Goal: Task Accomplishment & Management: Use online tool/utility

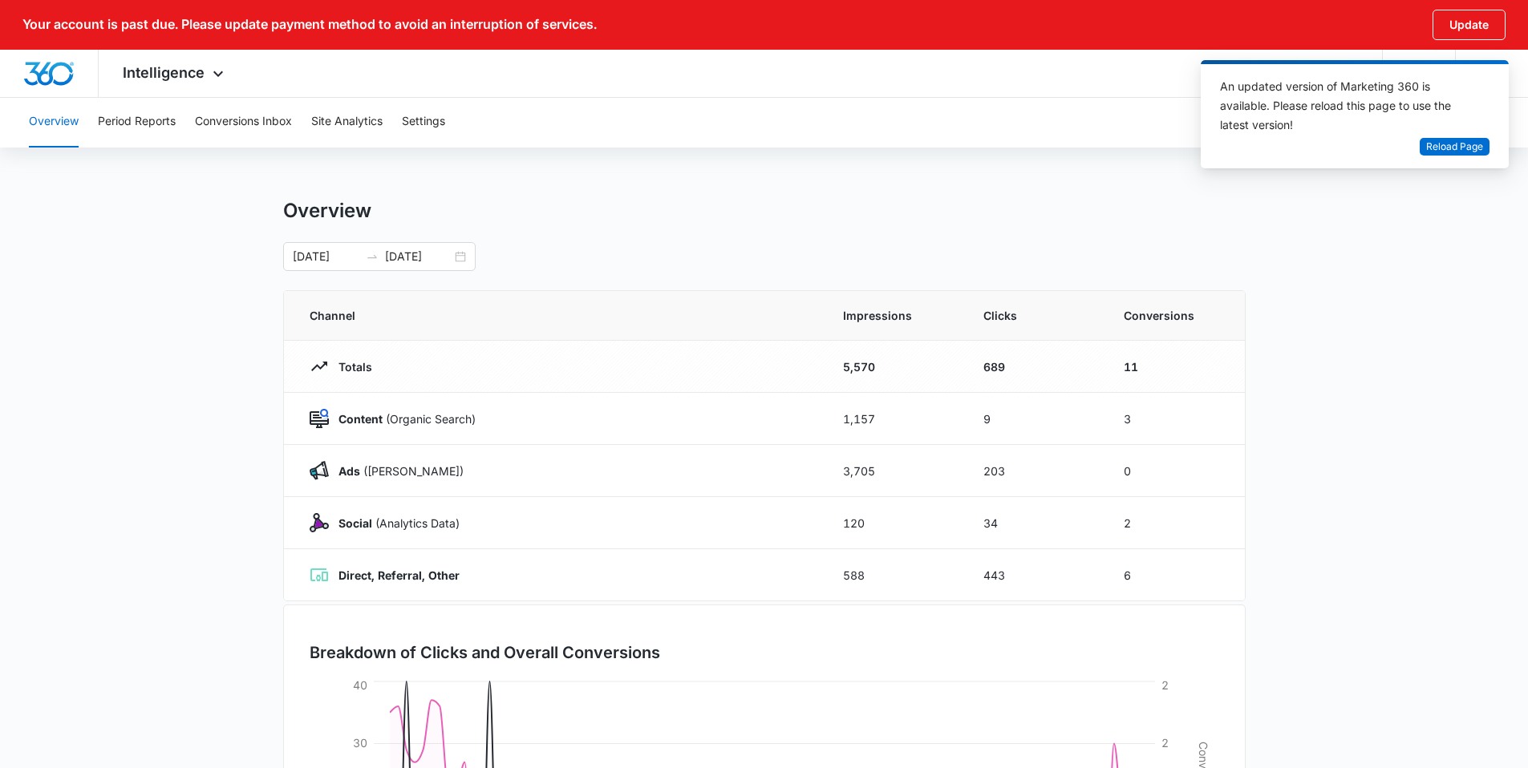
click at [608, 137] on div "Overview Period Reports Conversions Inbox Site Analytics Settings" at bounding box center [763, 121] width 1489 height 51
click at [182, 80] on span "Intelligence" at bounding box center [164, 72] width 82 height 17
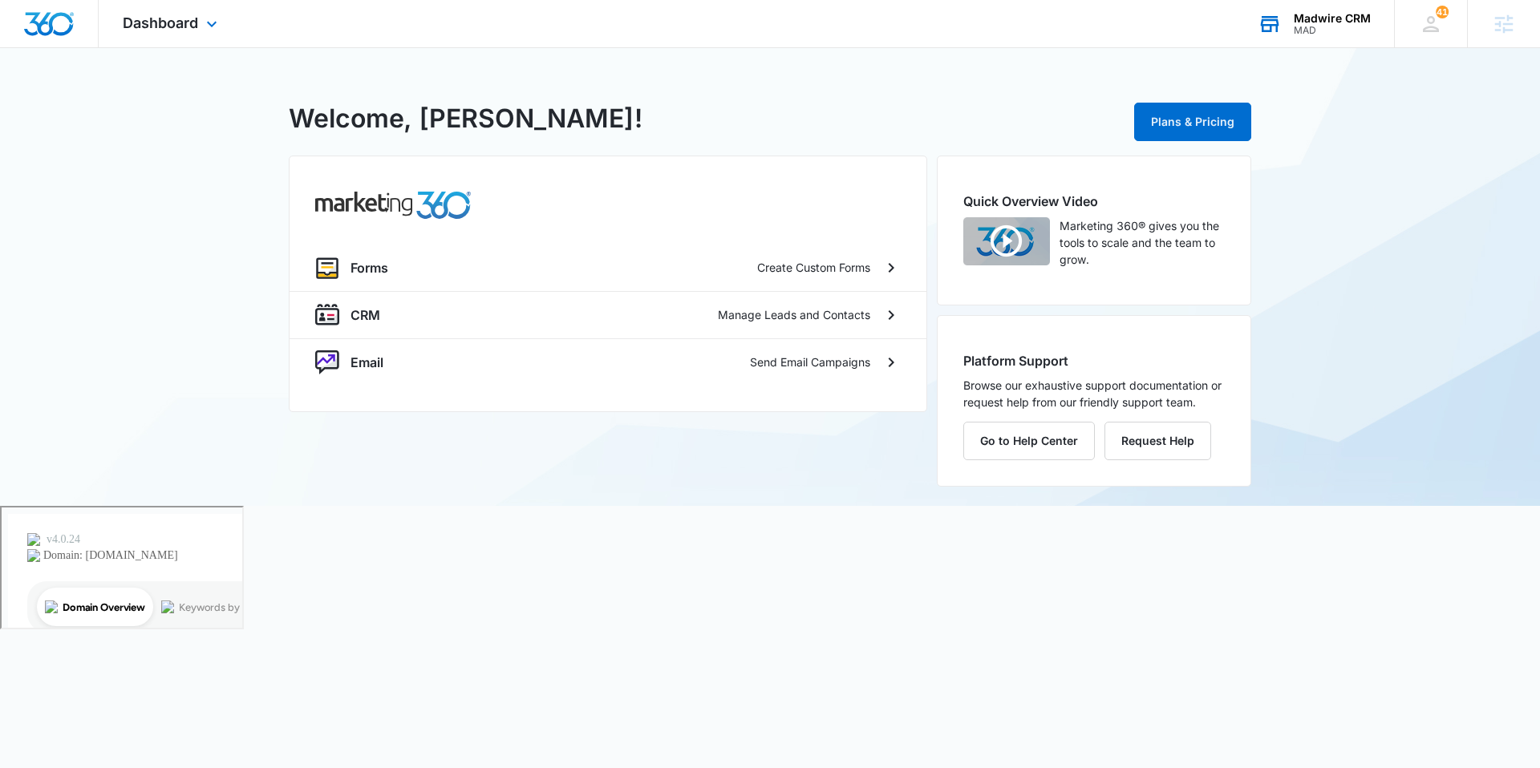
click at [1314, 21] on div "Madwire CRM" at bounding box center [1331, 18] width 77 height 13
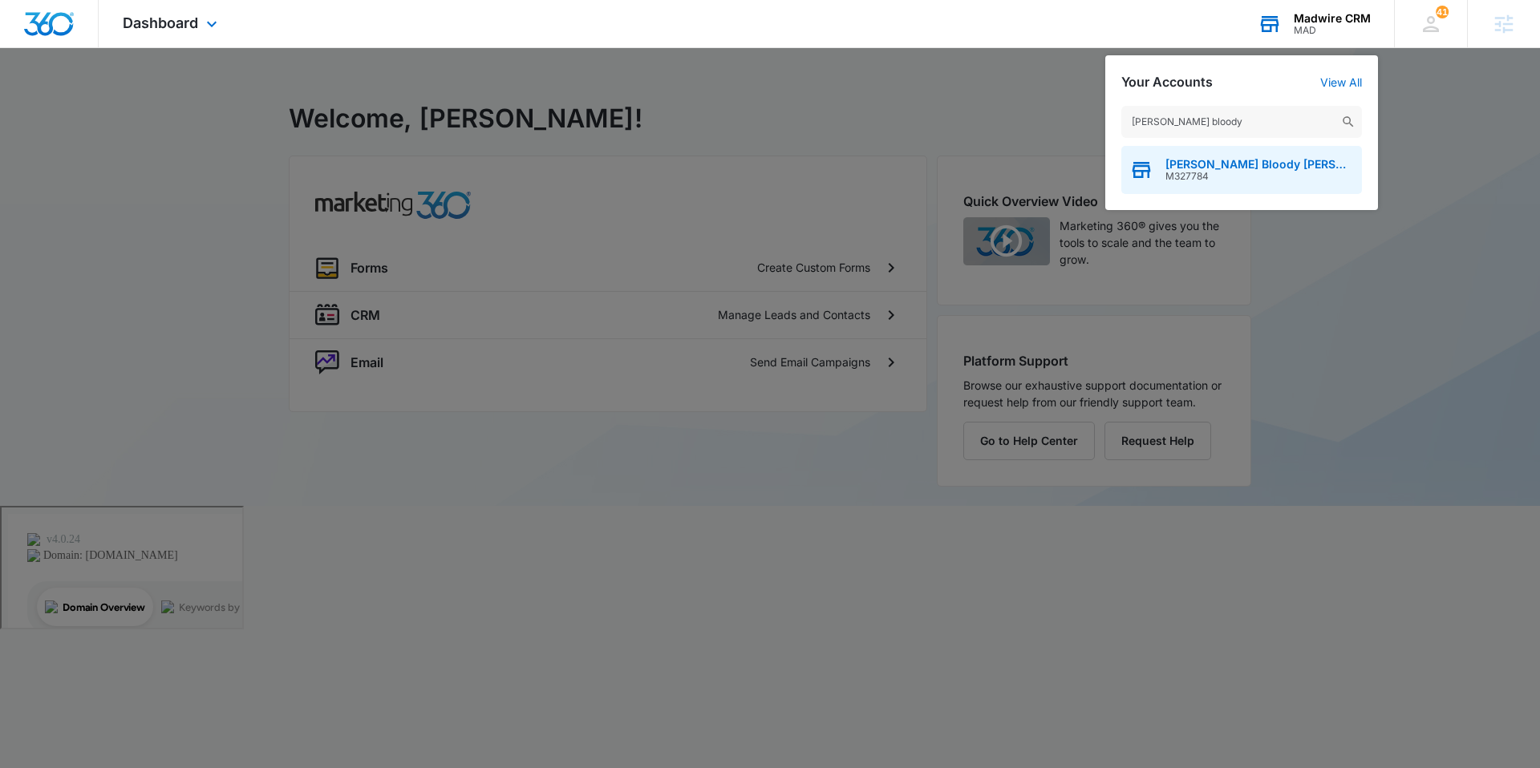
type input "smiley's bloody"
click at [1198, 175] on span "M327784" at bounding box center [1259, 176] width 188 height 11
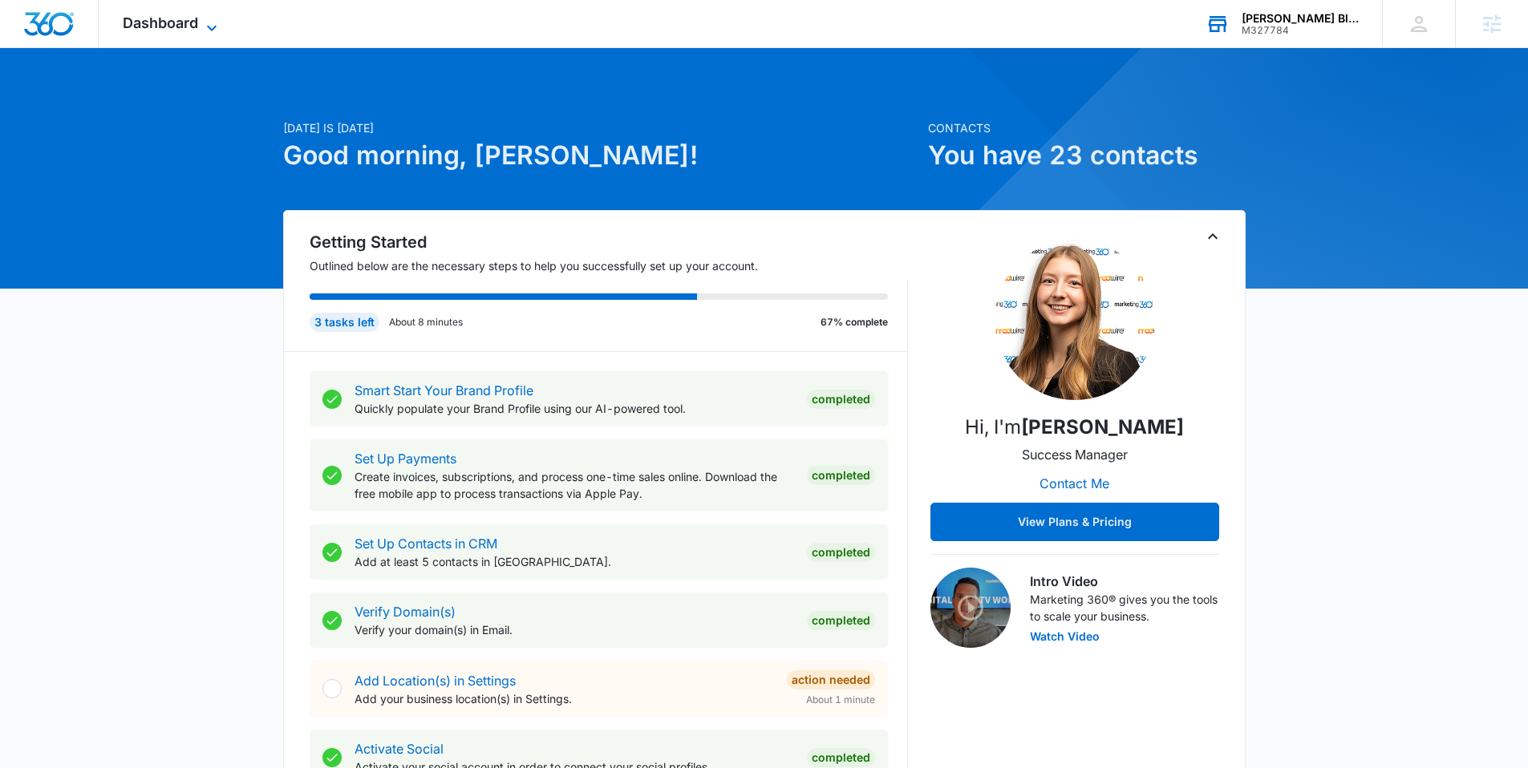
click at [176, 30] on span "Dashboard" at bounding box center [160, 22] width 75 height 17
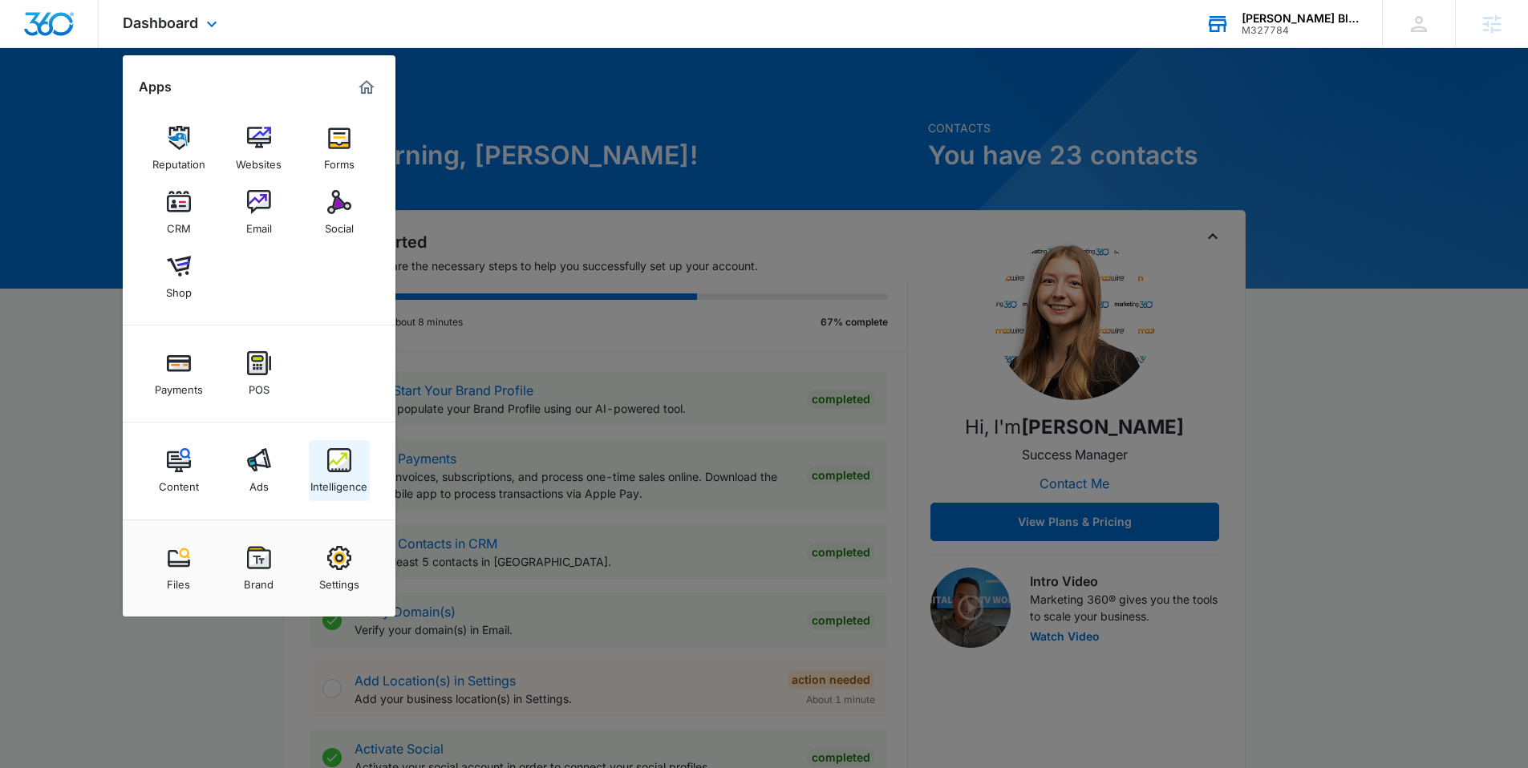
click at [331, 463] on img at bounding box center [339, 460] width 24 height 24
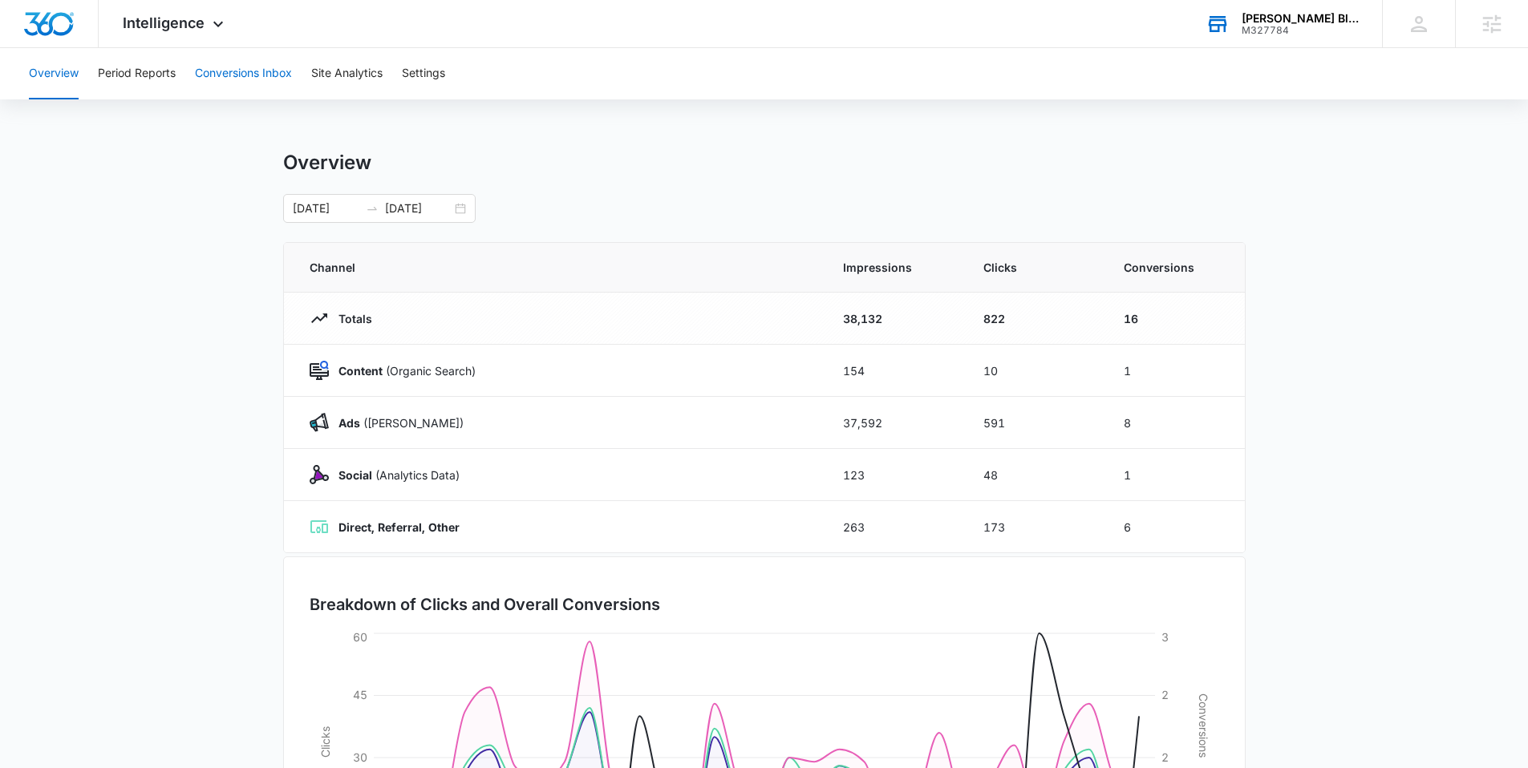
click at [243, 87] on button "Conversions Inbox" at bounding box center [243, 73] width 97 height 51
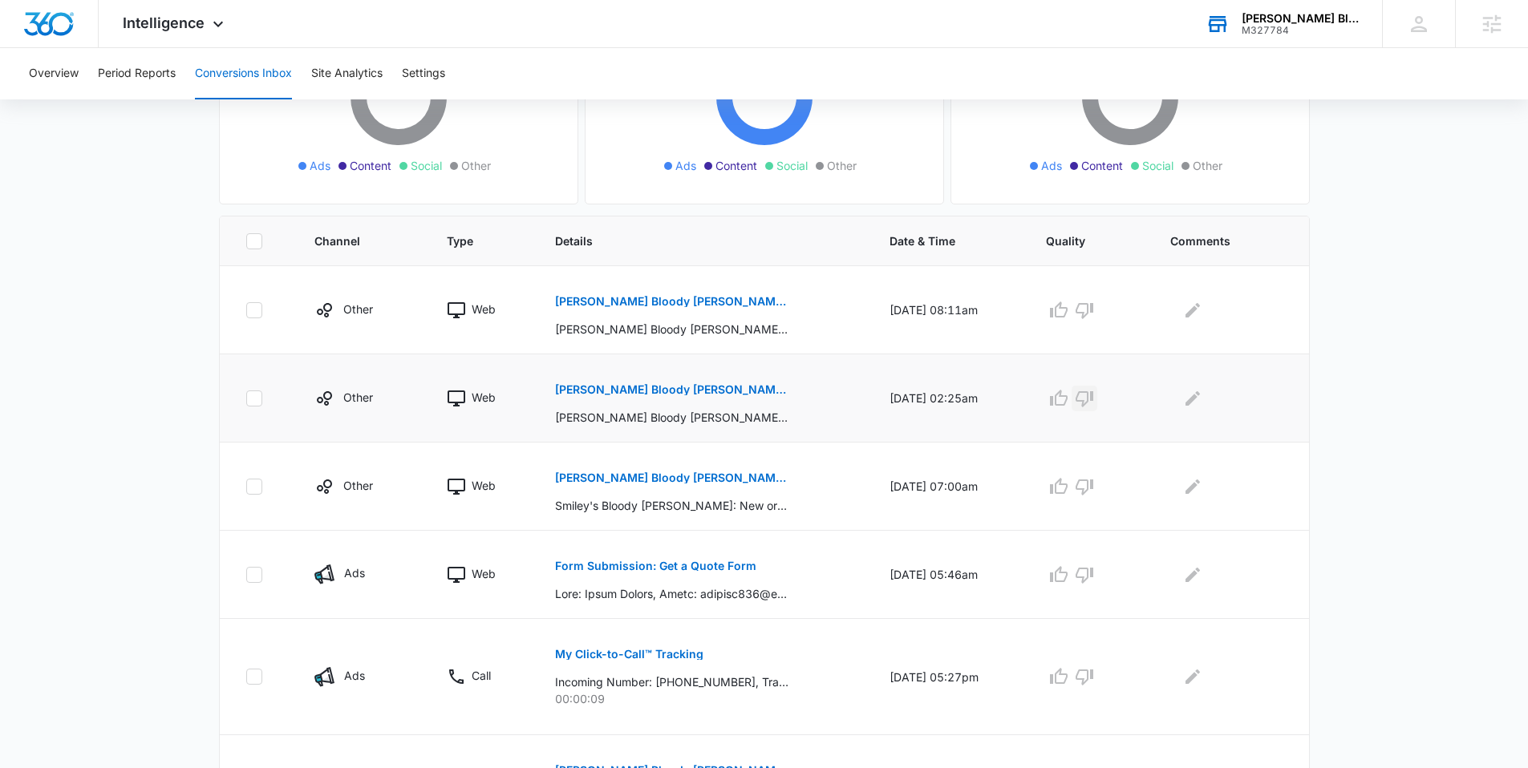
scroll to position [238, 0]
click at [204, 26] on div "Intelligence Apps Reputation Websites Forms CRM Email Social Shop Payments POS …" at bounding box center [175, 23] width 153 height 47
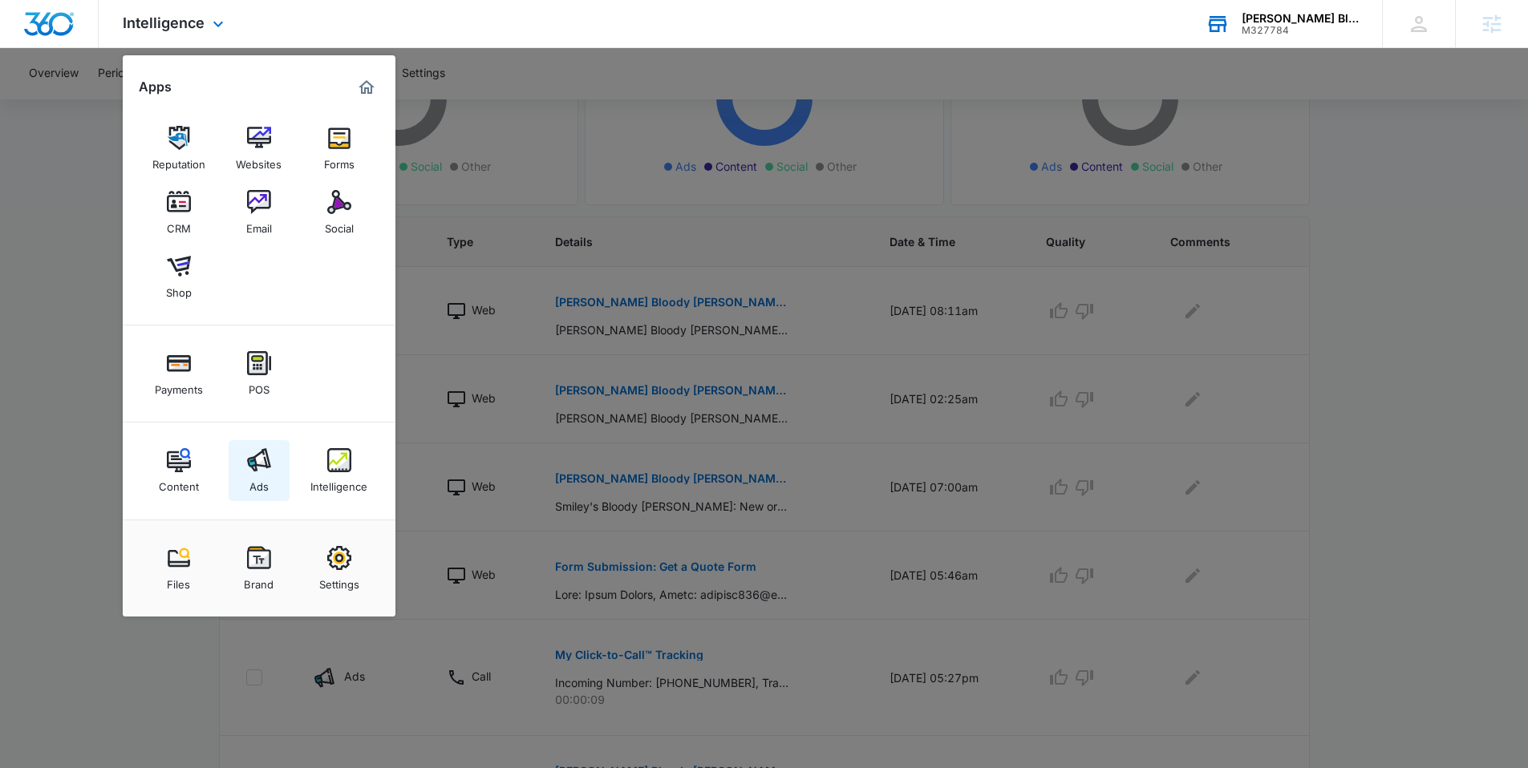
click at [256, 470] on img at bounding box center [259, 460] width 24 height 24
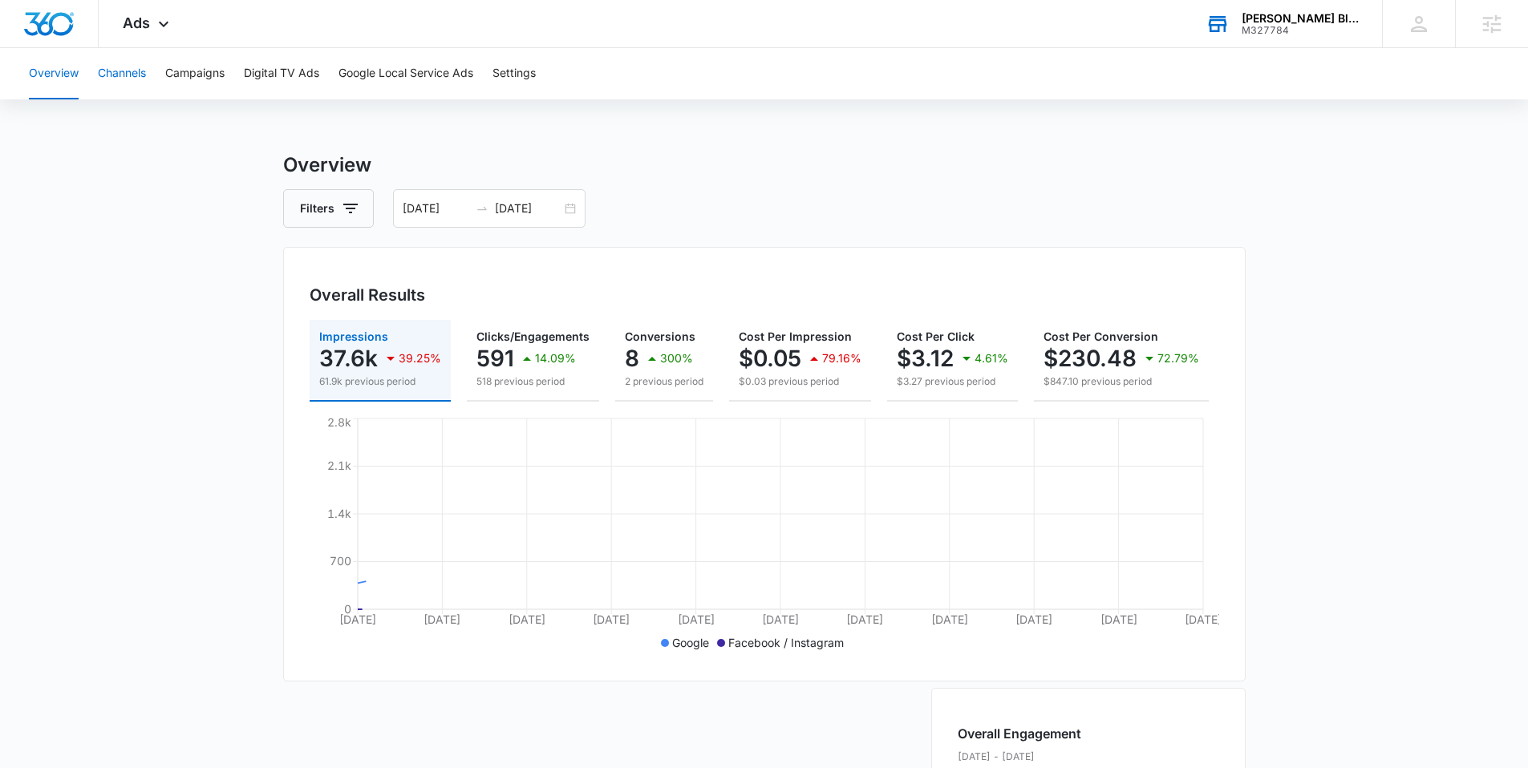
click at [134, 75] on button "Channels" at bounding box center [122, 73] width 48 height 51
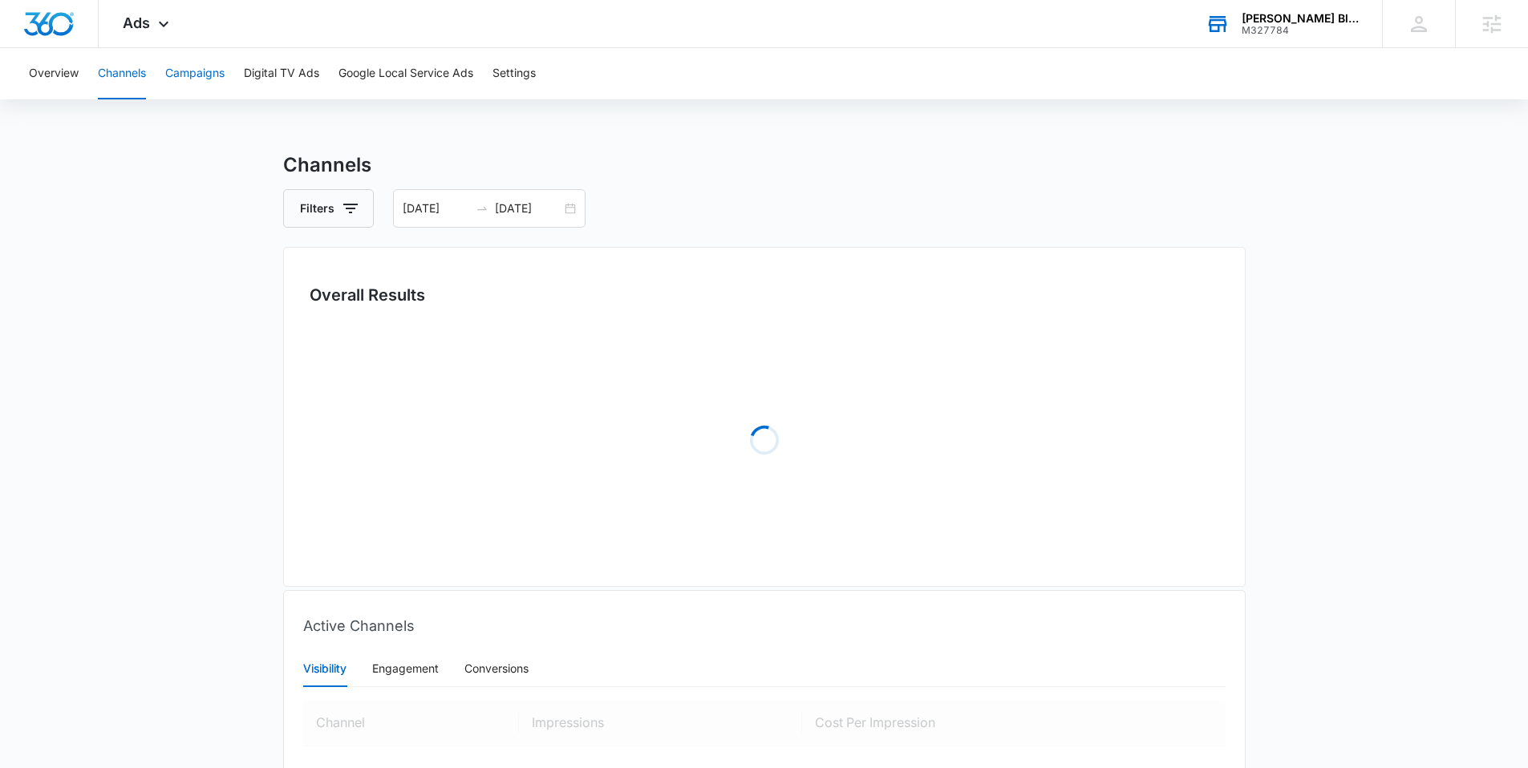
click at [185, 75] on button "Campaigns" at bounding box center [194, 73] width 59 height 51
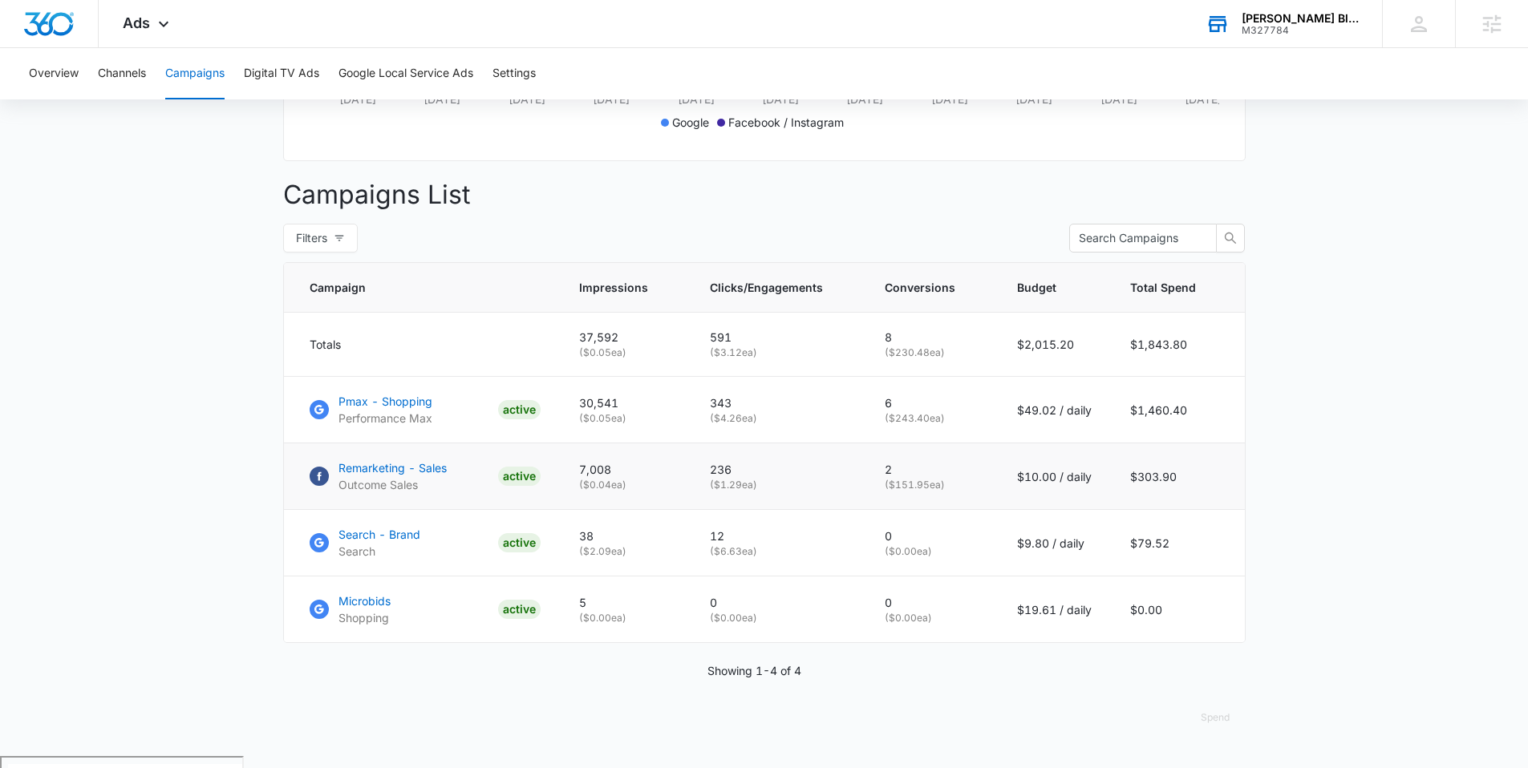
scroll to position [509, 0]
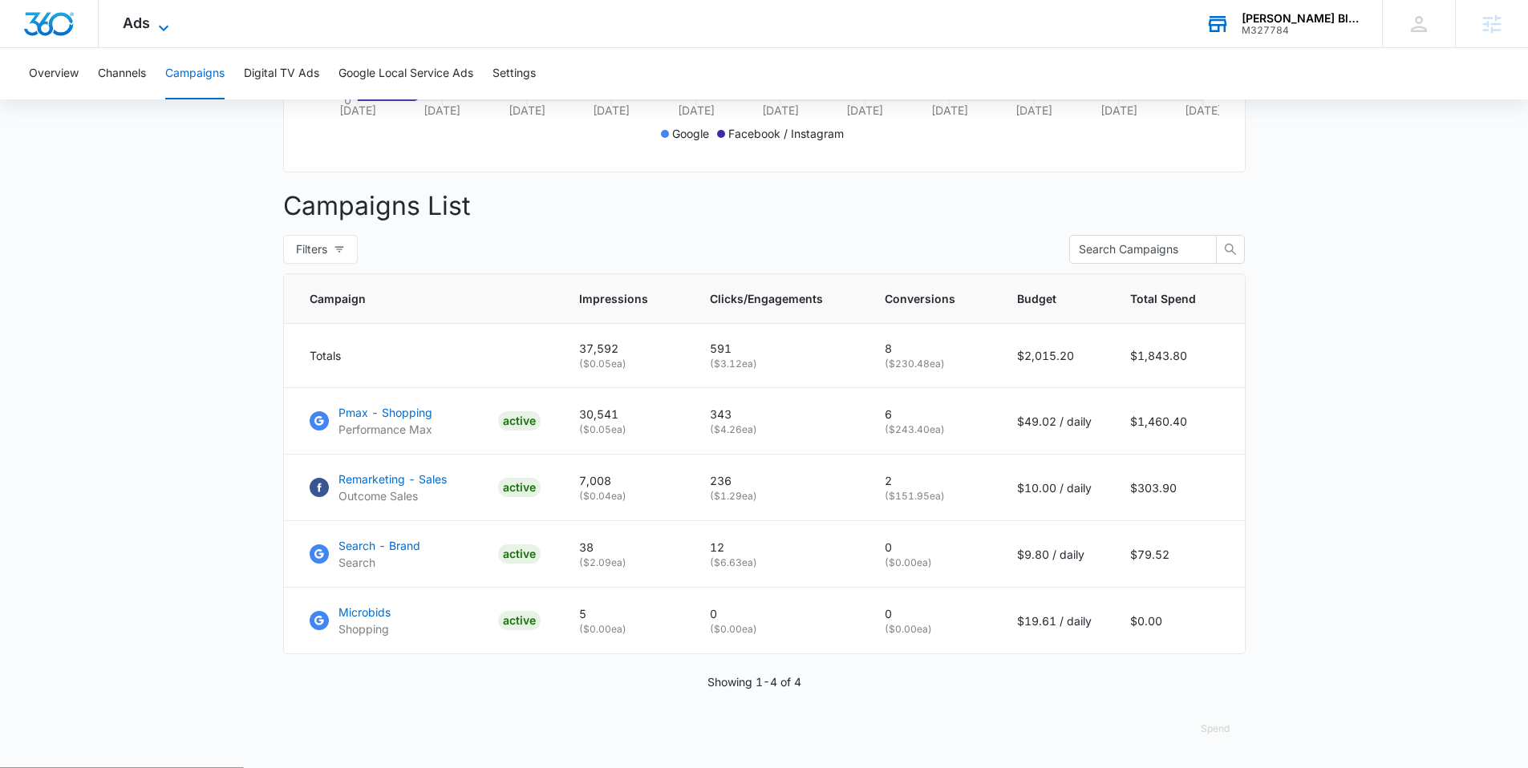
click at [144, 22] on span "Ads" at bounding box center [136, 22] width 27 height 17
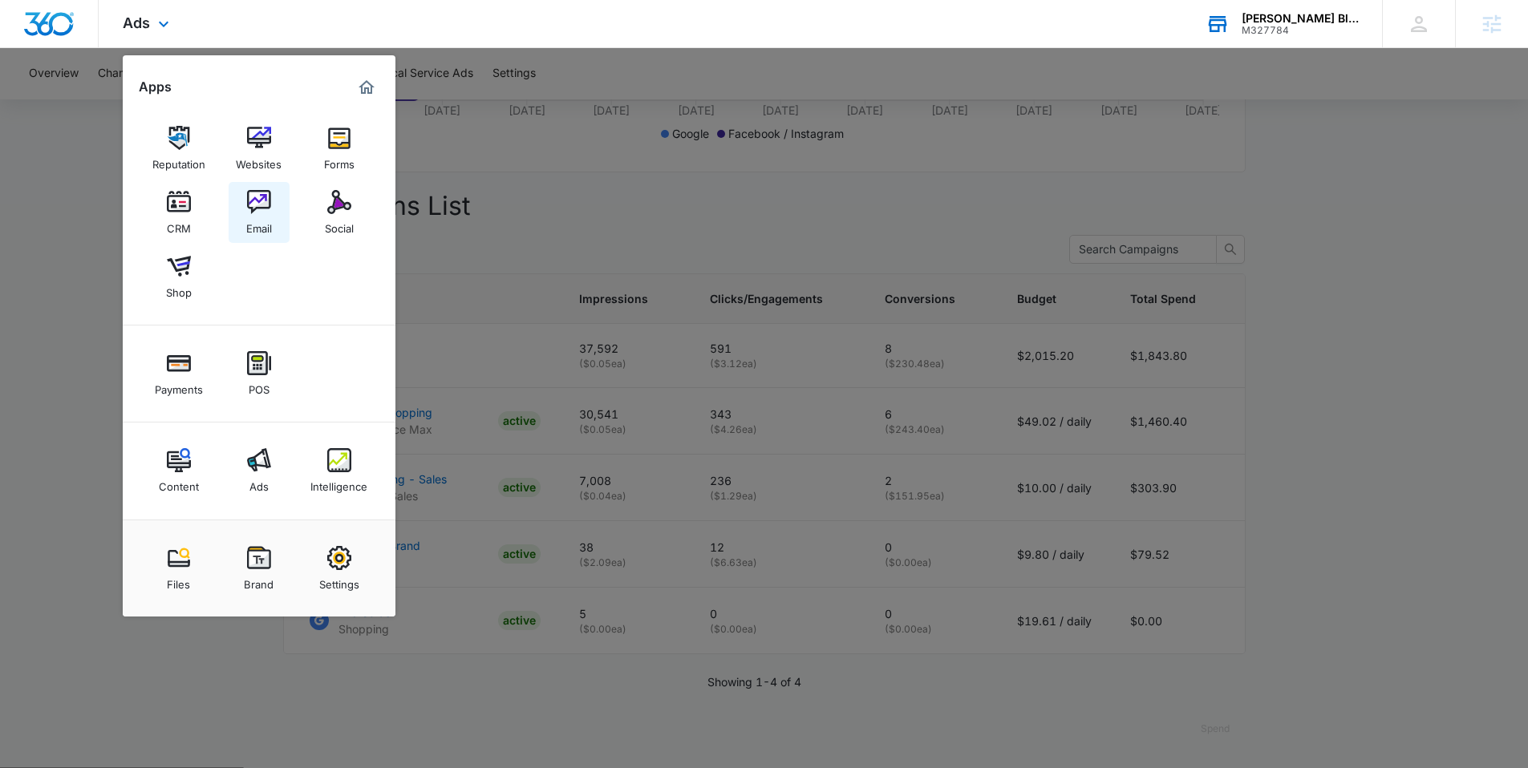
click at [256, 208] on img at bounding box center [259, 202] width 24 height 24
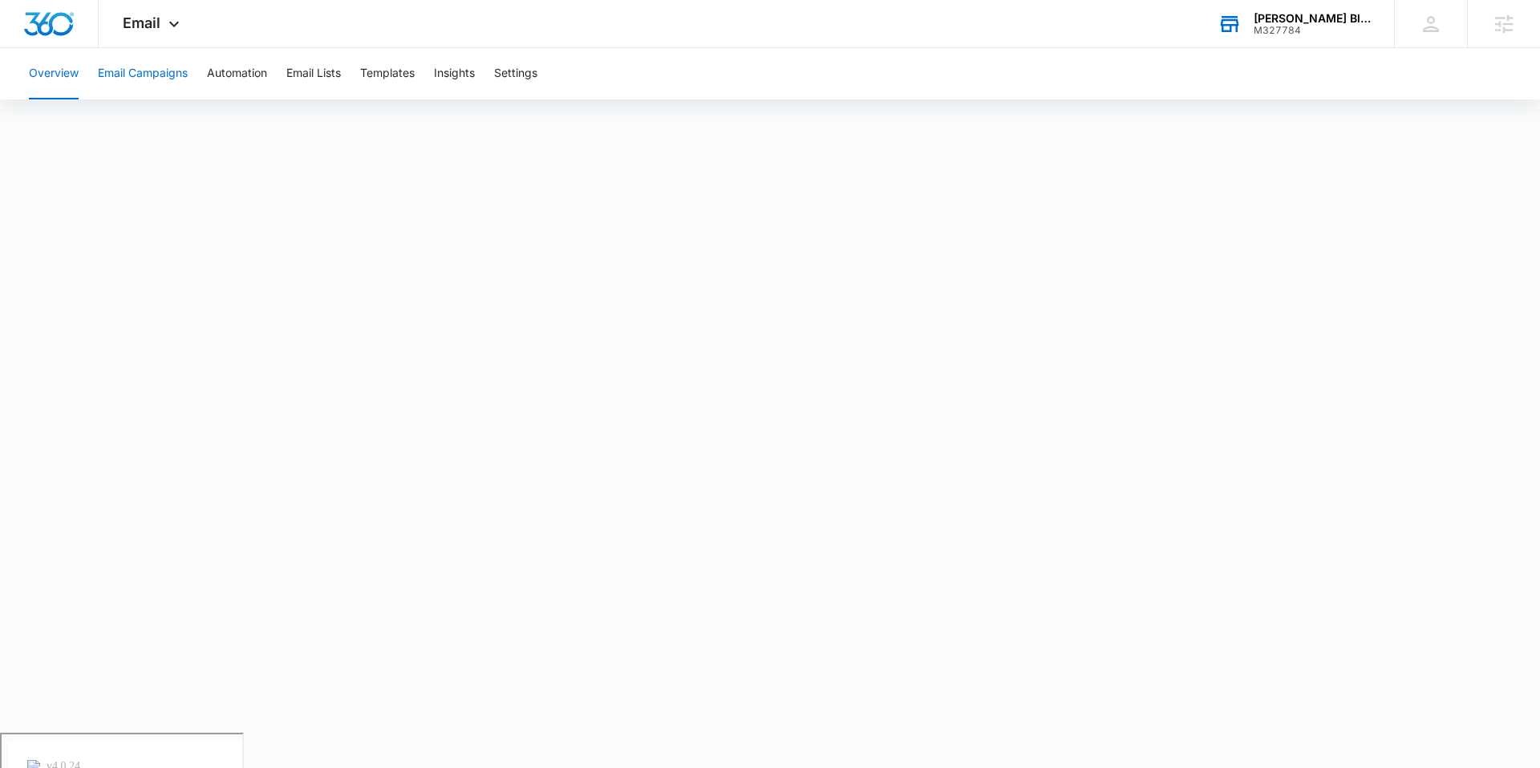
click at [148, 82] on button "Email Campaigns" at bounding box center [143, 73] width 90 height 51
click at [238, 67] on button "Automation" at bounding box center [237, 73] width 60 height 51
click at [157, 22] on span "Email" at bounding box center [142, 22] width 38 height 17
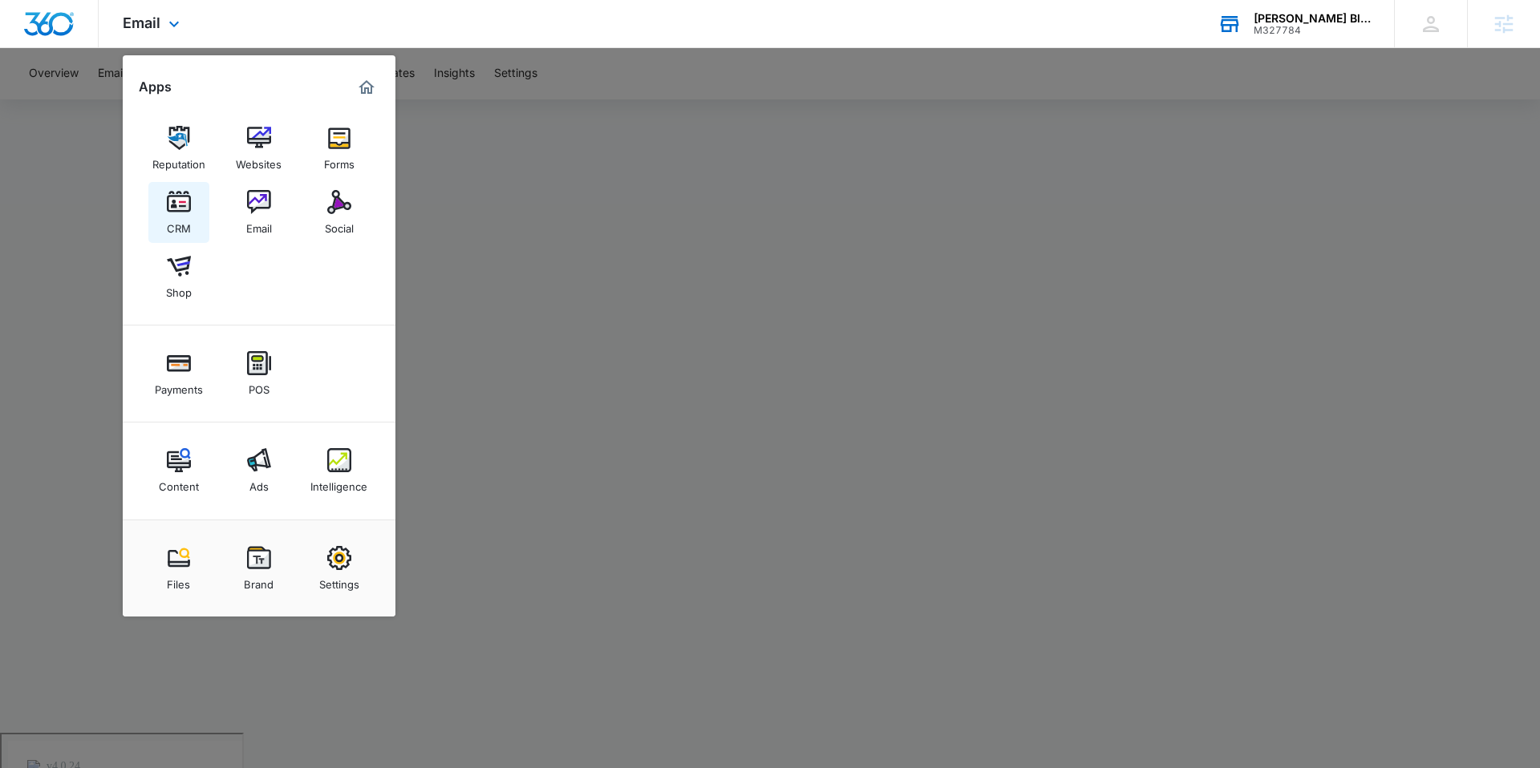
click at [175, 196] on img at bounding box center [179, 202] width 24 height 24
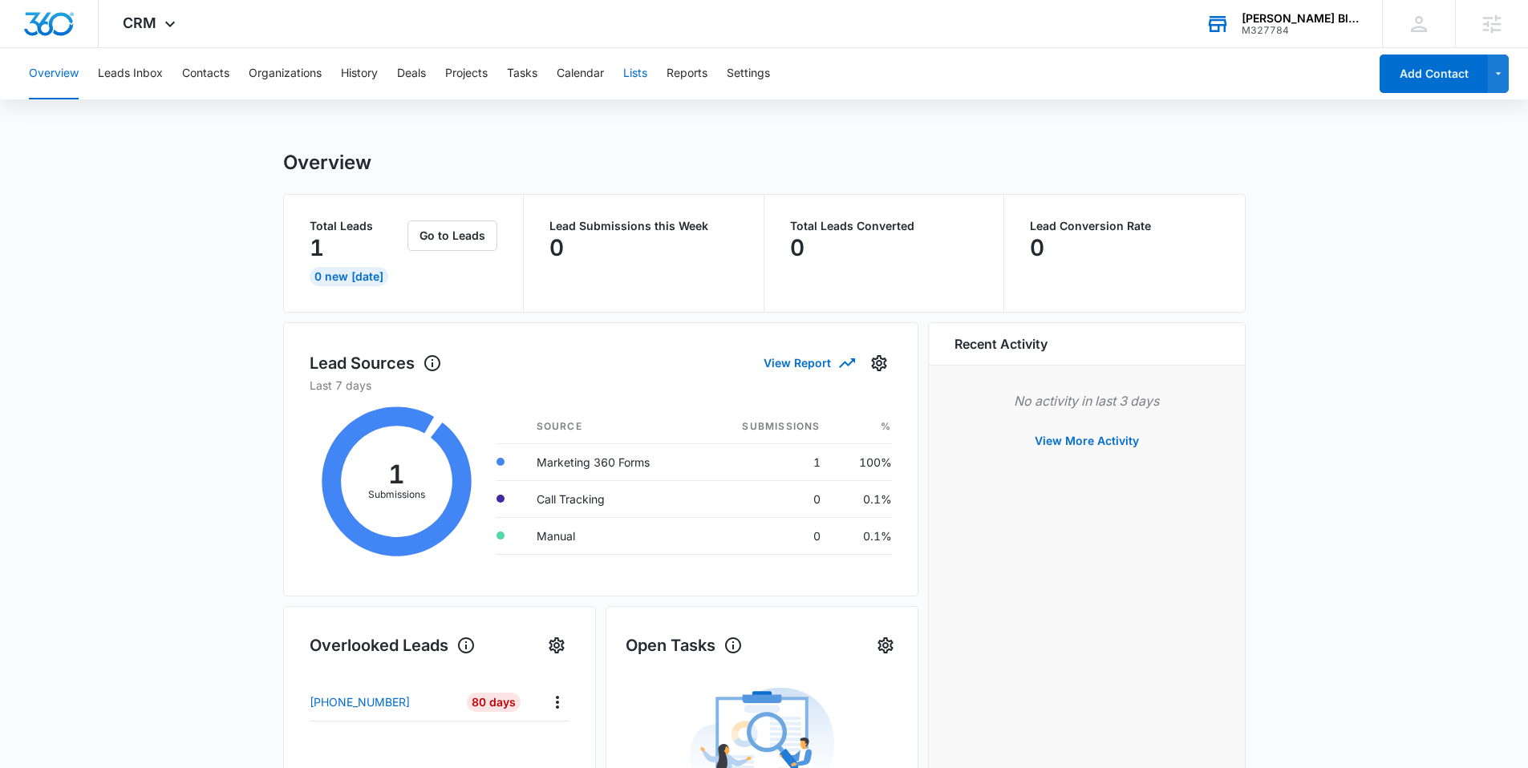
click at [633, 83] on button "Lists" at bounding box center [635, 73] width 24 height 51
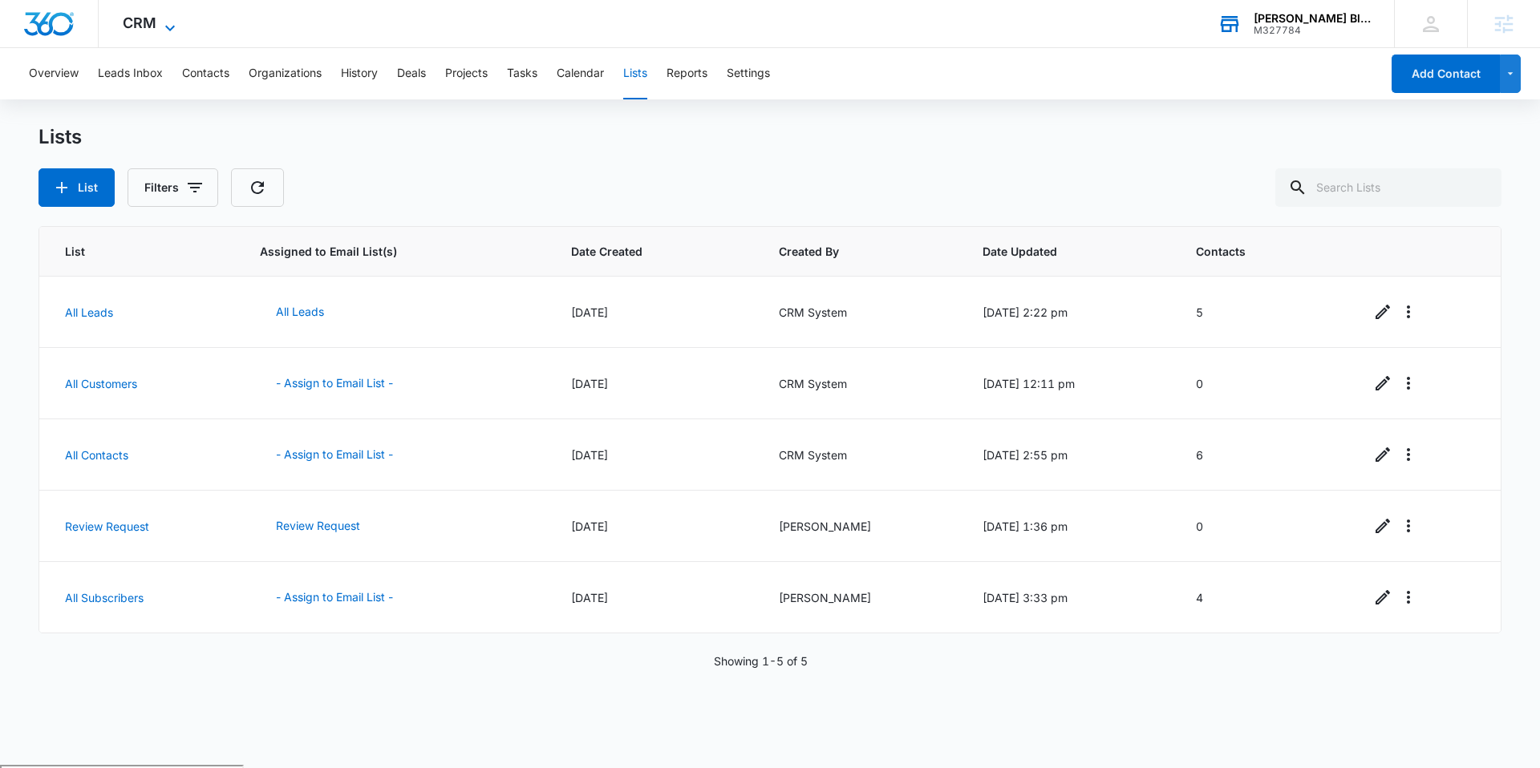
click at [162, 23] on icon at bounding box center [169, 27] width 19 height 19
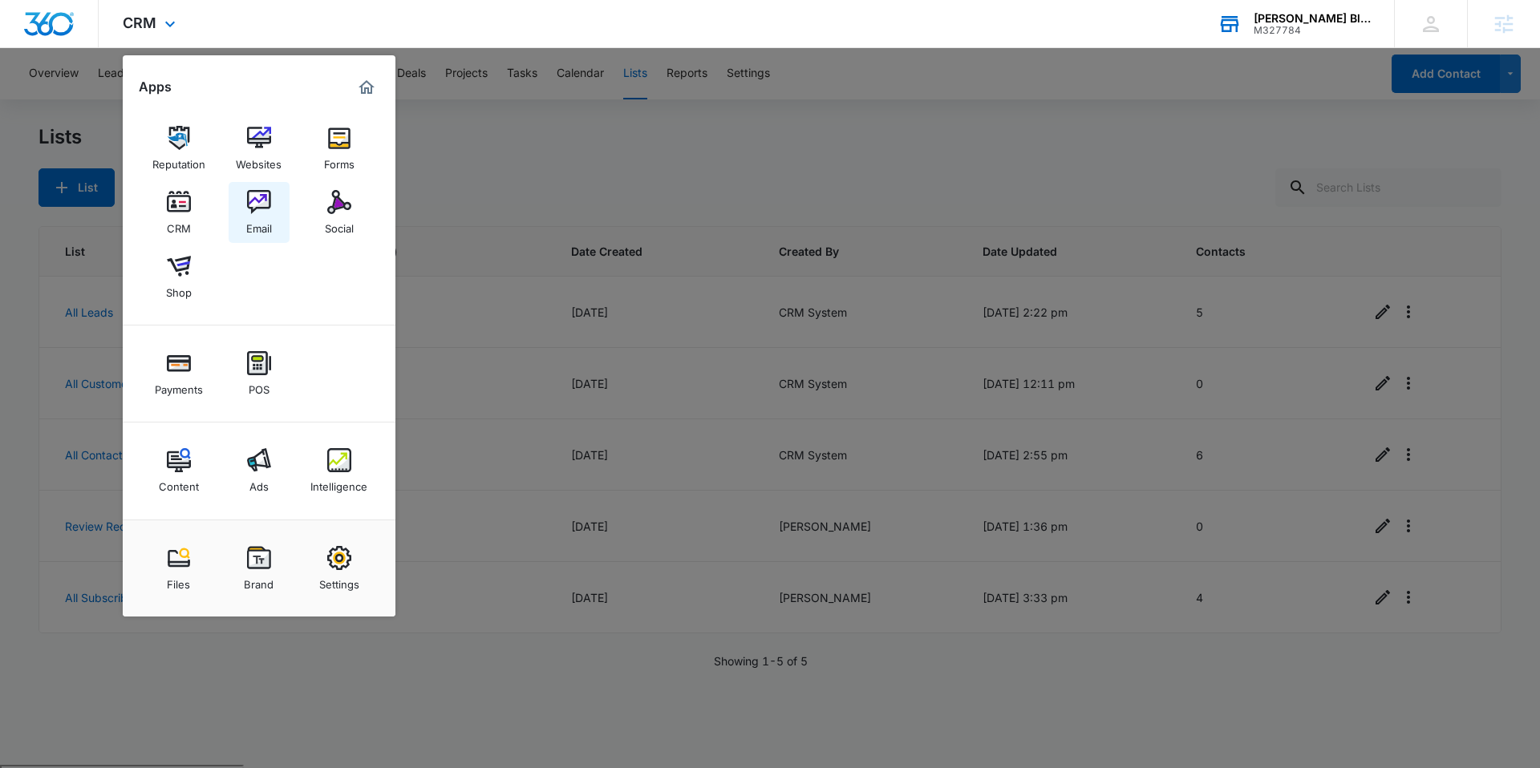
click at [257, 216] on div "Email" at bounding box center [259, 224] width 26 height 21
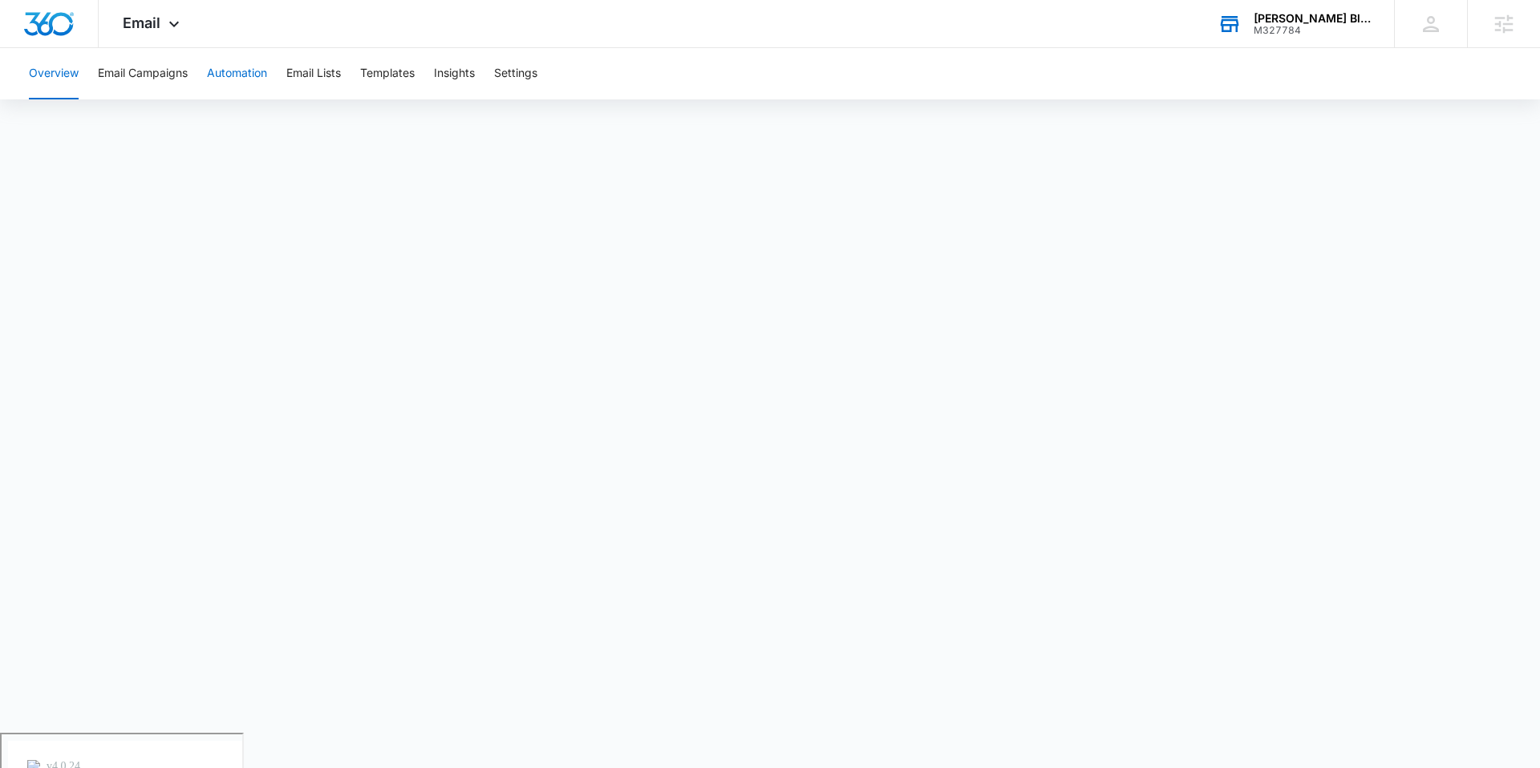
click at [261, 69] on button "Automation" at bounding box center [237, 73] width 60 height 51
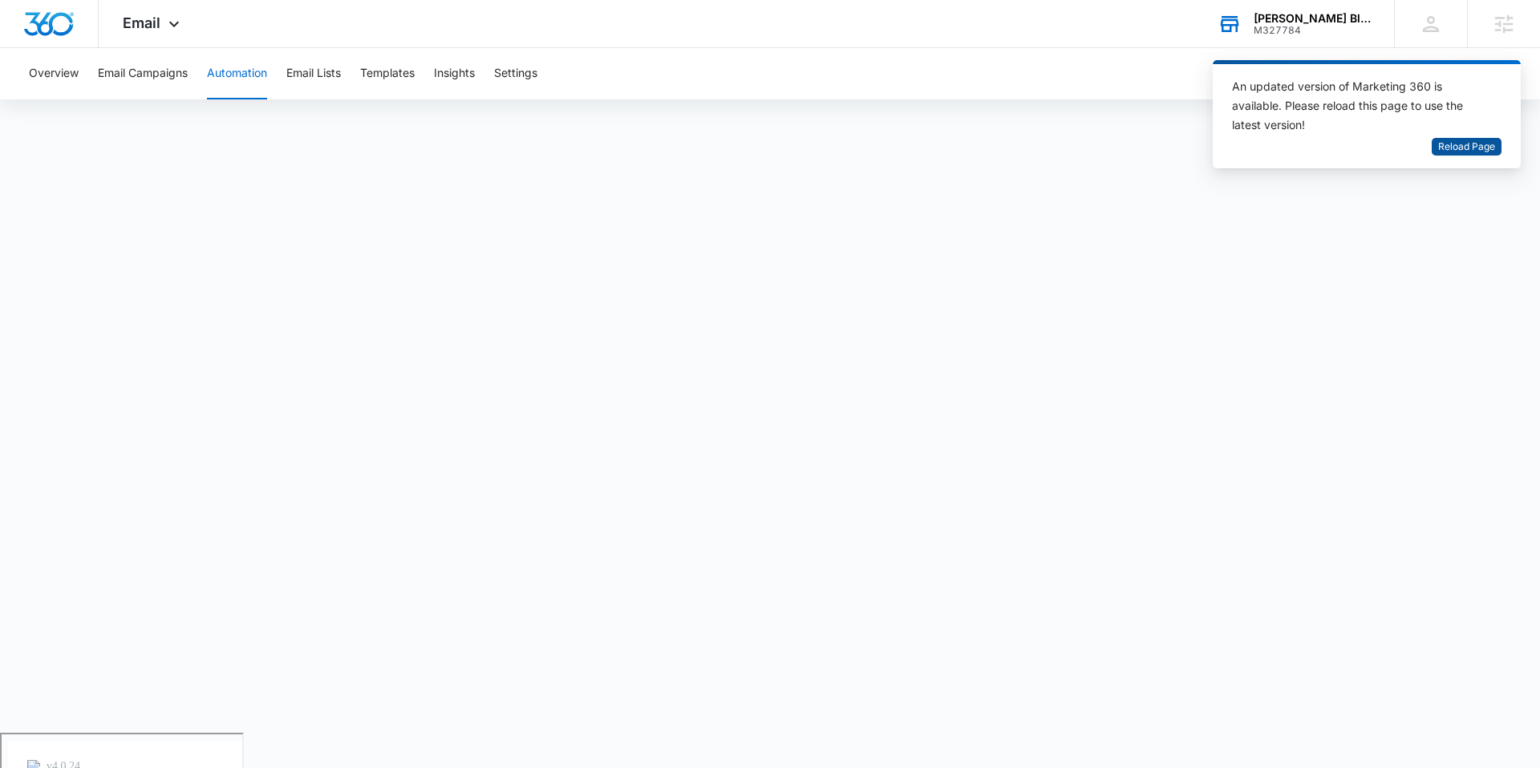
click at [1471, 141] on span "Reload Page" at bounding box center [1466, 147] width 57 height 15
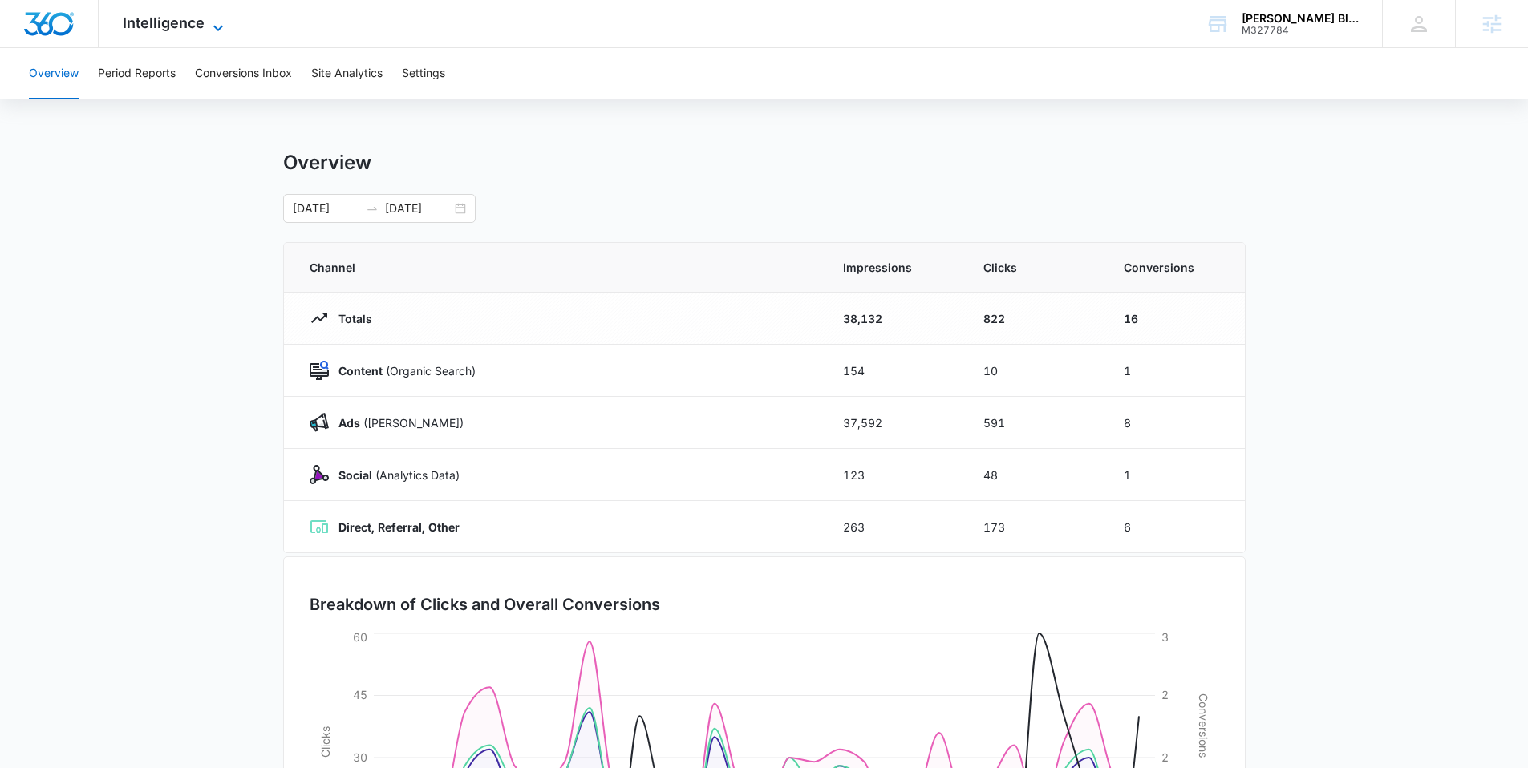
click at [172, 22] on span "Intelligence" at bounding box center [164, 22] width 82 height 17
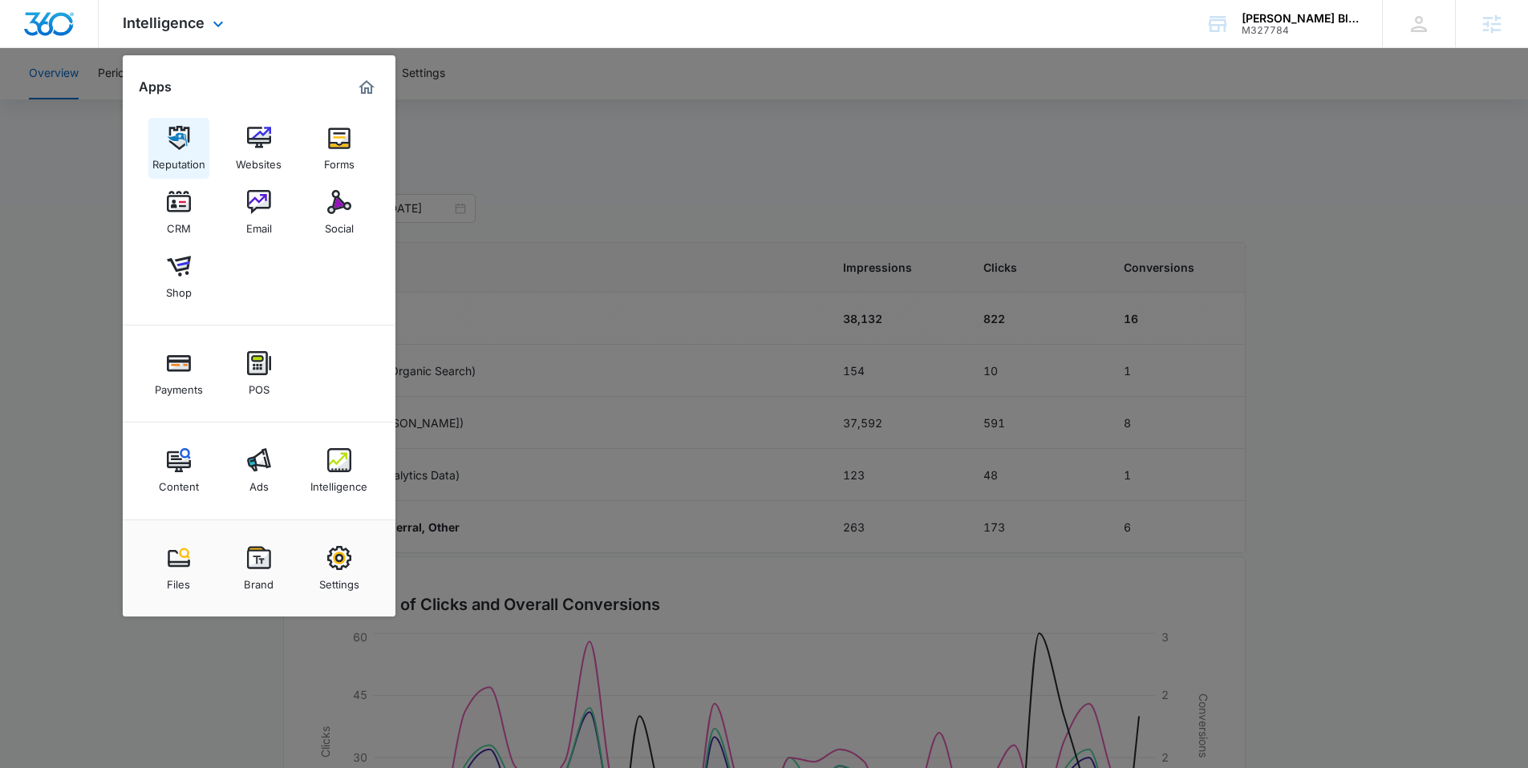
click at [174, 148] on img at bounding box center [179, 138] width 24 height 24
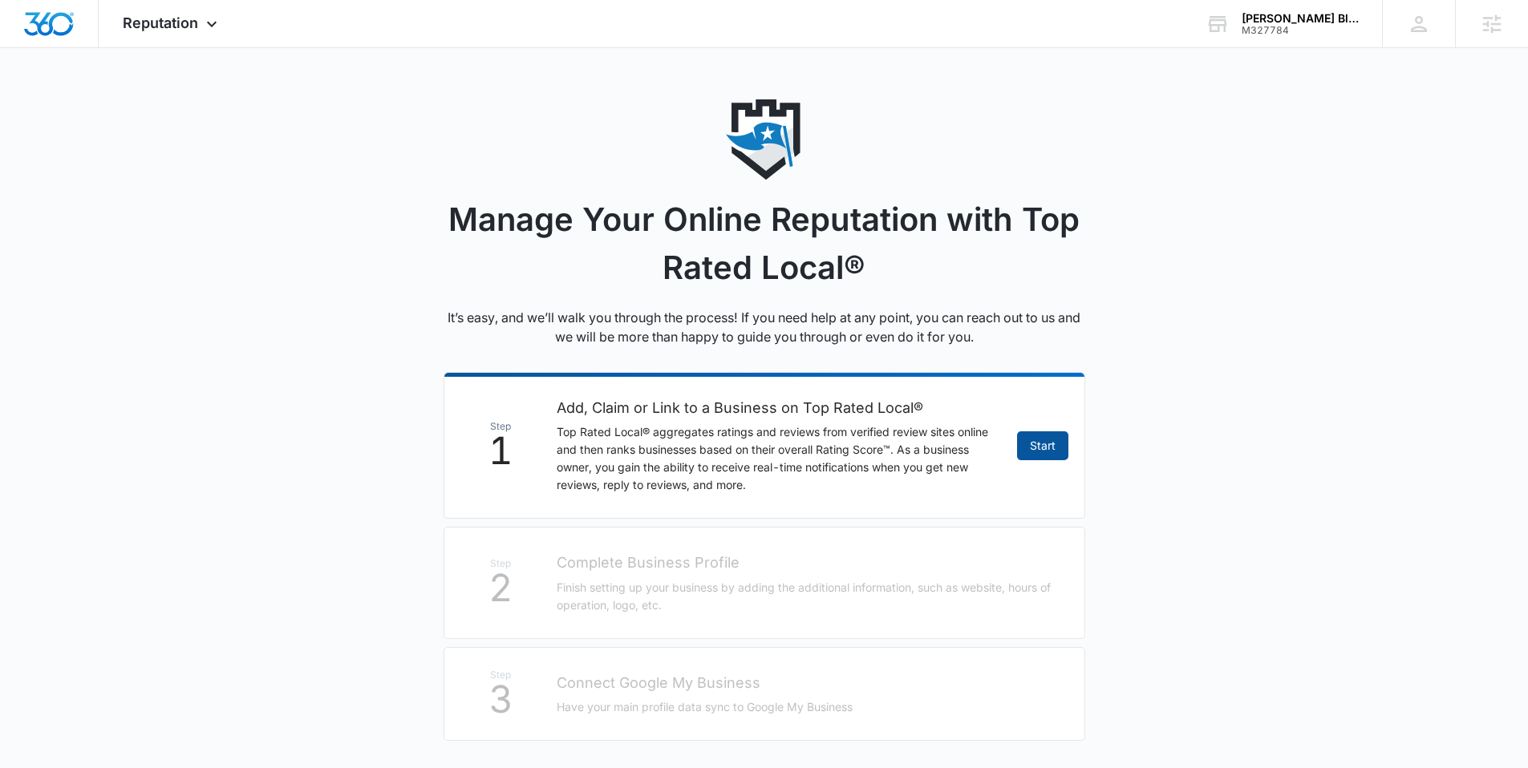
click at [1051, 452] on link "Start" at bounding box center [1042, 445] width 51 height 29
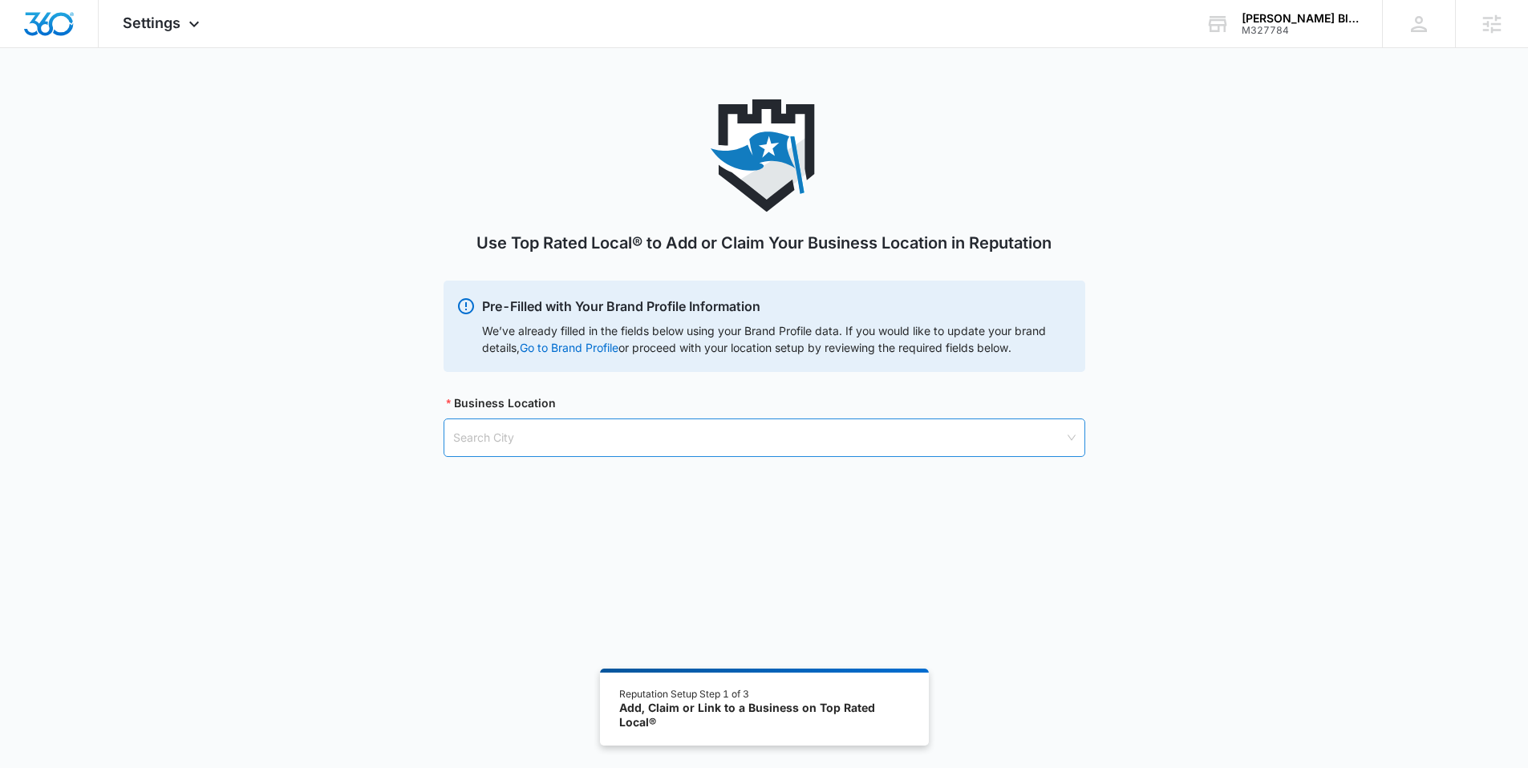
click at [520, 436] on input "search" at bounding box center [758, 437] width 611 height 37
type input "Henrico,"
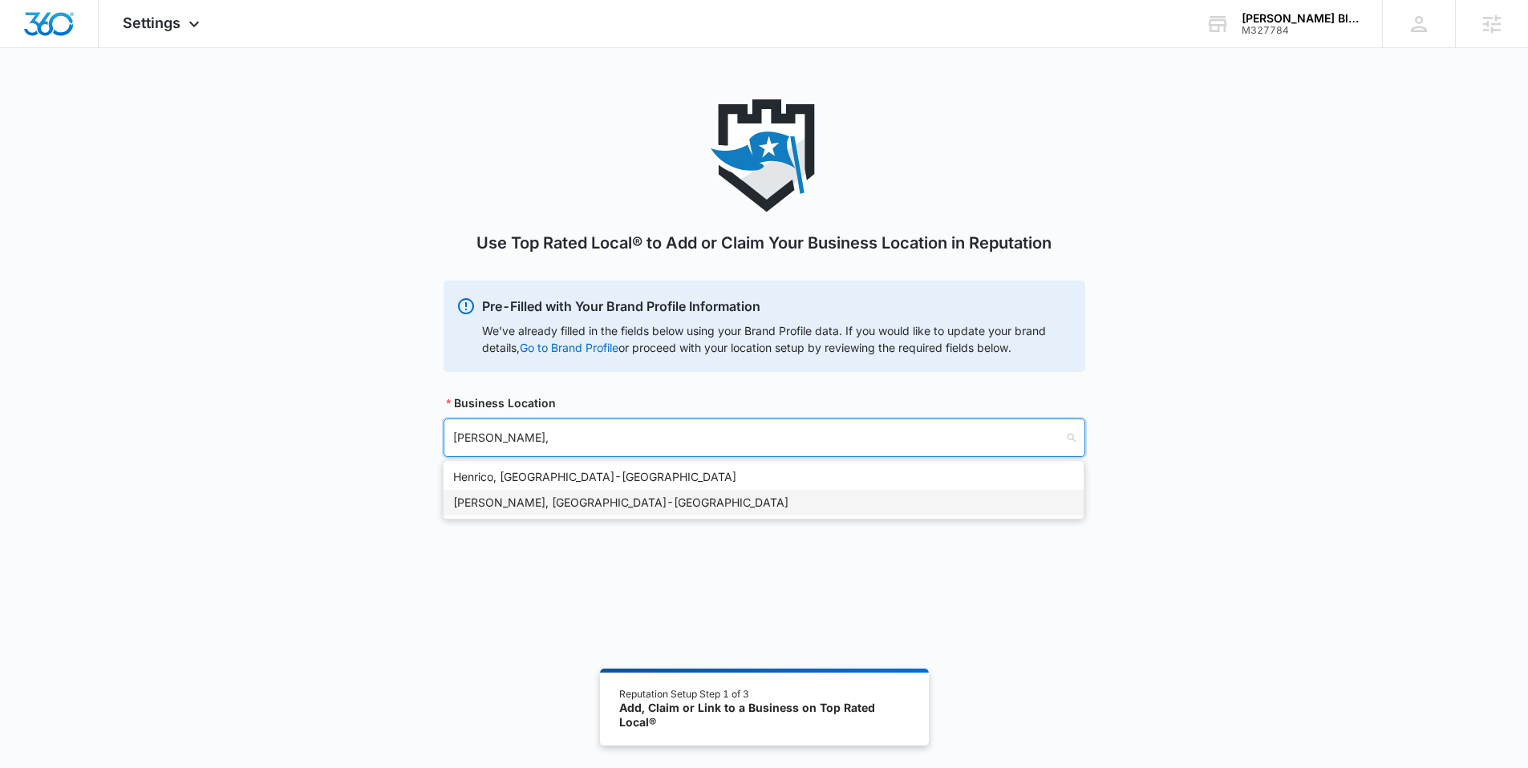
click at [533, 508] on div "Henrico, VA - USA" at bounding box center [763, 503] width 621 height 18
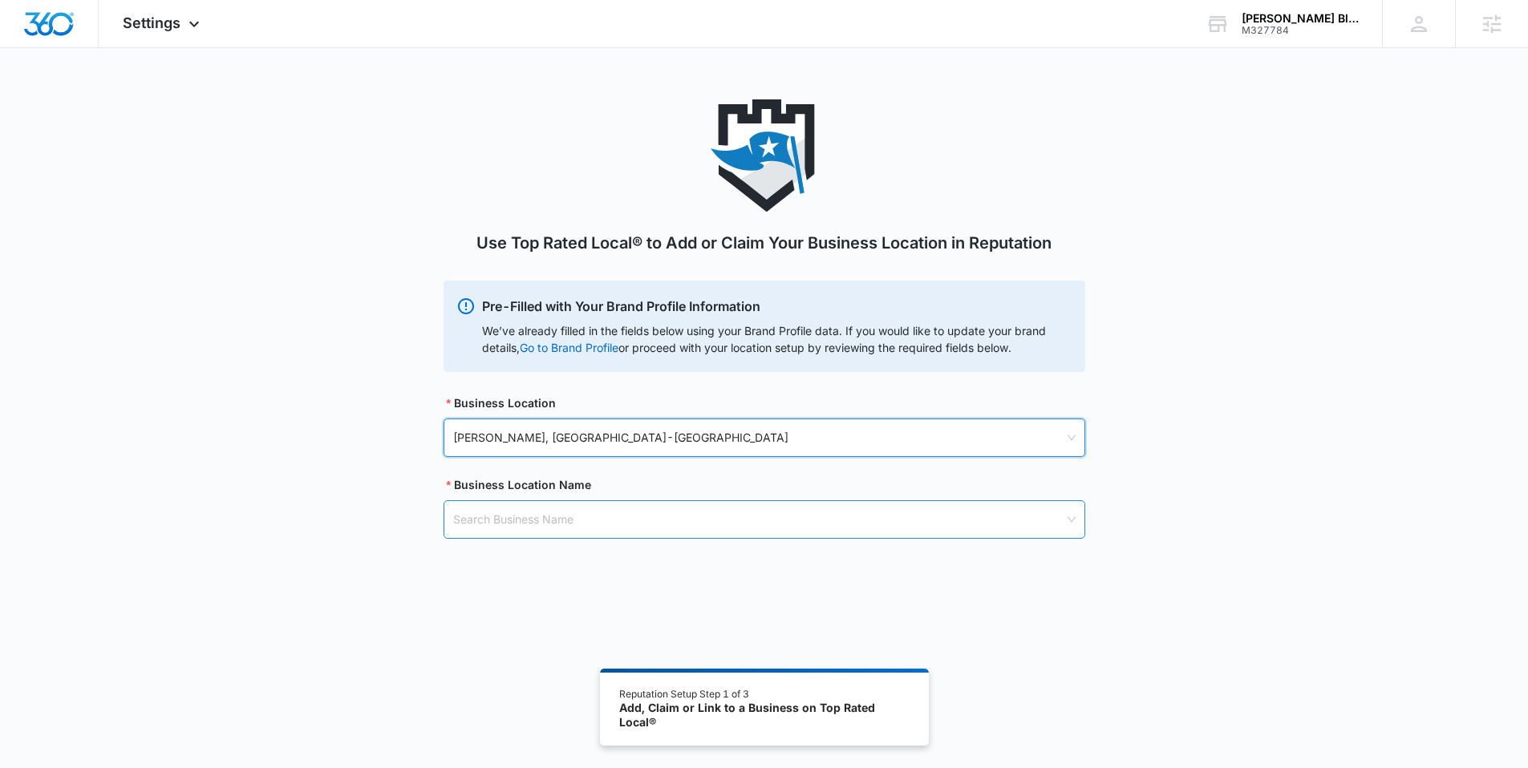
click at [540, 519] on input "search" at bounding box center [758, 519] width 611 height 37
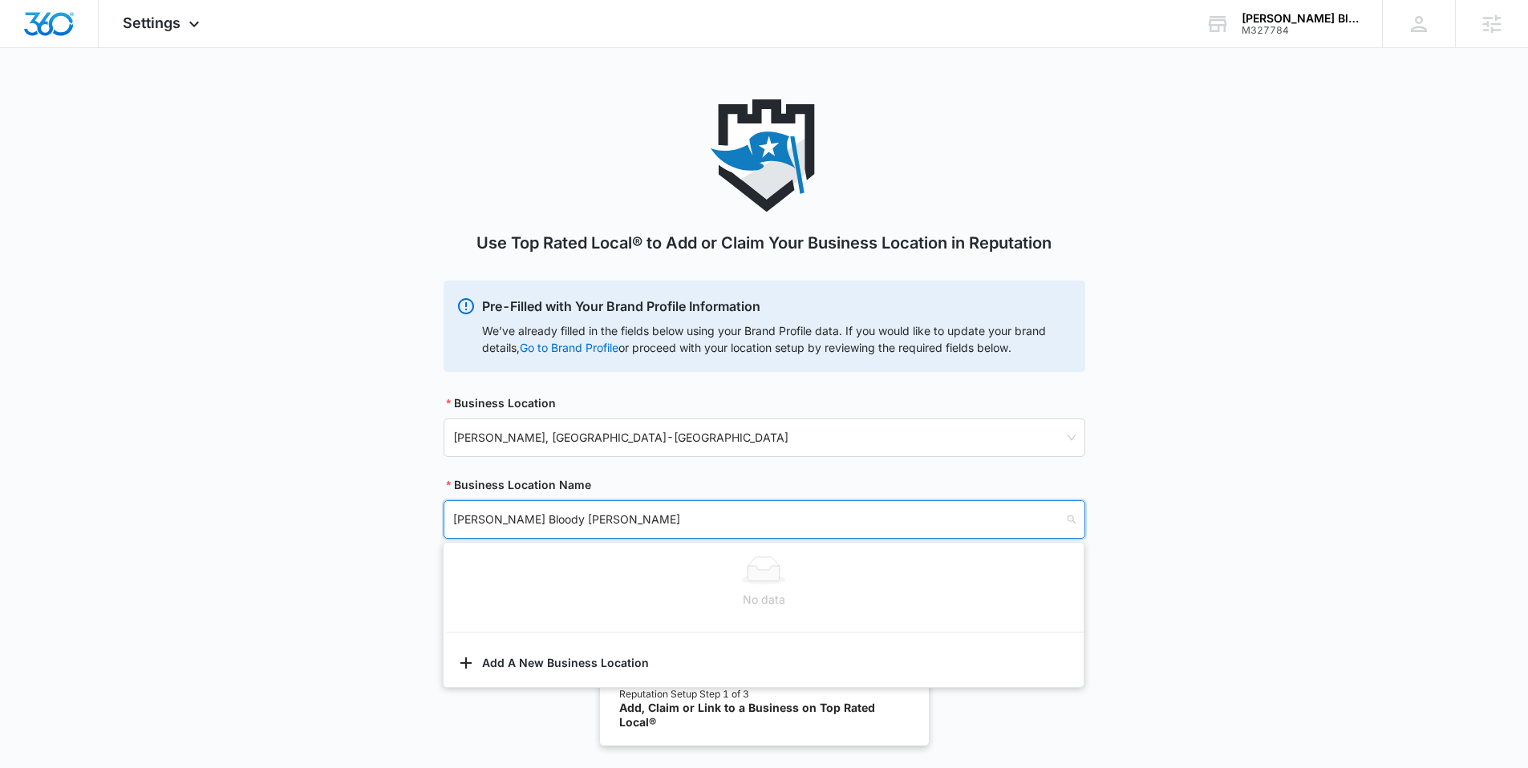
type input "[PERSON_NAME] Bloody [PERSON_NAME]"
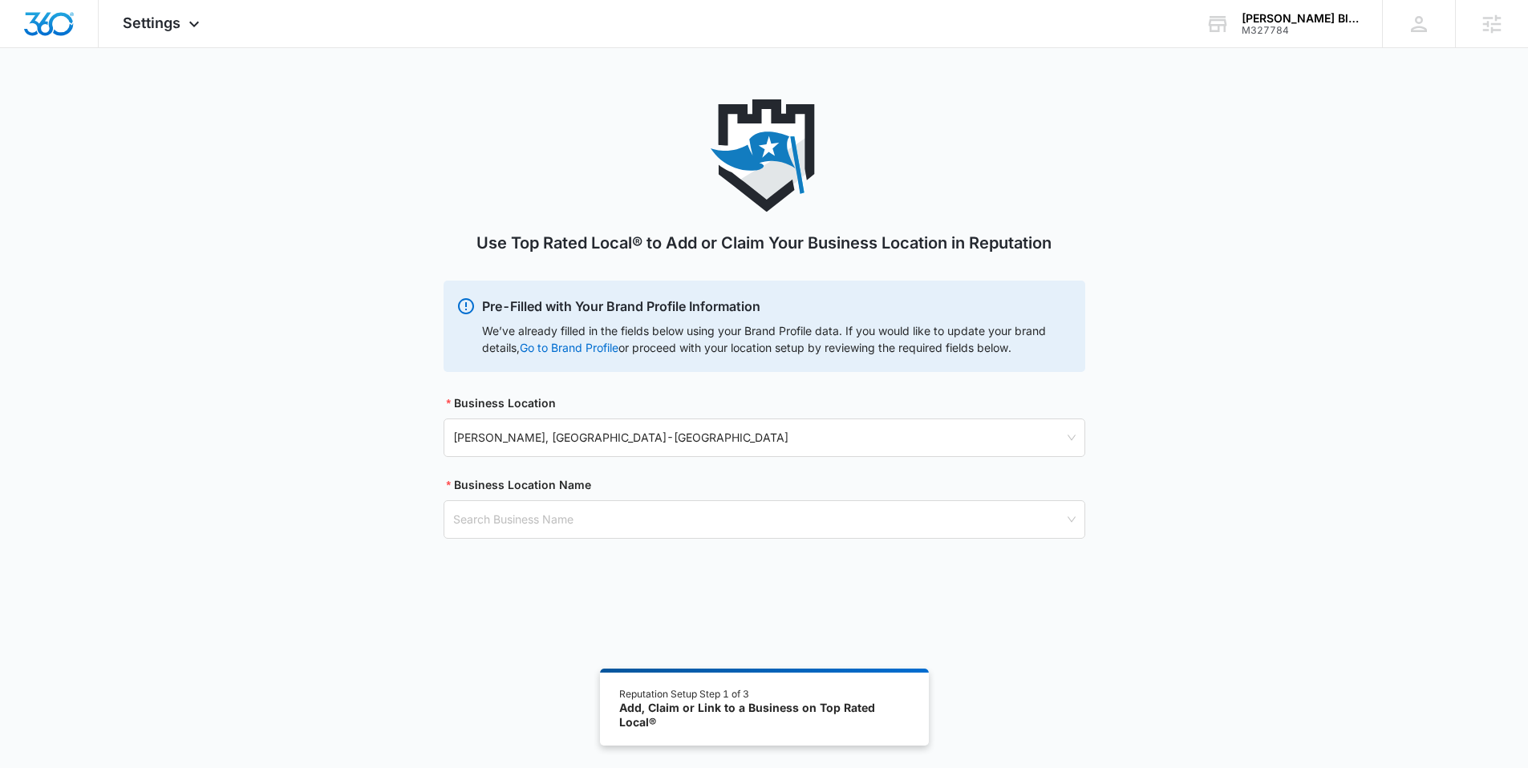
click at [339, 672] on div "Use Top Rated Local® to Add or Claim Your Business Location in Reputation Pre-F…" at bounding box center [764, 436] width 1528 height 674
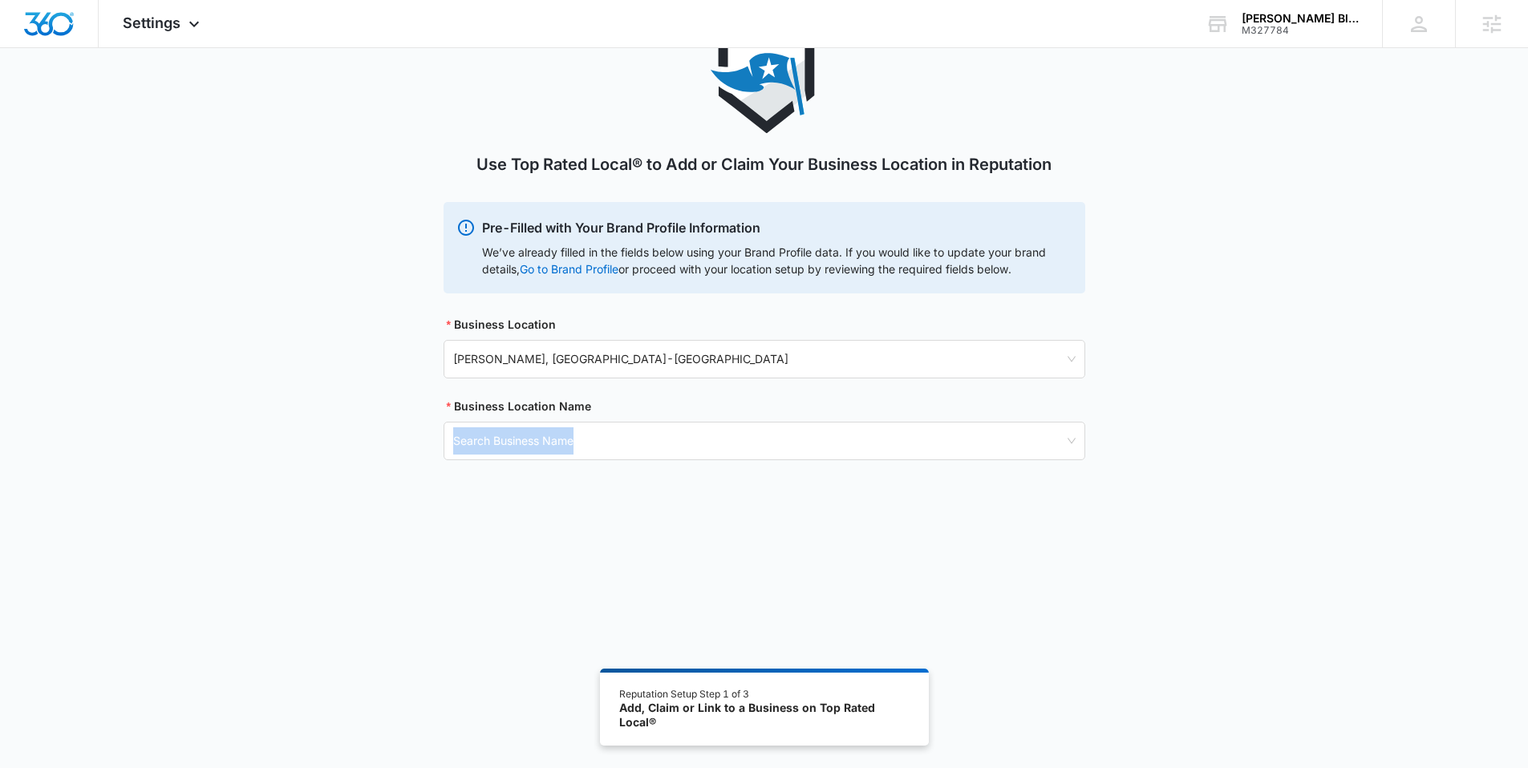
scroll to position [88, 0]
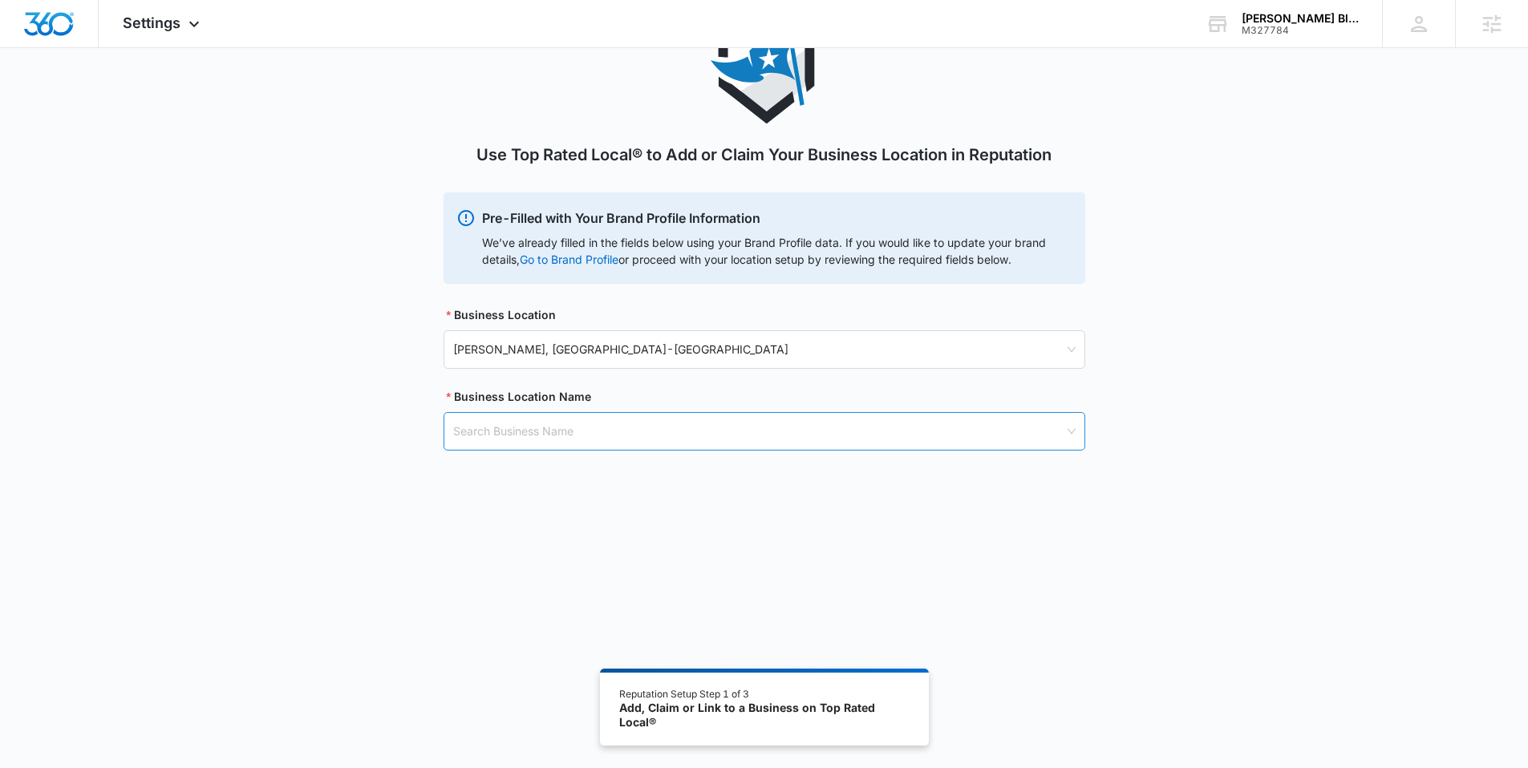
click at [714, 439] on input "search" at bounding box center [758, 431] width 611 height 37
click at [562, 572] on button "Add A New Business Location" at bounding box center [763, 576] width 640 height 38
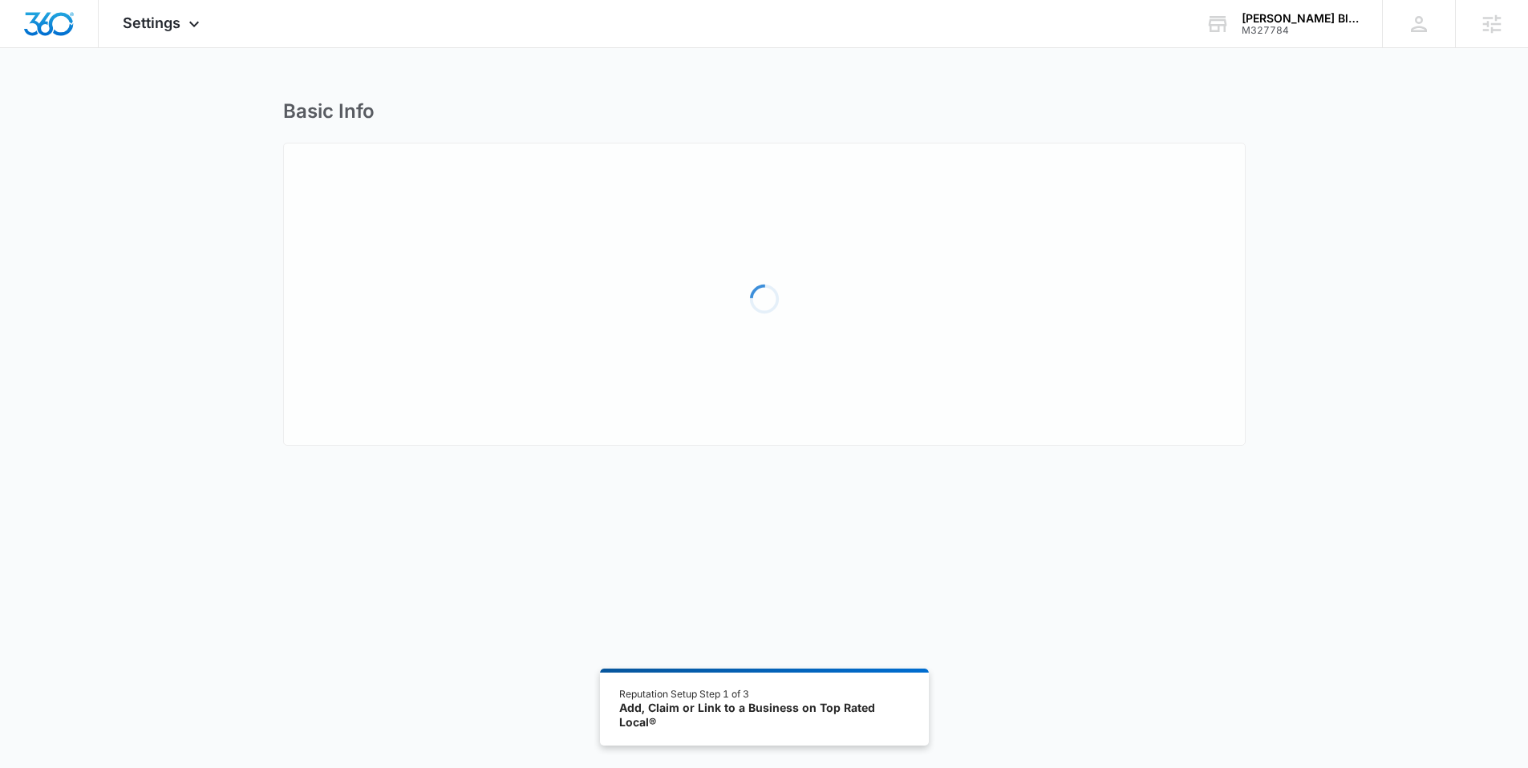
select select "Virginia"
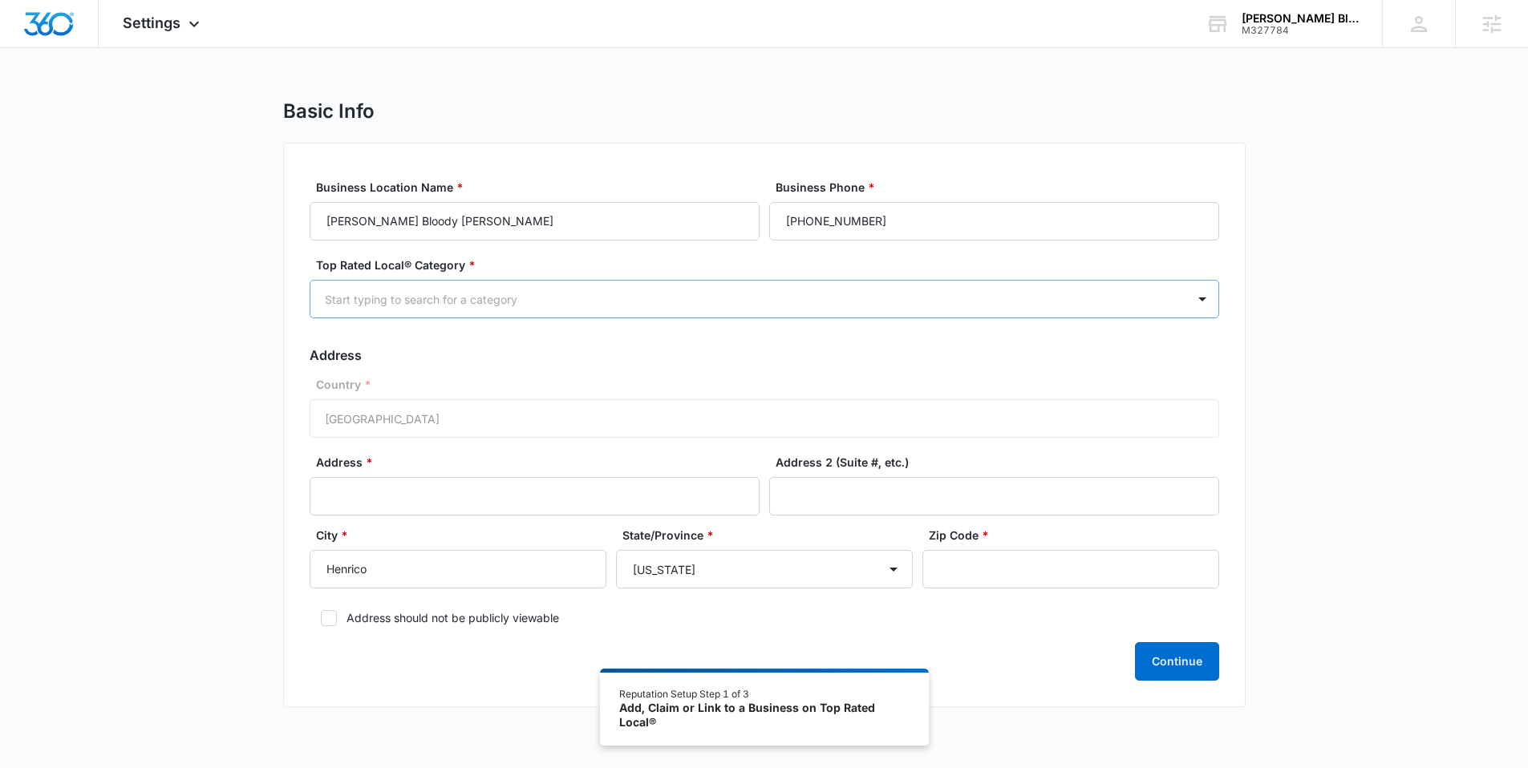
click at [528, 298] on div at bounding box center [745, 299] width 840 height 20
type input "ecomm"
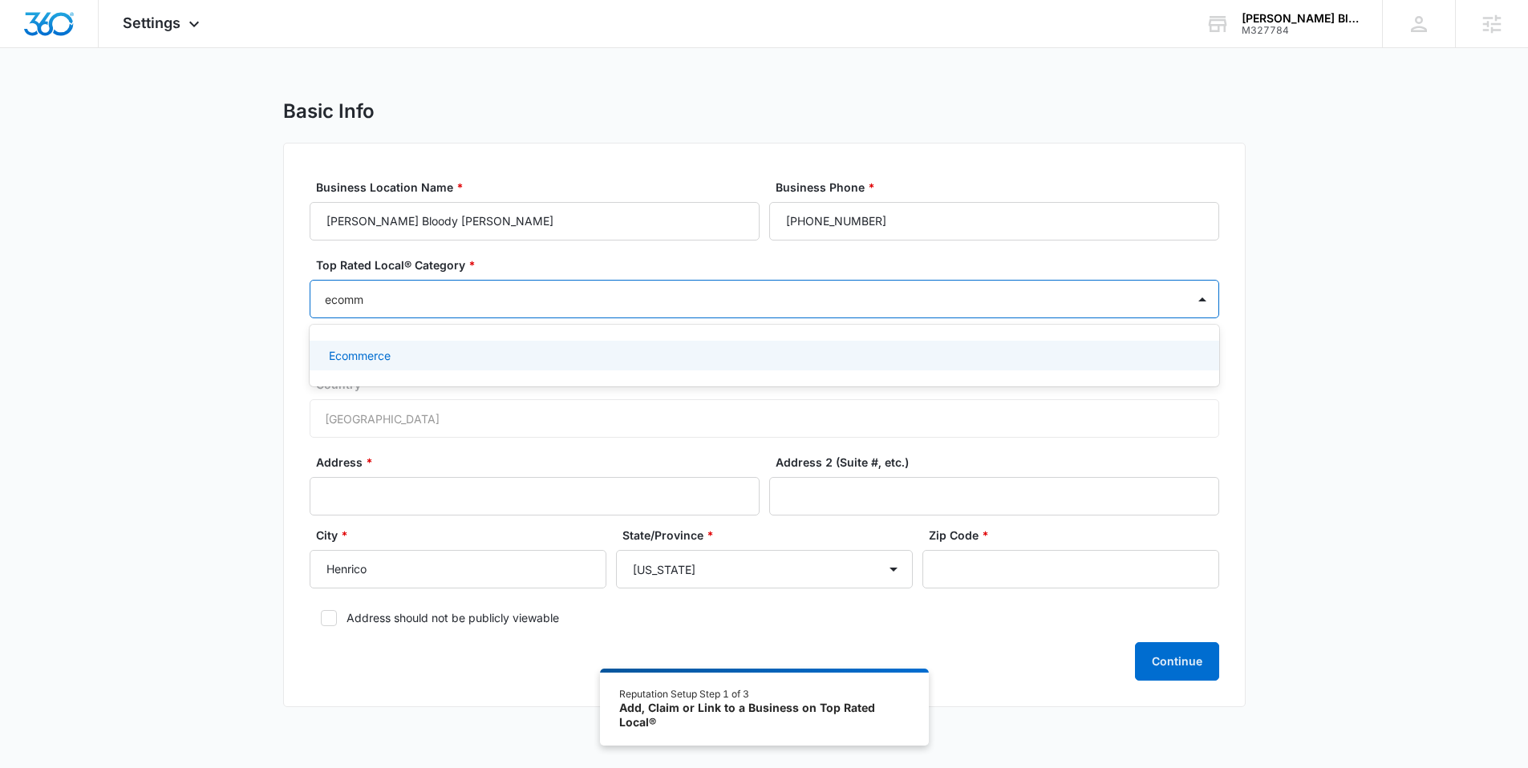
click at [435, 345] on div "Ecommerce" at bounding box center [764, 356] width 909 height 30
click at [212, 425] on div "Basic Info Business Location Name * Smiley's Bloody Mary Business Phone * (804)…" at bounding box center [764, 413] width 1528 height 629
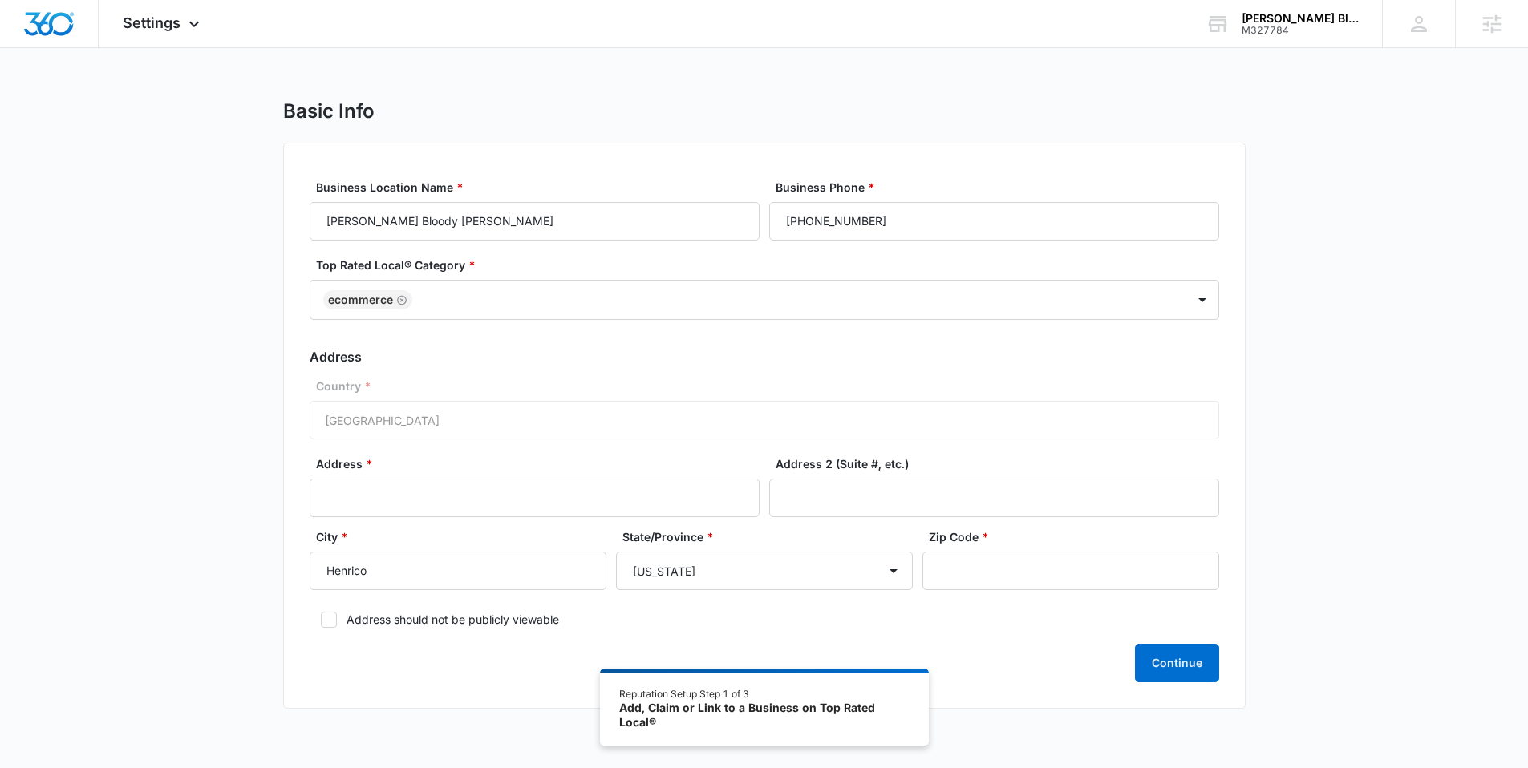
click at [419, 422] on div "Country * United States of America" at bounding box center [764, 409] width 909 height 62
click at [416, 489] on input "Address *" at bounding box center [535, 498] width 450 height 38
paste input "5639 south laburnum avenue"
type input "5639 south laburnum avenue"
click at [867, 492] on input "Address 2 (Suite #, etc.)" at bounding box center [994, 498] width 450 height 38
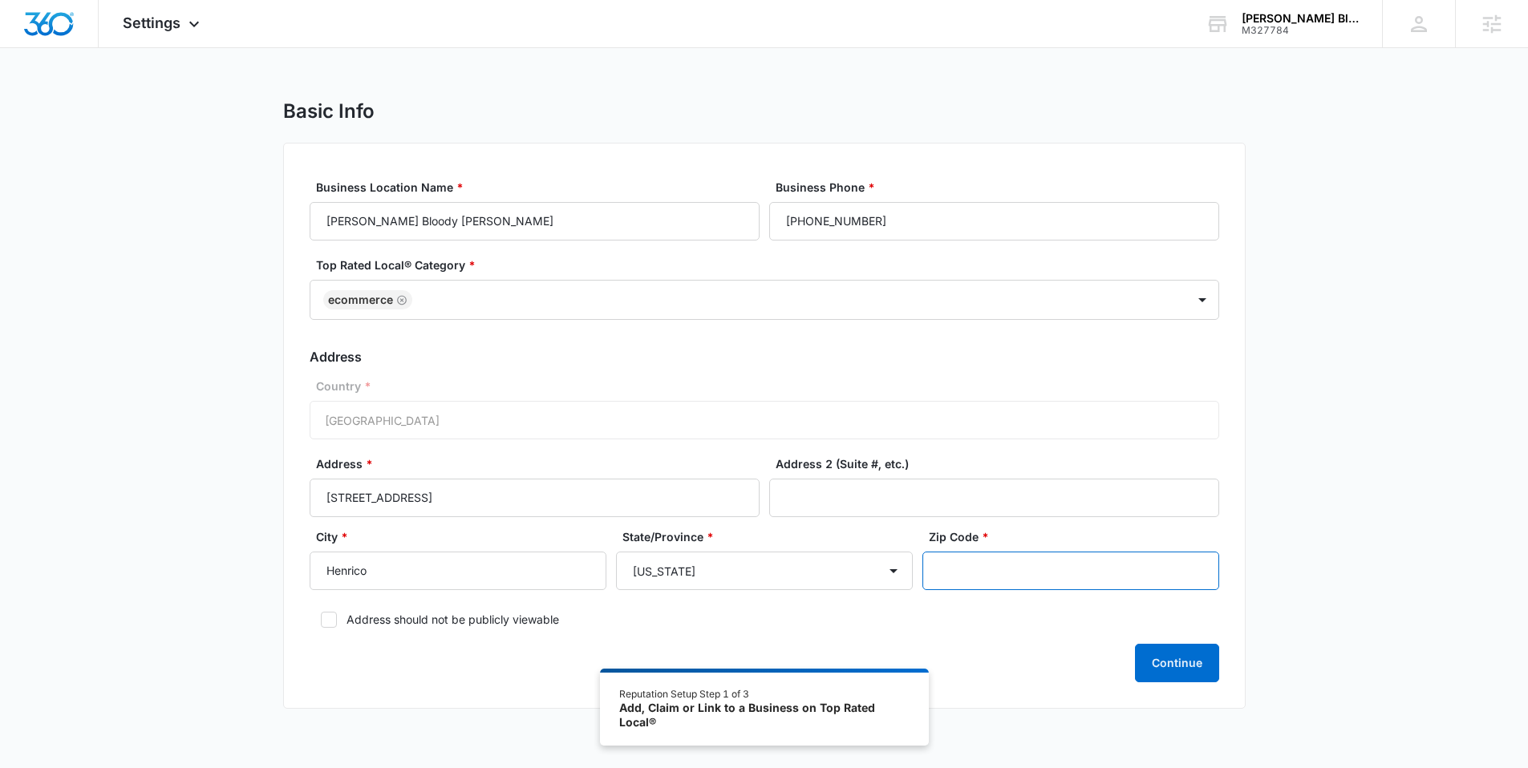
click at [967, 557] on input "Zip Code *" at bounding box center [1070, 571] width 297 height 38
paste input "23231"
type input "23231"
click at [330, 619] on icon at bounding box center [329, 620] width 14 height 14
click at [321, 619] on input "Address should not be publicly viewable" at bounding box center [315, 619] width 11 height 11
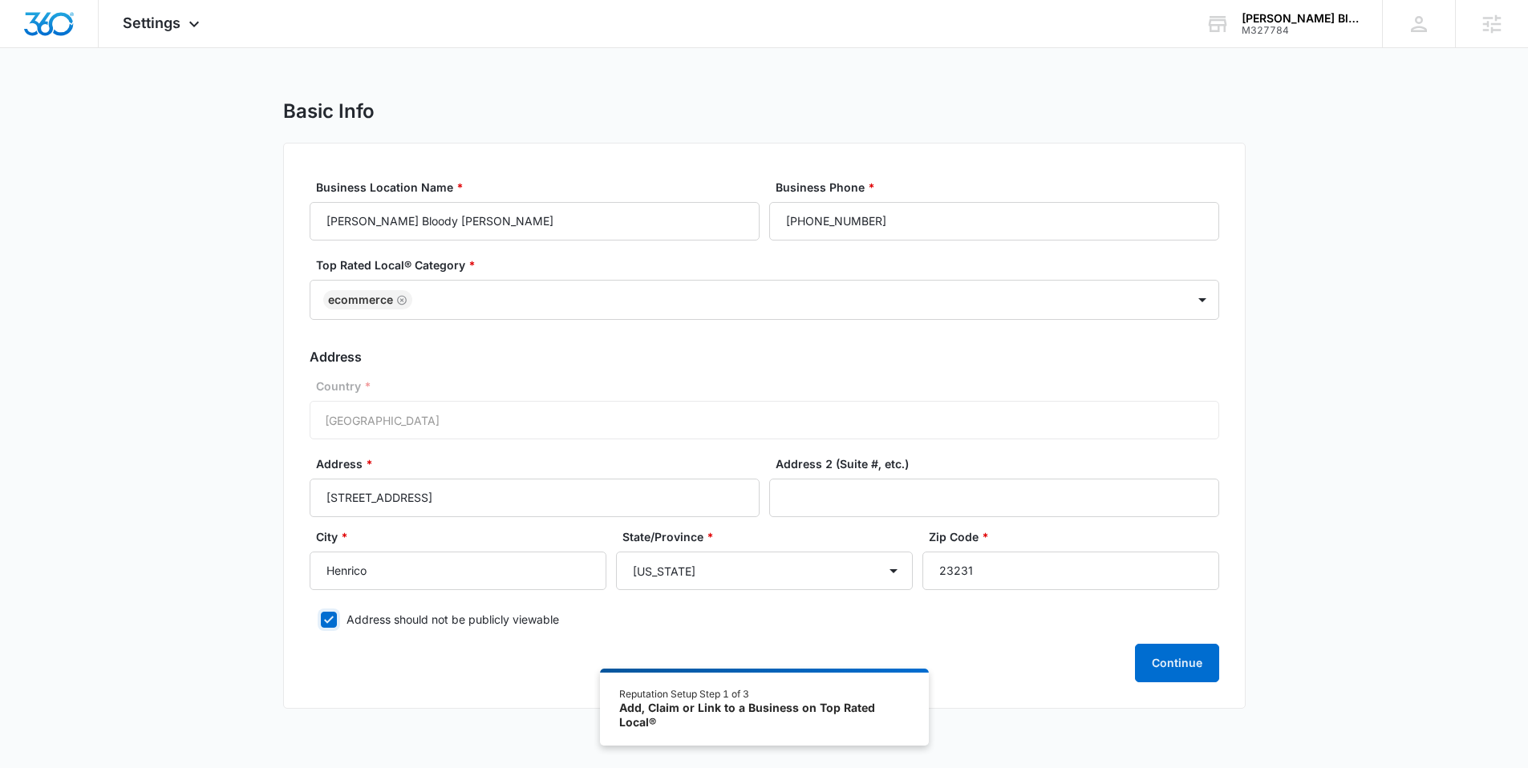
checkbox input "true"
click at [1176, 669] on button "Continue" at bounding box center [1177, 663] width 84 height 38
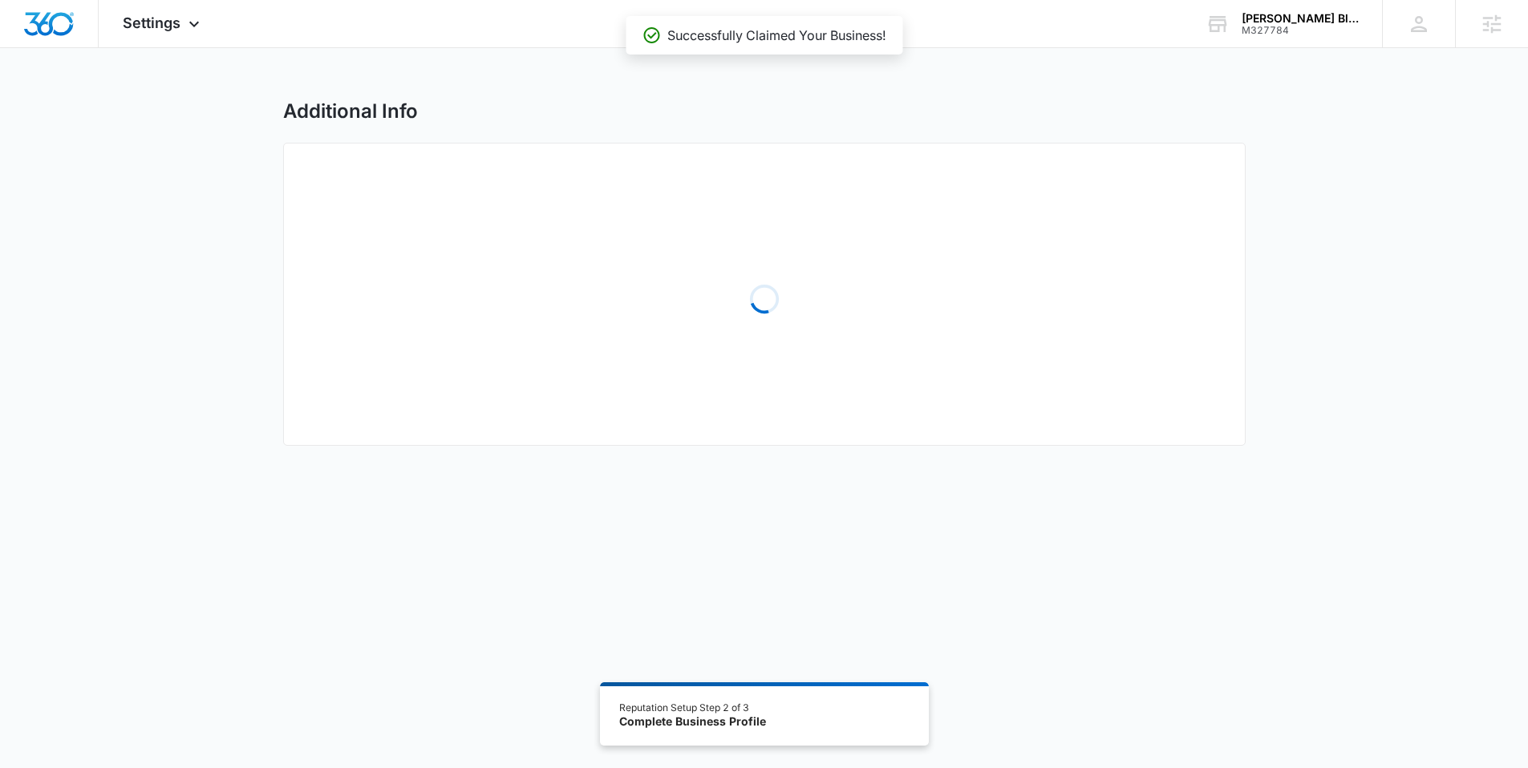
select select "2025"
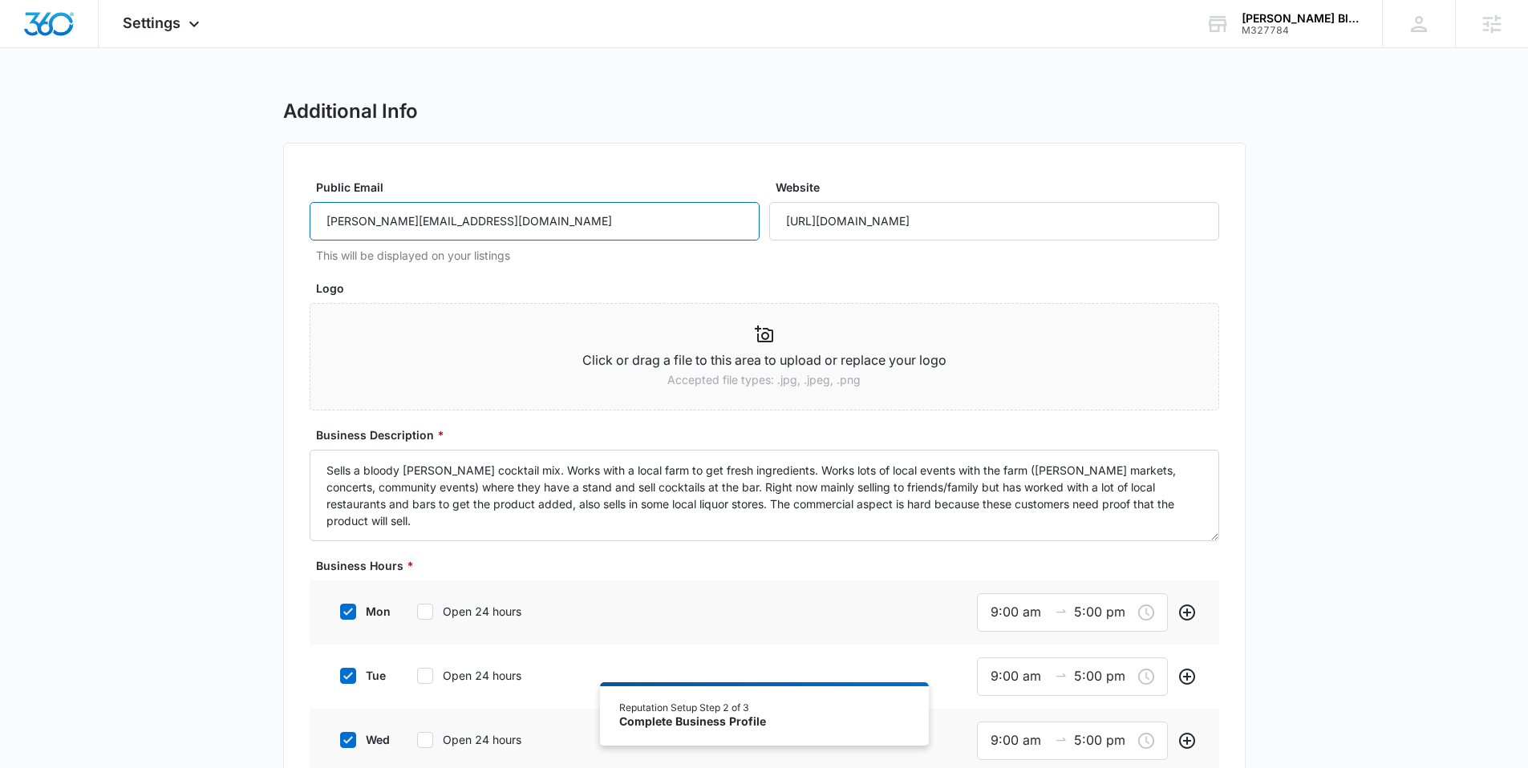
click at [489, 221] on input "kris.parsley77@gmail.com" at bounding box center [535, 221] width 450 height 38
drag, startPoint x: 496, startPoint y: 226, endPoint x: 285, endPoint y: 225, distance: 211.7
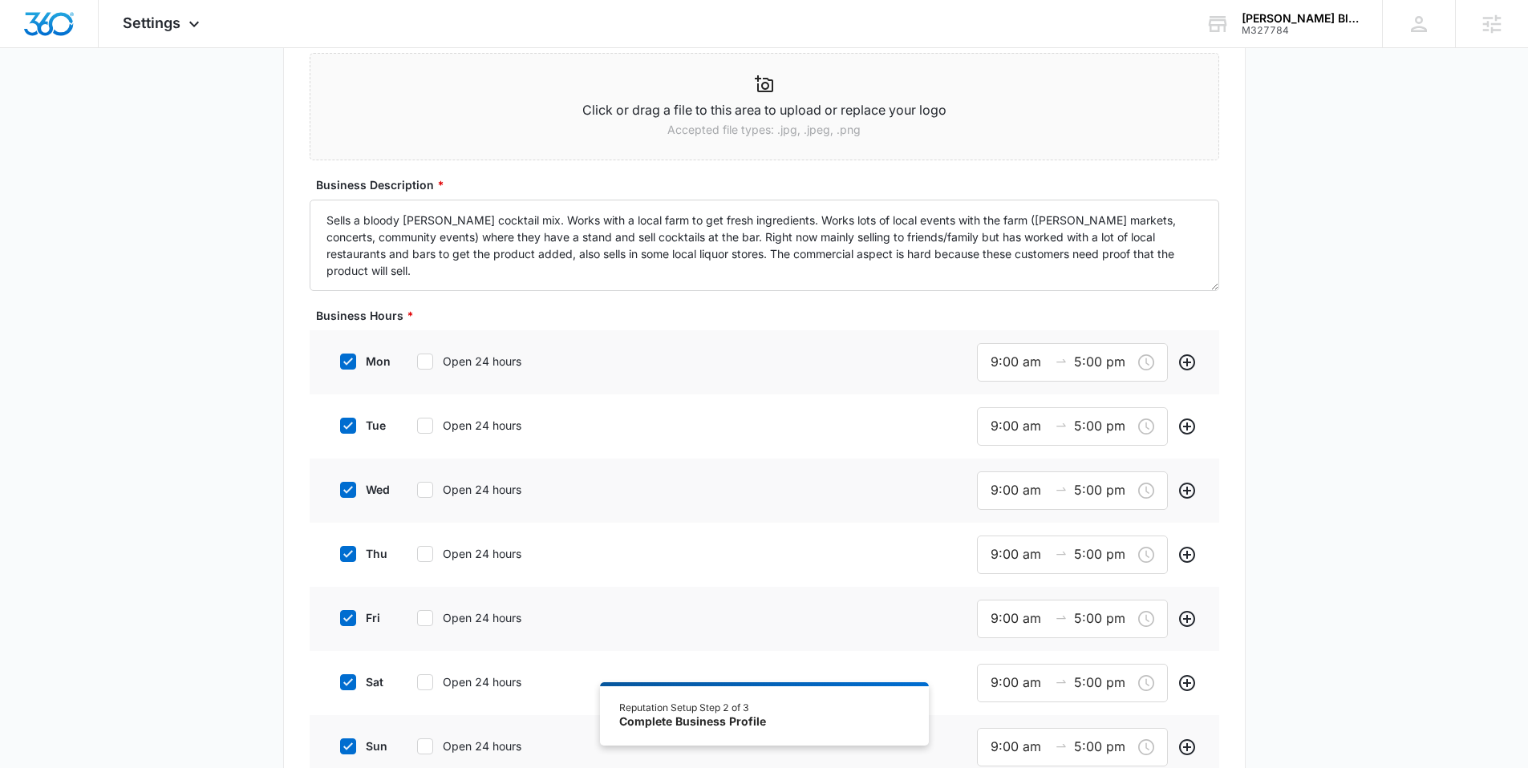
scroll to position [255, 0]
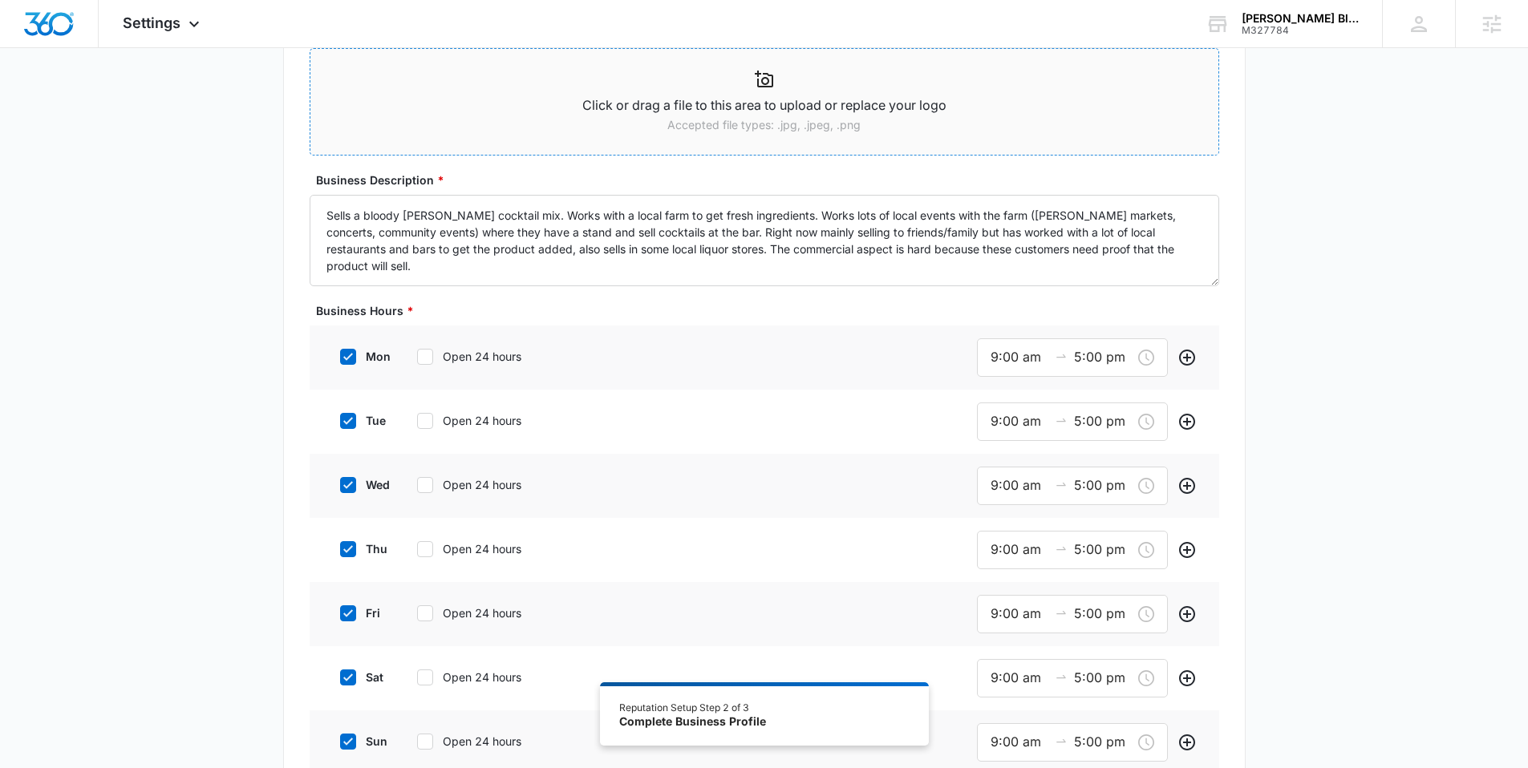
type input "info@smileysbloodymary.com"
click at [643, 129] on p "Accepted file types: .jpg, .jpeg, .png" at bounding box center [764, 125] width 908 height 18
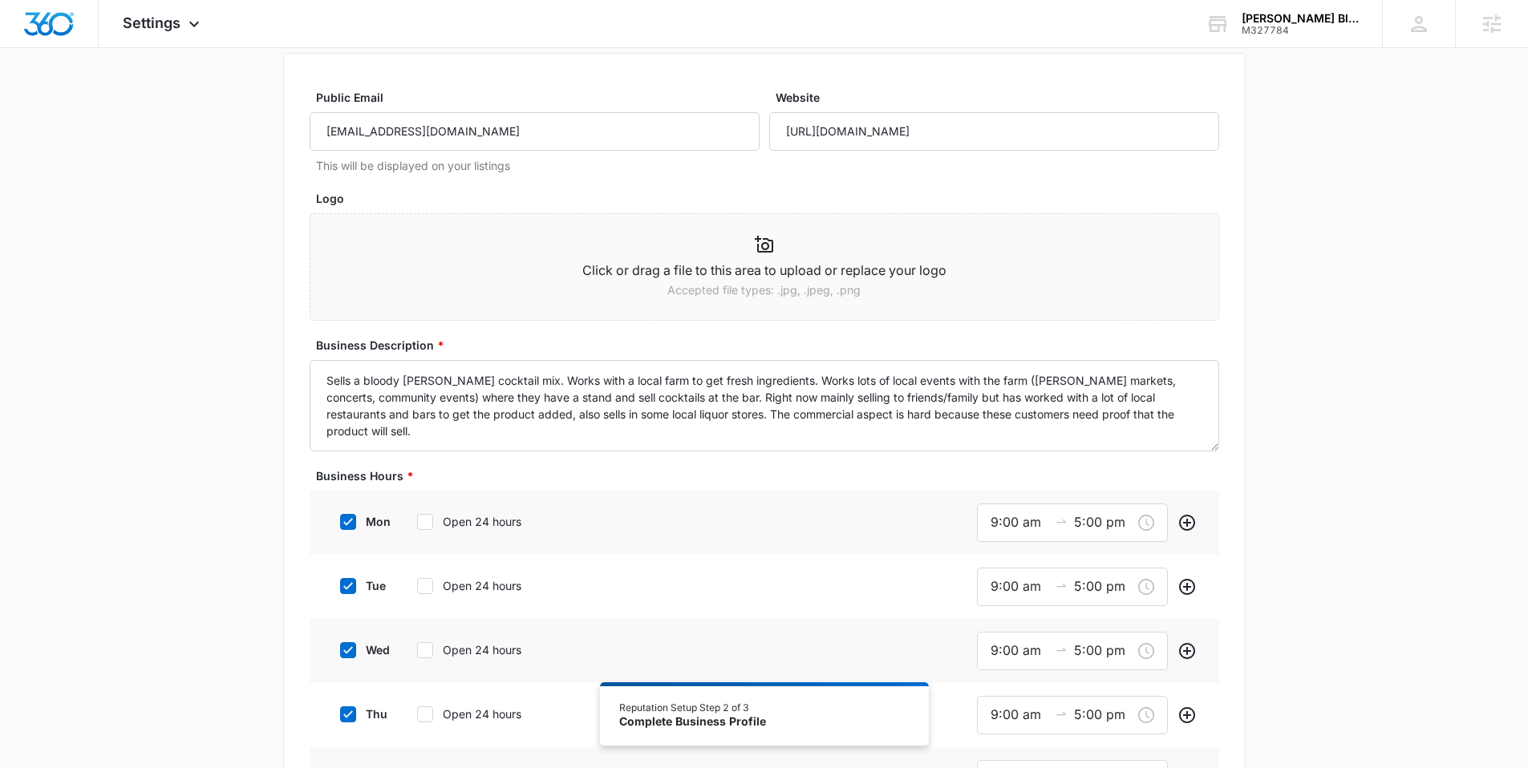
scroll to position [27, 0]
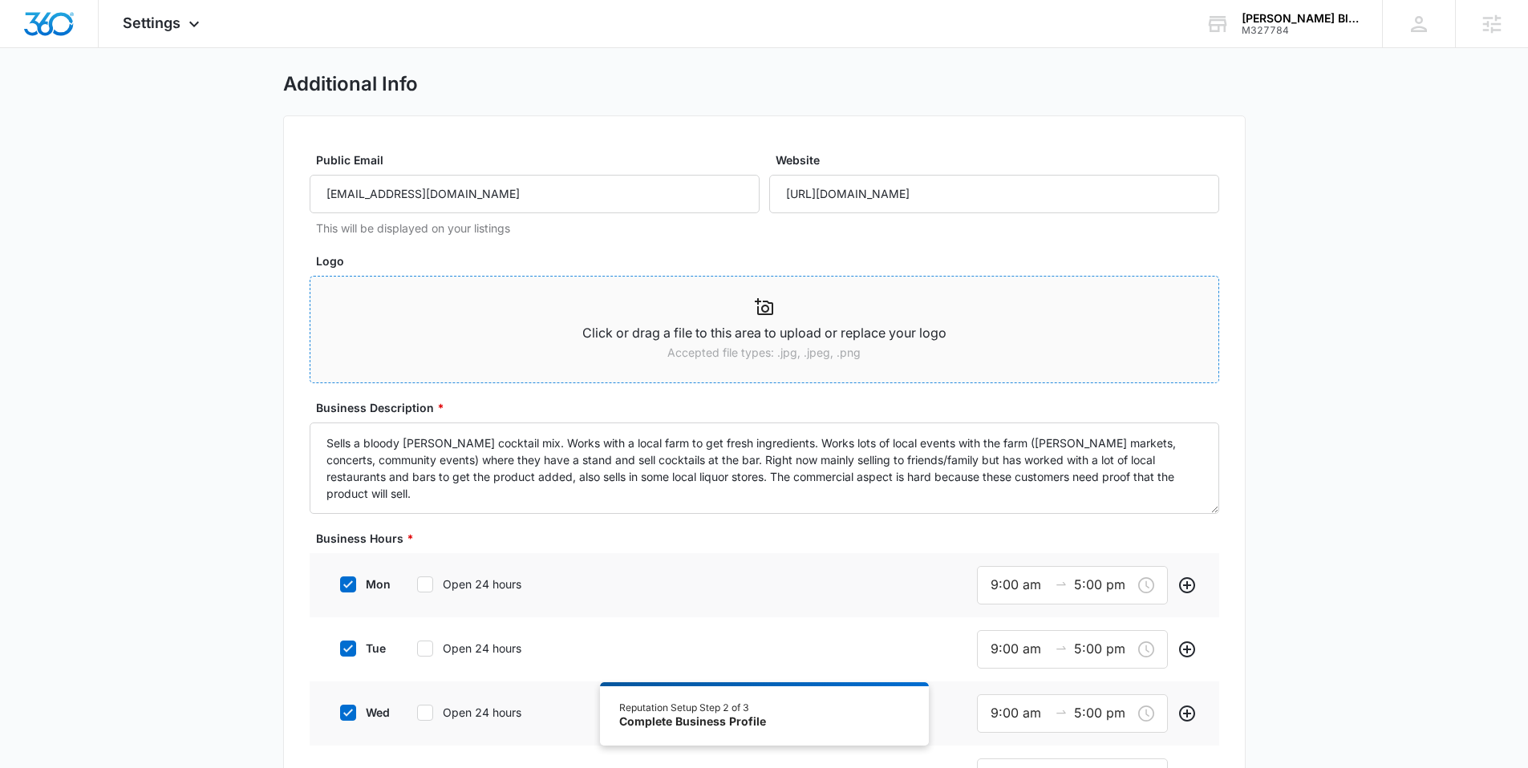
click at [619, 332] on p "Click or drag a file to this area to upload or replace your logo" at bounding box center [764, 333] width 908 height 20
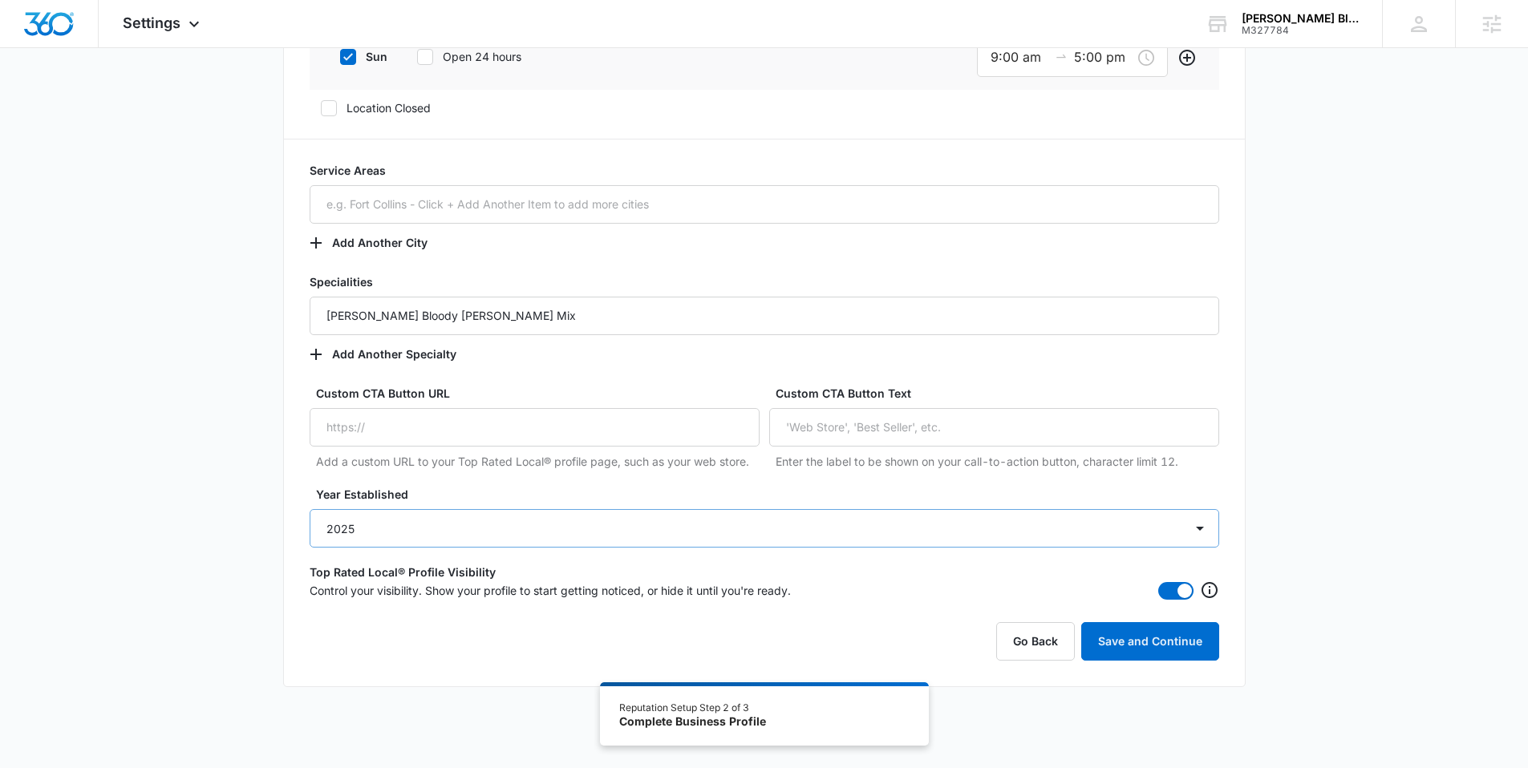
scroll to position [1006, 0]
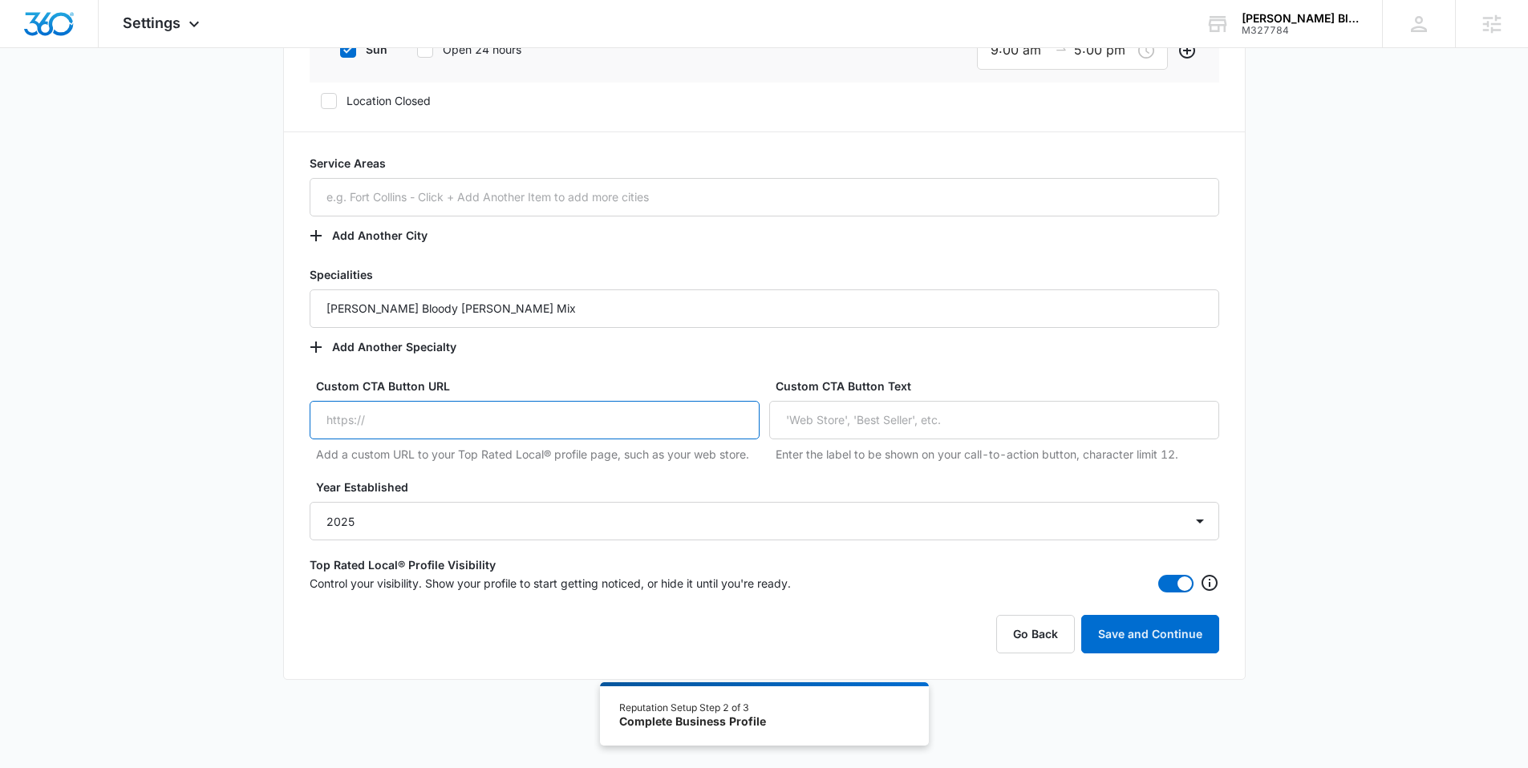
click at [502, 427] on input "Custom CTA Button URL" at bounding box center [535, 420] width 450 height 38
paste input "https://smileysbloodymary.com/shop-all"
type input "https://smileysbloodymary.com/shop-all"
click at [872, 416] on input "Custom CTA Button Text" at bounding box center [994, 420] width 450 height 38
type input "Shop Now"
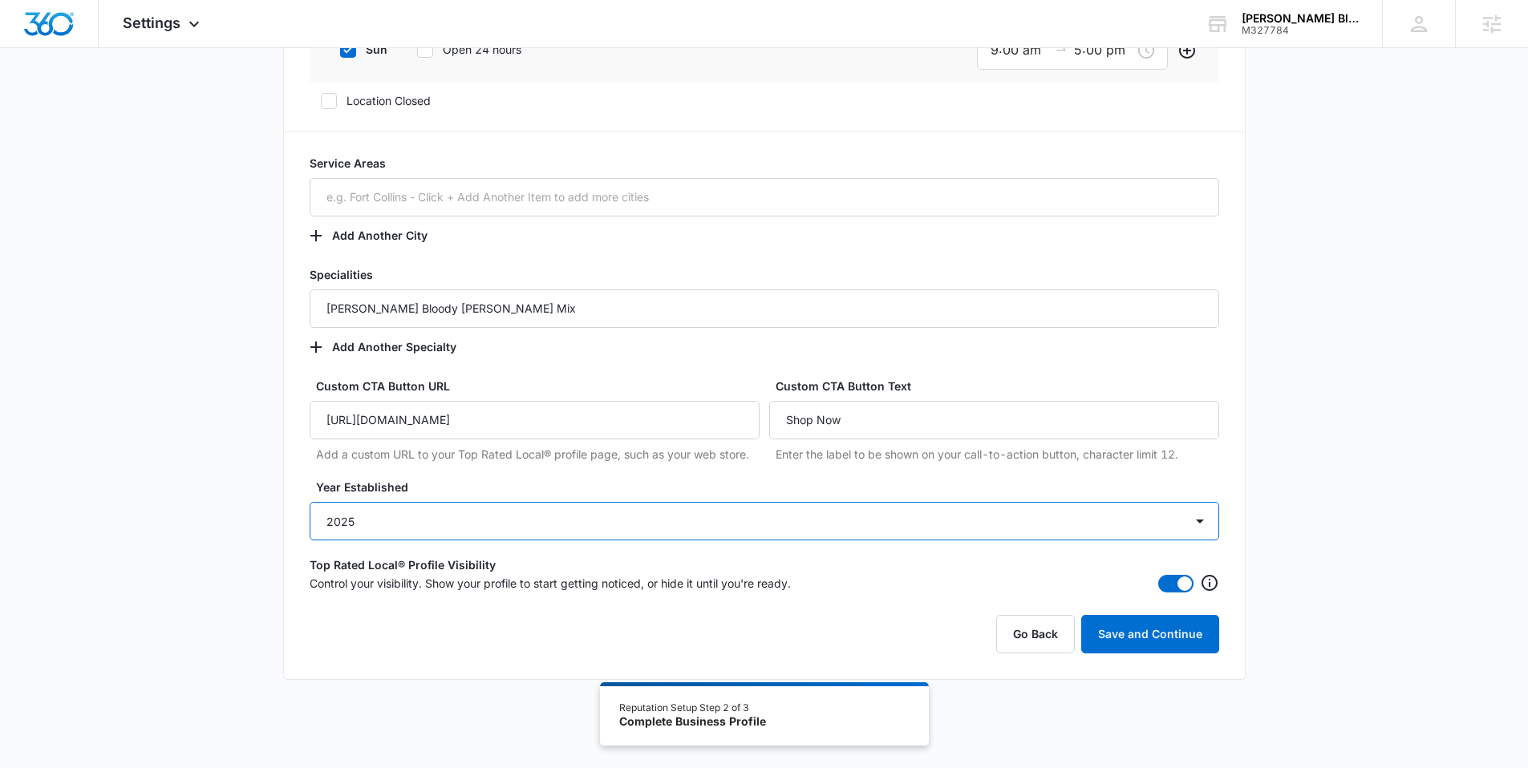
click at [631, 530] on select "Select One 2025 2024 2023 2022 2021 2020 2019 2018 2017 2016 2015 2014 2013 201…" at bounding box center [764, 521] width 909 height 38
select select "2024"
click at [310, 502] on select "Select One 2025 2024 2023 2022 2021 2020 2019 2018 2017 2016 2015 2014 2013 201…" at bounding box center [764, 521] width 909 height 38
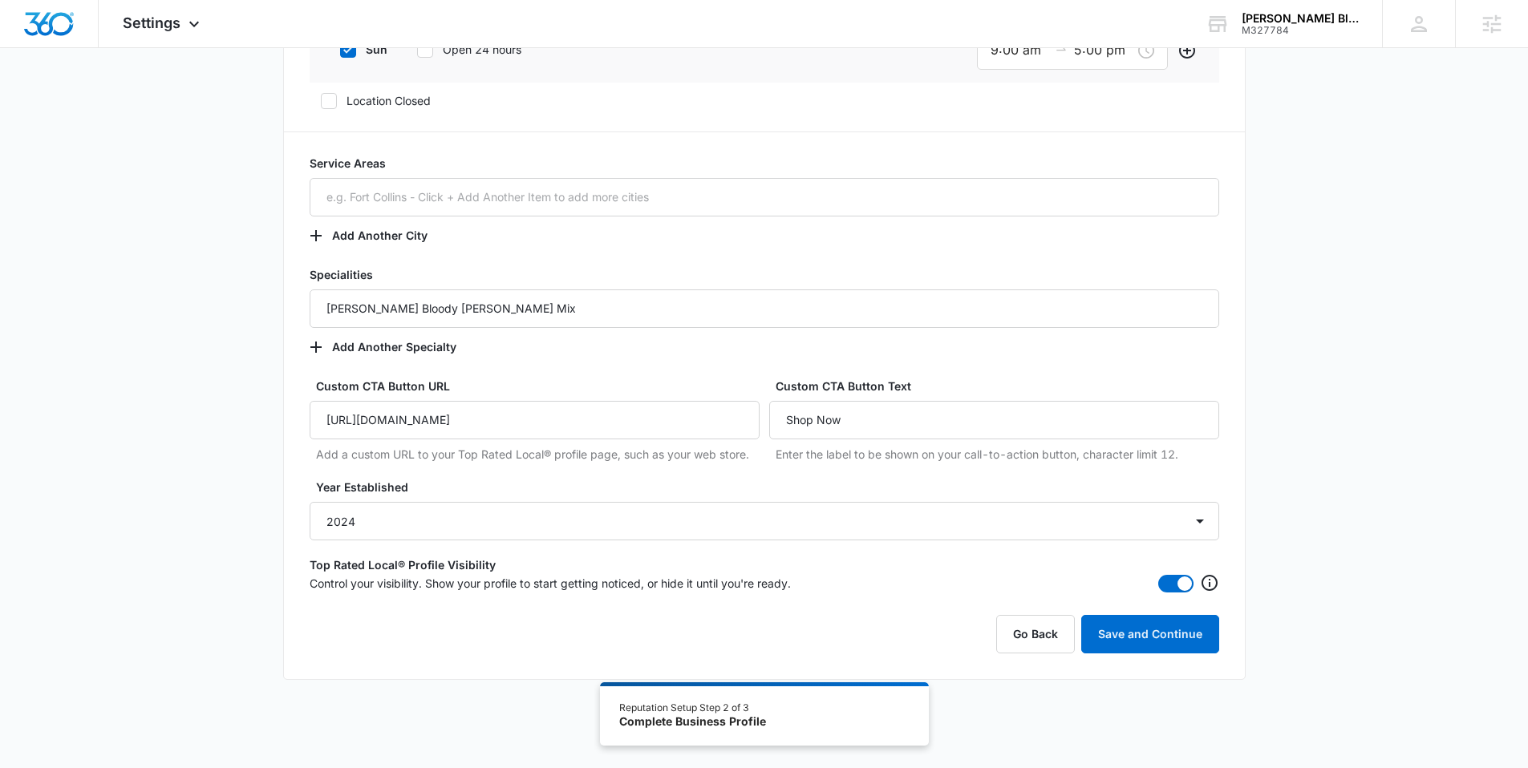
click at [1176, 643] on button "Save and Continue" at bounding box center [1150, 634] width 138 height 38
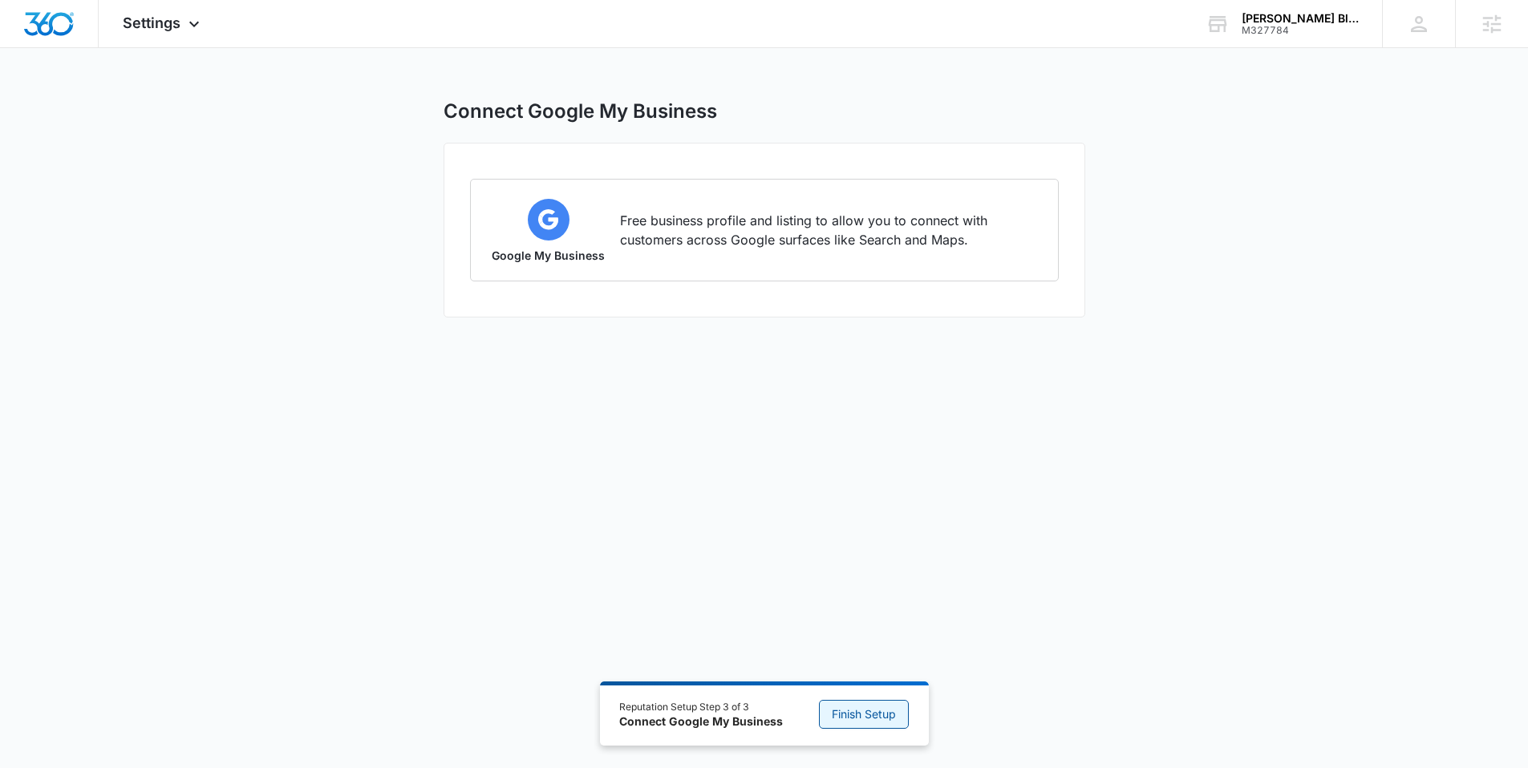
click at [862, 715] on span "Finish Setup" at bounding box center [864, 715] width 64 height 18
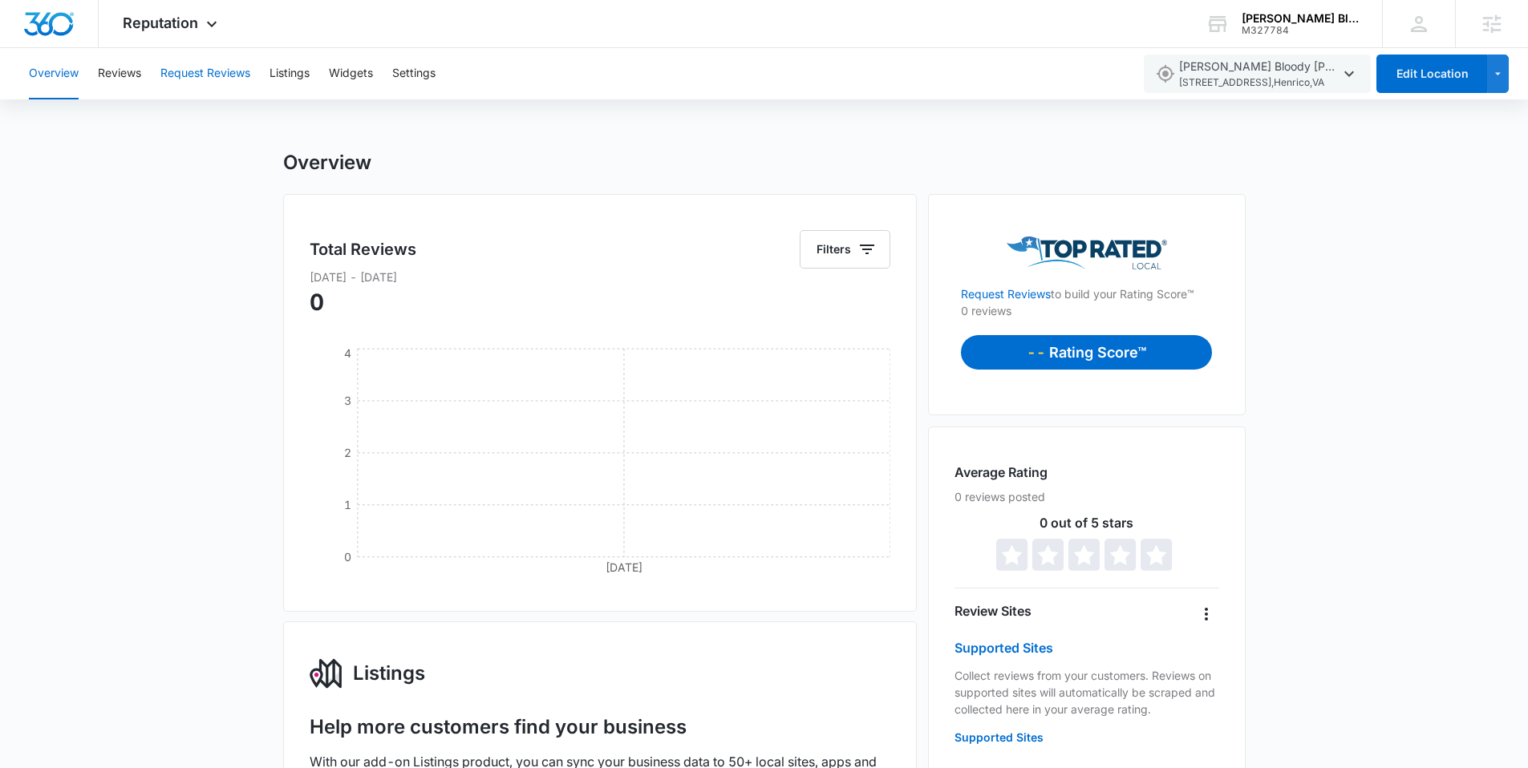
click at [192, 76] on button "Request Reviews" at bounding box center [205, 73] width 90 height 51
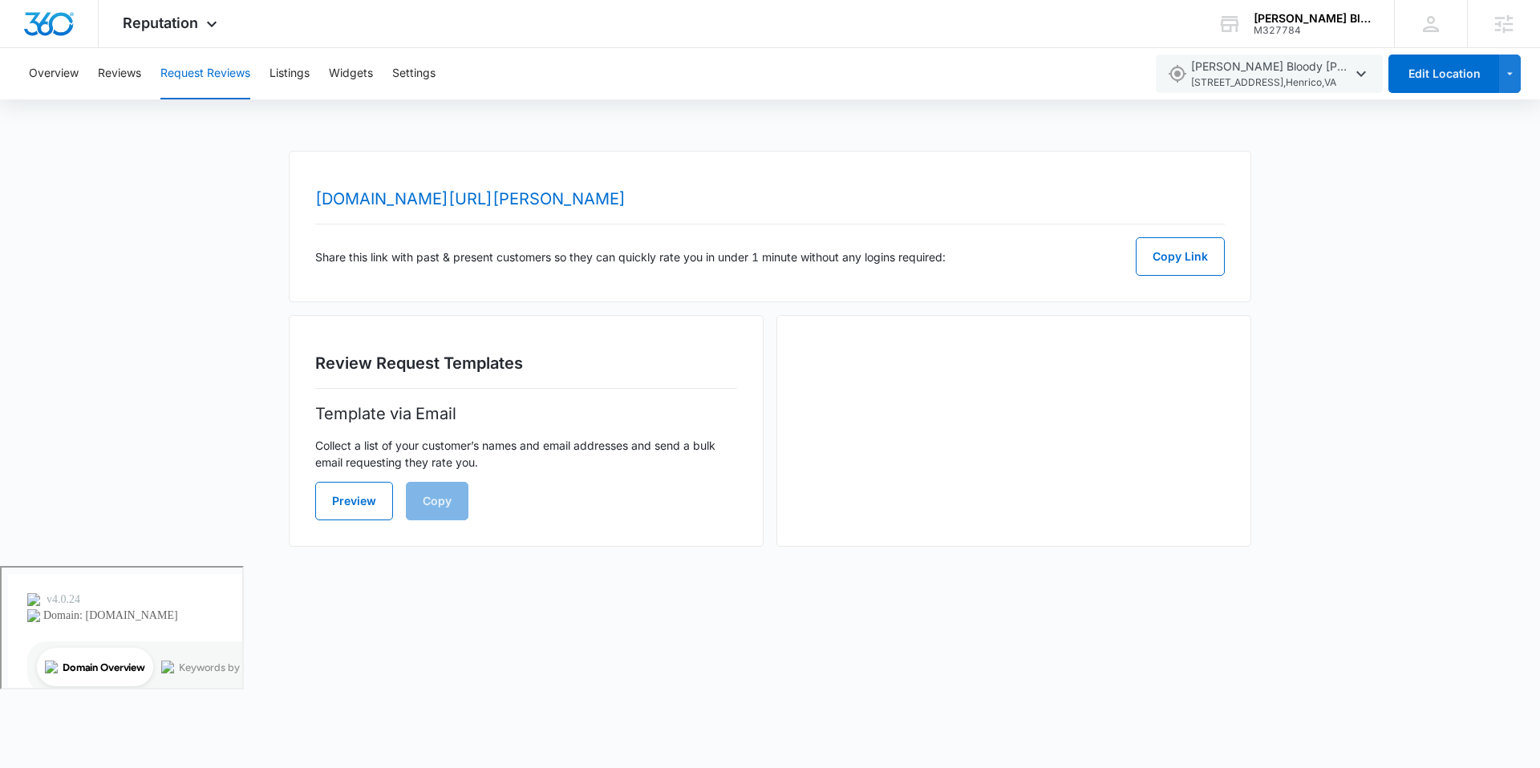
drag, startPoint x: 783, startPoint y: 195, endPoint x: 156, endPoint y: 156, distance: 628.3
click at [156, 156] on div "www.topratedlocal.com/review/smileys-bloody-mary-reviews Share this link with p…" at bounding box center [770, 358] width 1540 height 415
copy link "www.topratedlocal.com/review/smileys-bloody-mary-reviews"
drag, startPoint x: 200, startPoint y: 16, endPoint x: 193, endPoint y: 31, distance: 16.9
click at [200, 17] on div "Reputation Apps Reputation Websites Forms CRM Email Social Shop Payments POS Co…" at bounding box center [172, 23] width 147 height 47
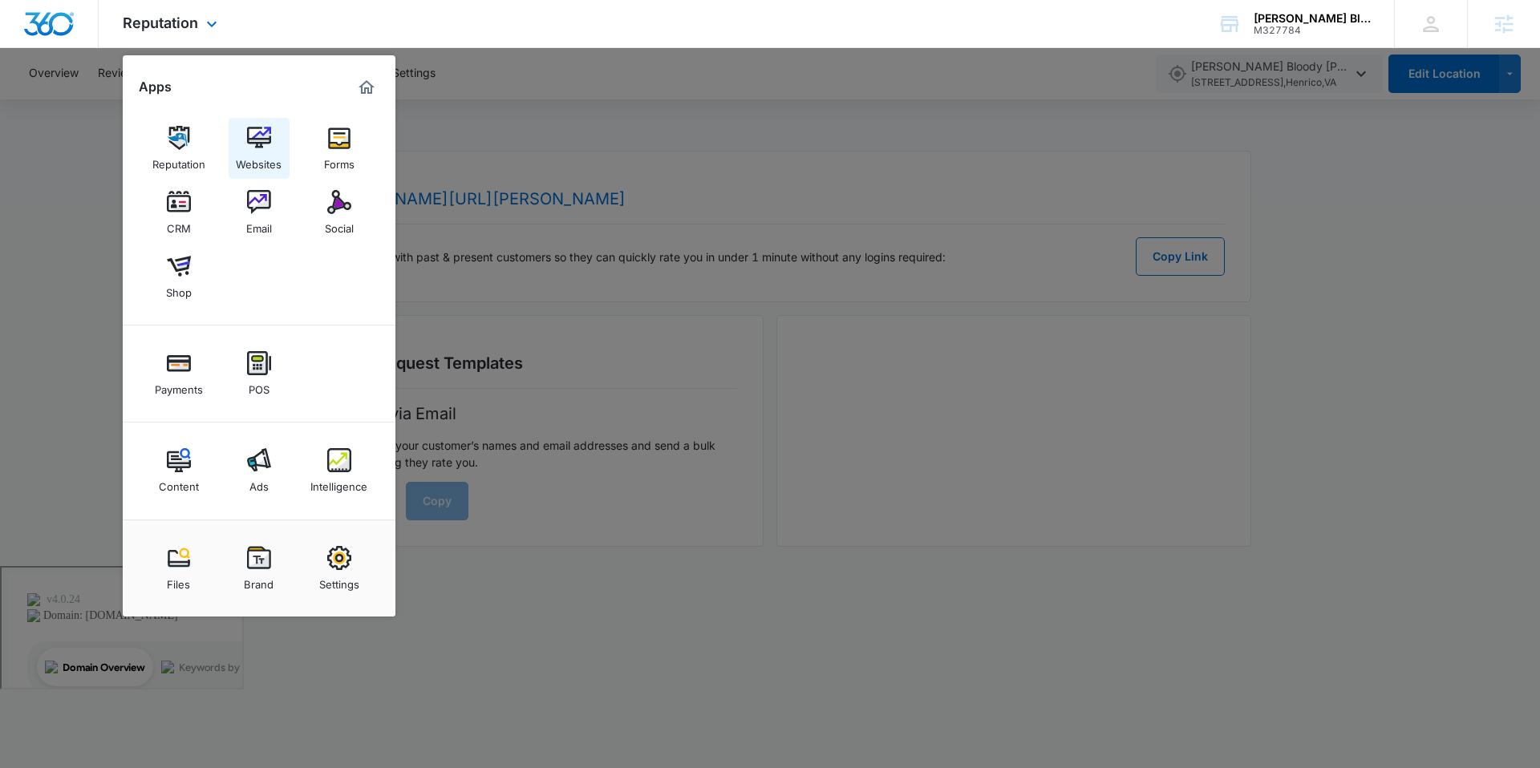
click at [256, 146] on img at bounding box center [259, 138] width 24 height 24
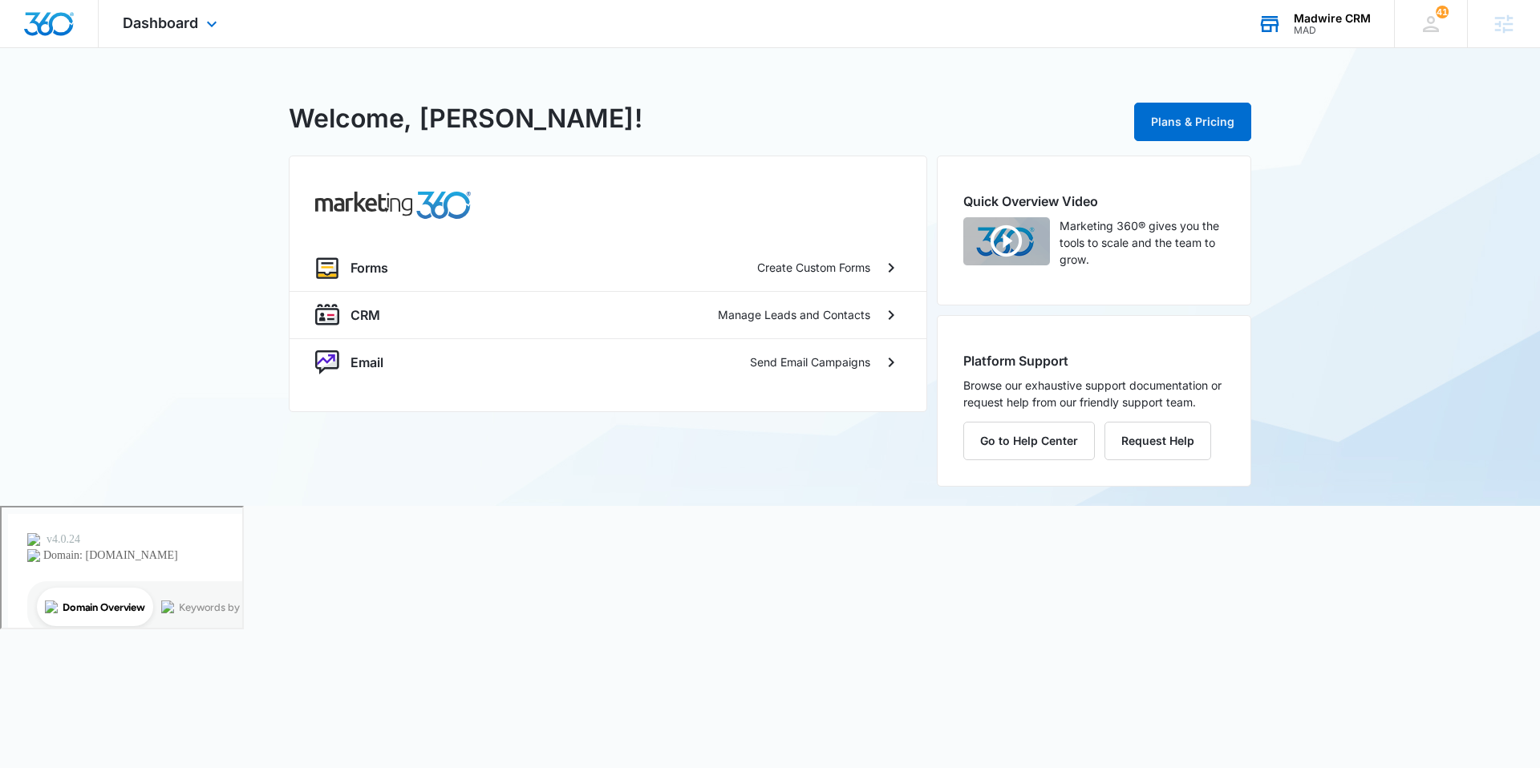
click at [1271, 23] on icon at bounding box center [1269, 24] width 24 height 24
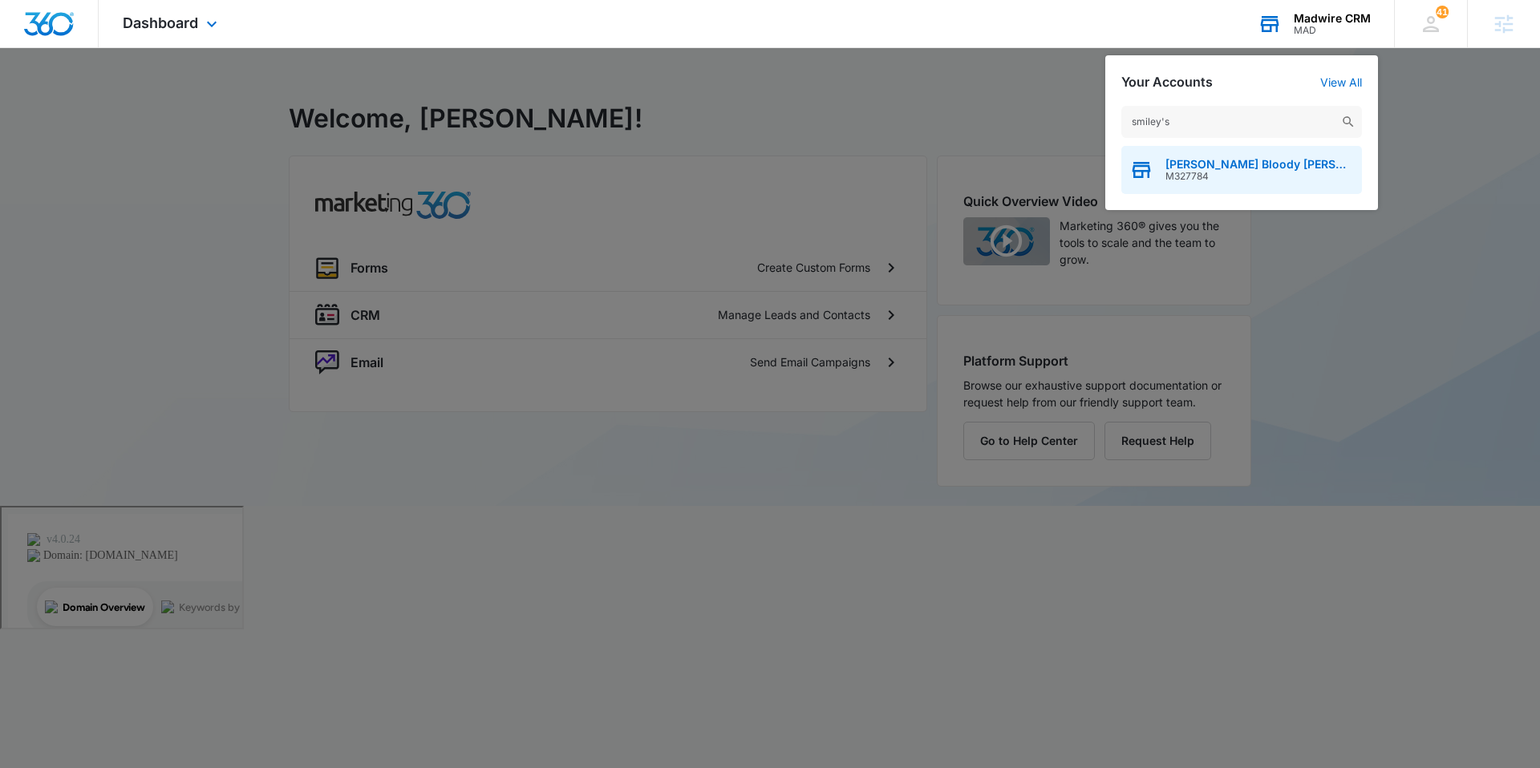
type input "smiley's"
click at [1256, 171] on span "M327784" at bounding box center [1259, 176] width 188 height 11
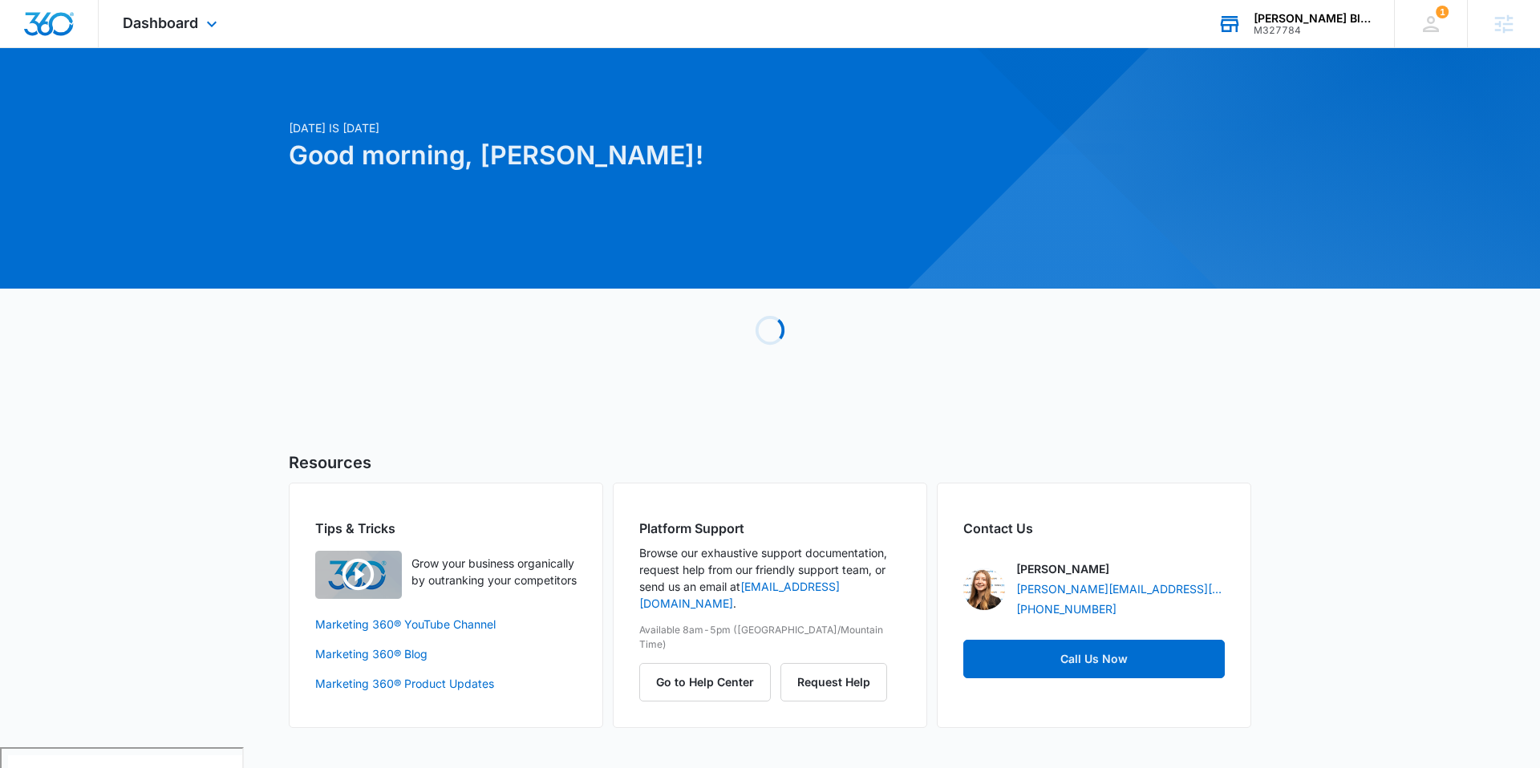
click at [190, 33] on div "Dashboard Apps Reputation Websites Forms CRM Email Social Shop Payments POS Con…" at bounding box center [172, 23] width 147 height 47
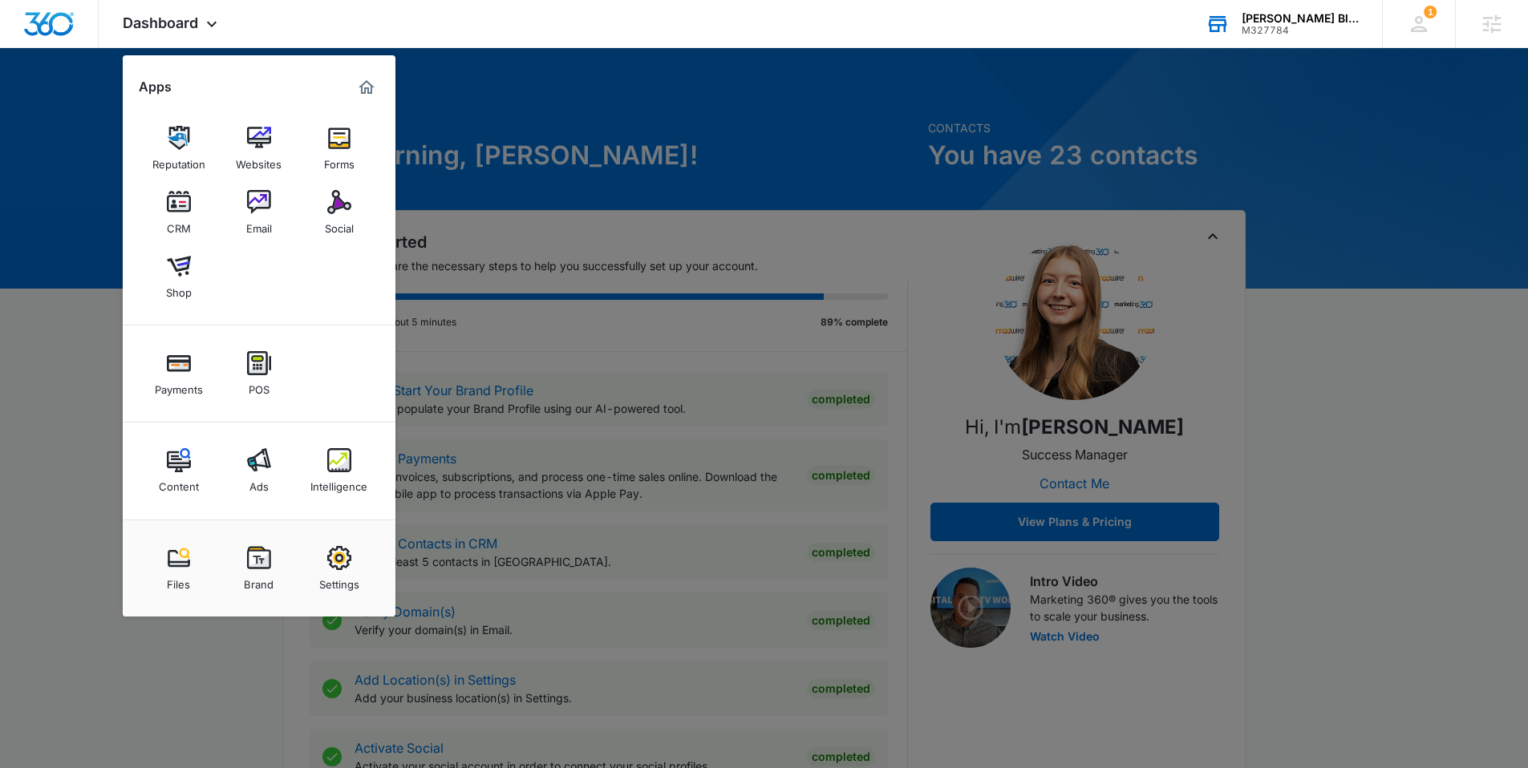
click at [336, 148] on img at bounding box center [339, 138] width 24 height 24
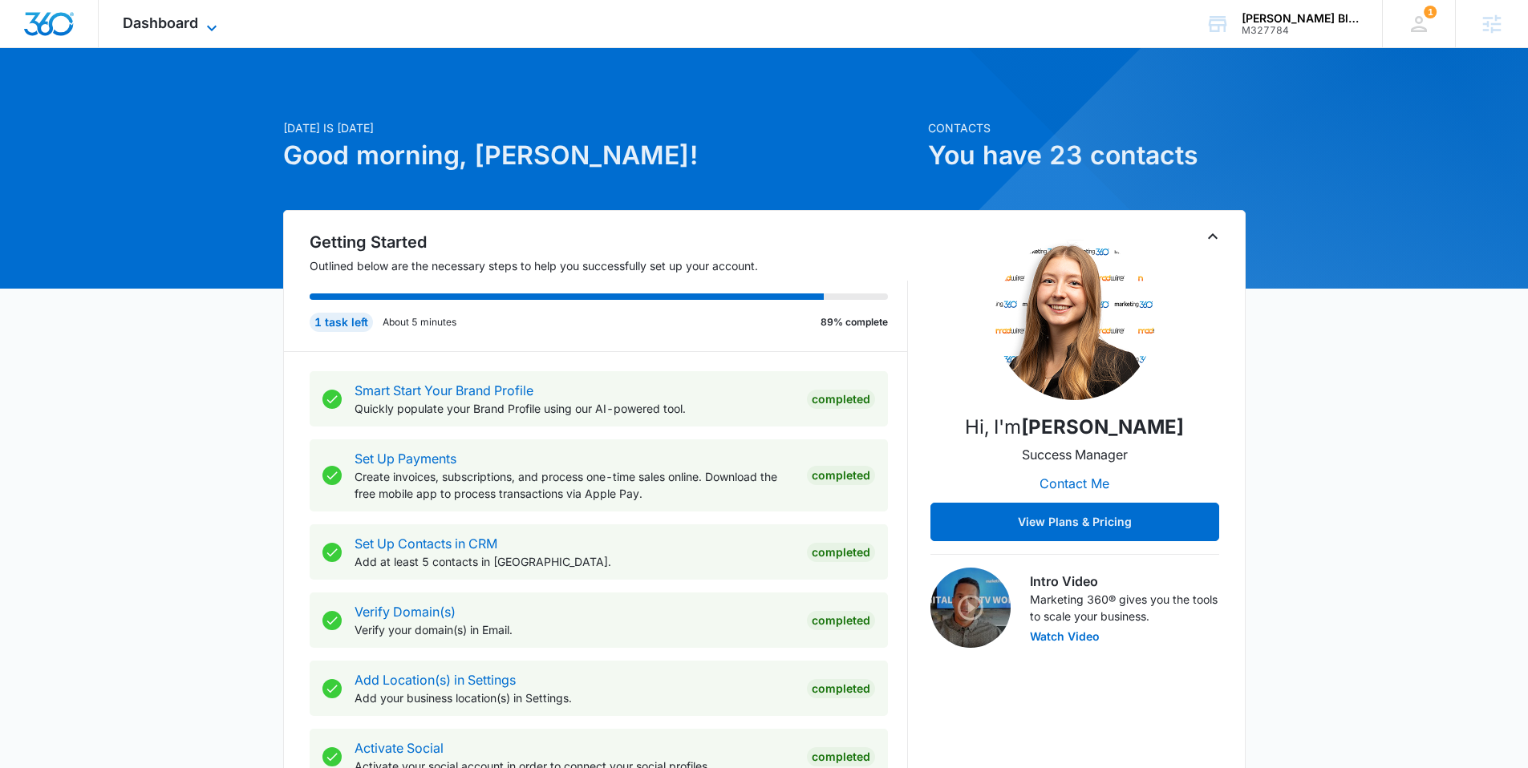
click at [205, 26] on icon at bounding box center [211, 27] width 19 height 19
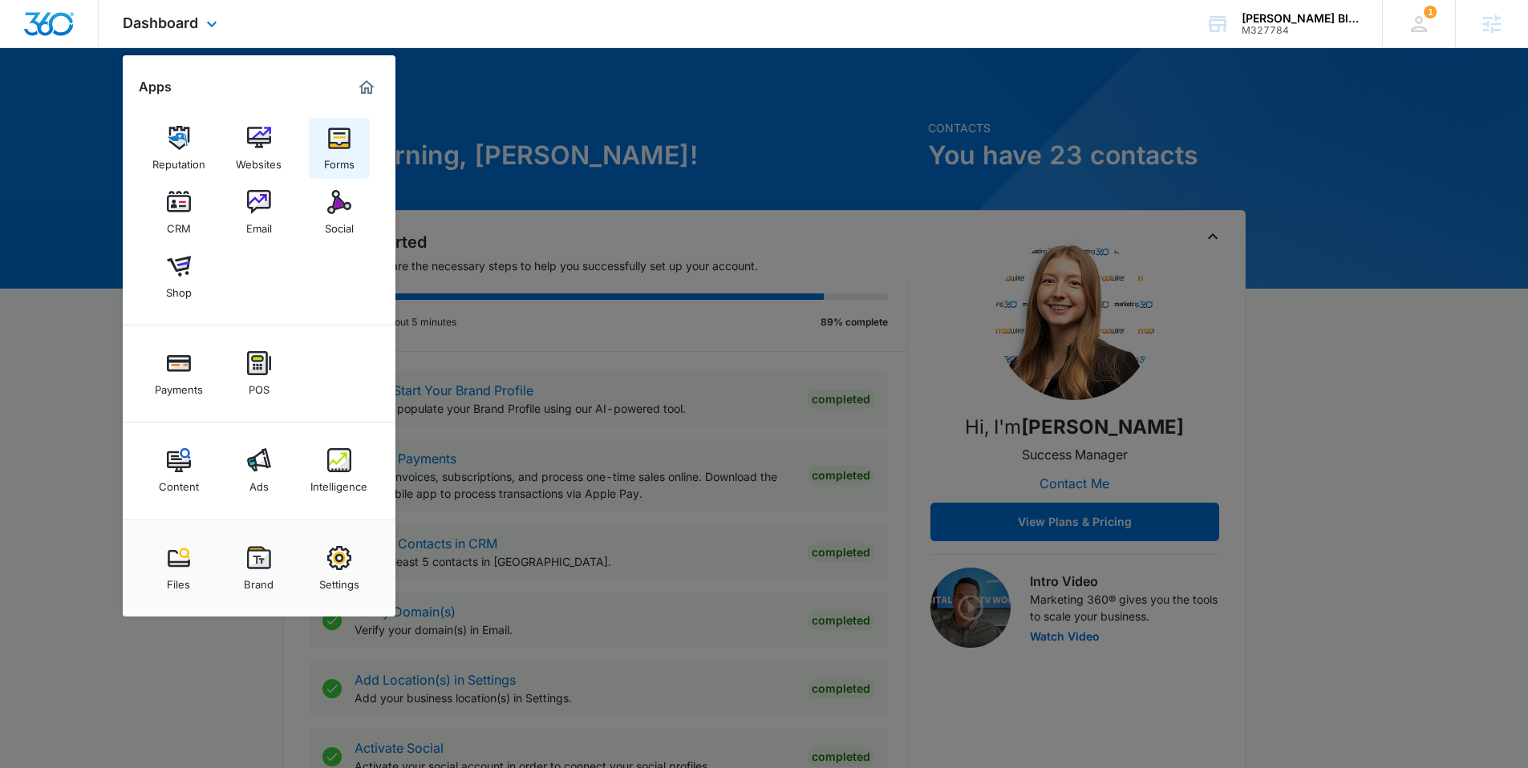
click at [338, 152] on div "Forms" at bounding box center [339, 160] width 30 height 21
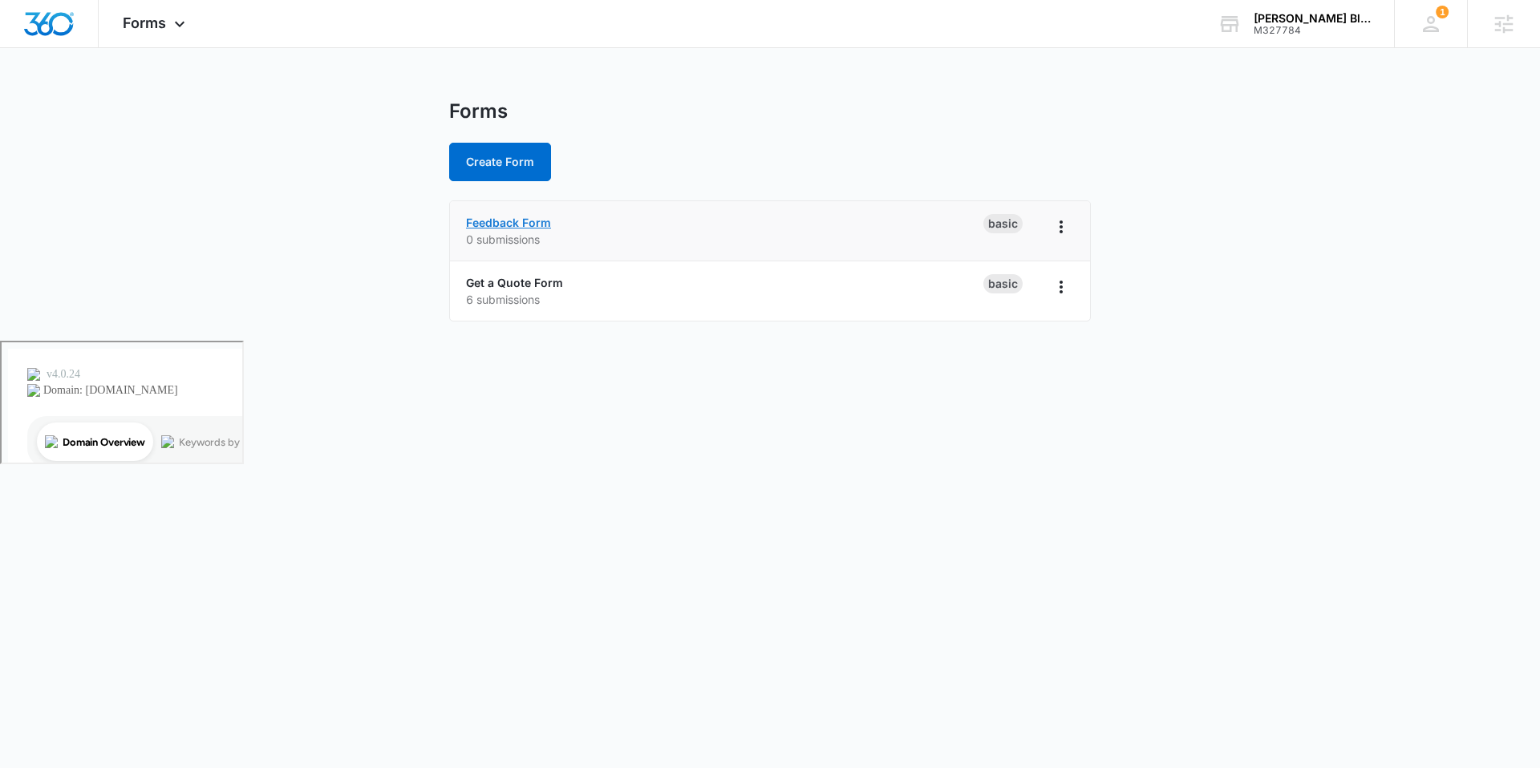
click at [530, 222] on link "Feedback Form" at bounding box center [508, 223] width 85 height 14
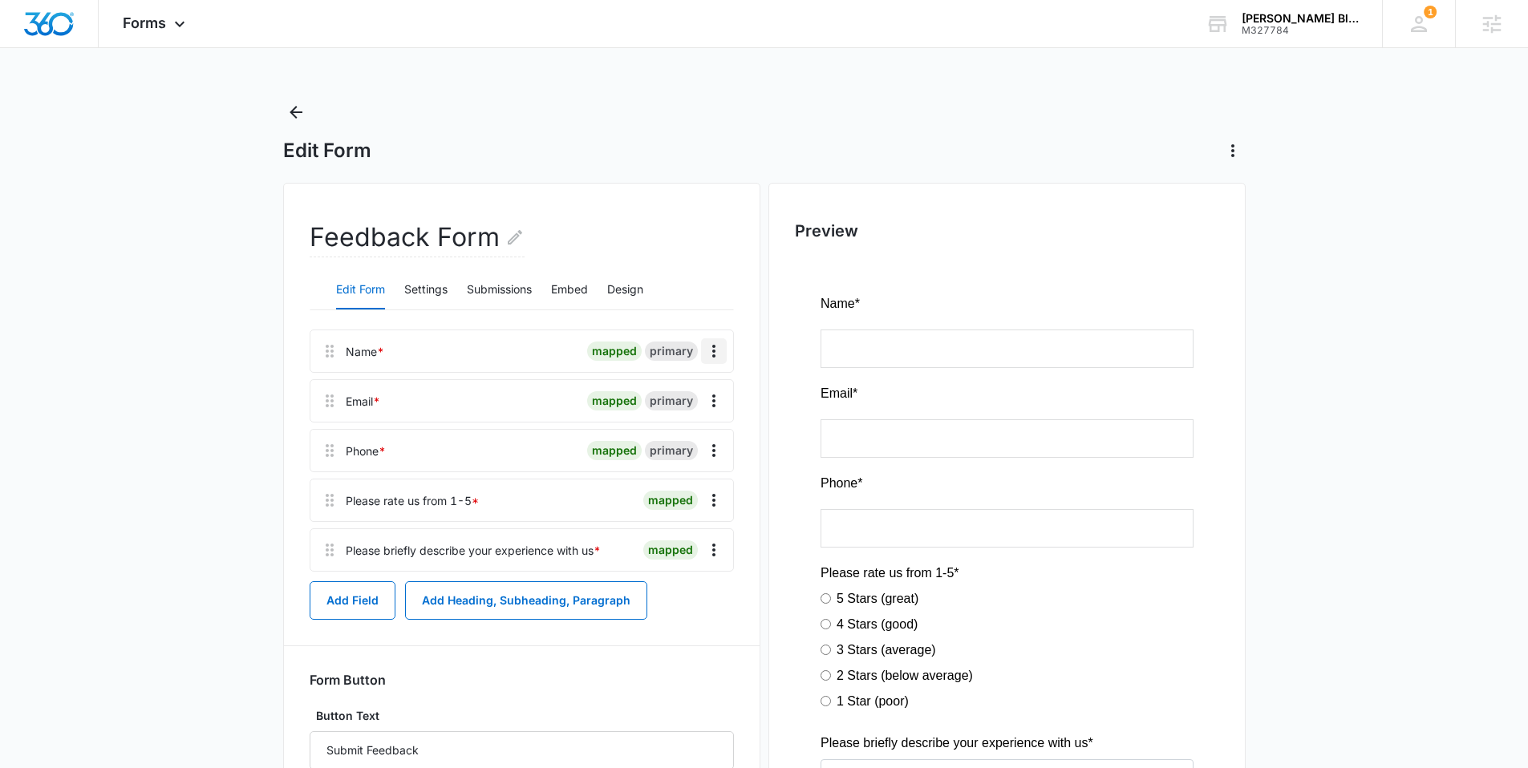
click at [716, 349] on icon "Overflow Menu" at bounding box center [713, 351] width 19 height 19
click at [719, 597] on div "Add Field Add Heading, Subheading, Paragraph" at bounding box center [522, 600] width 424 height 38
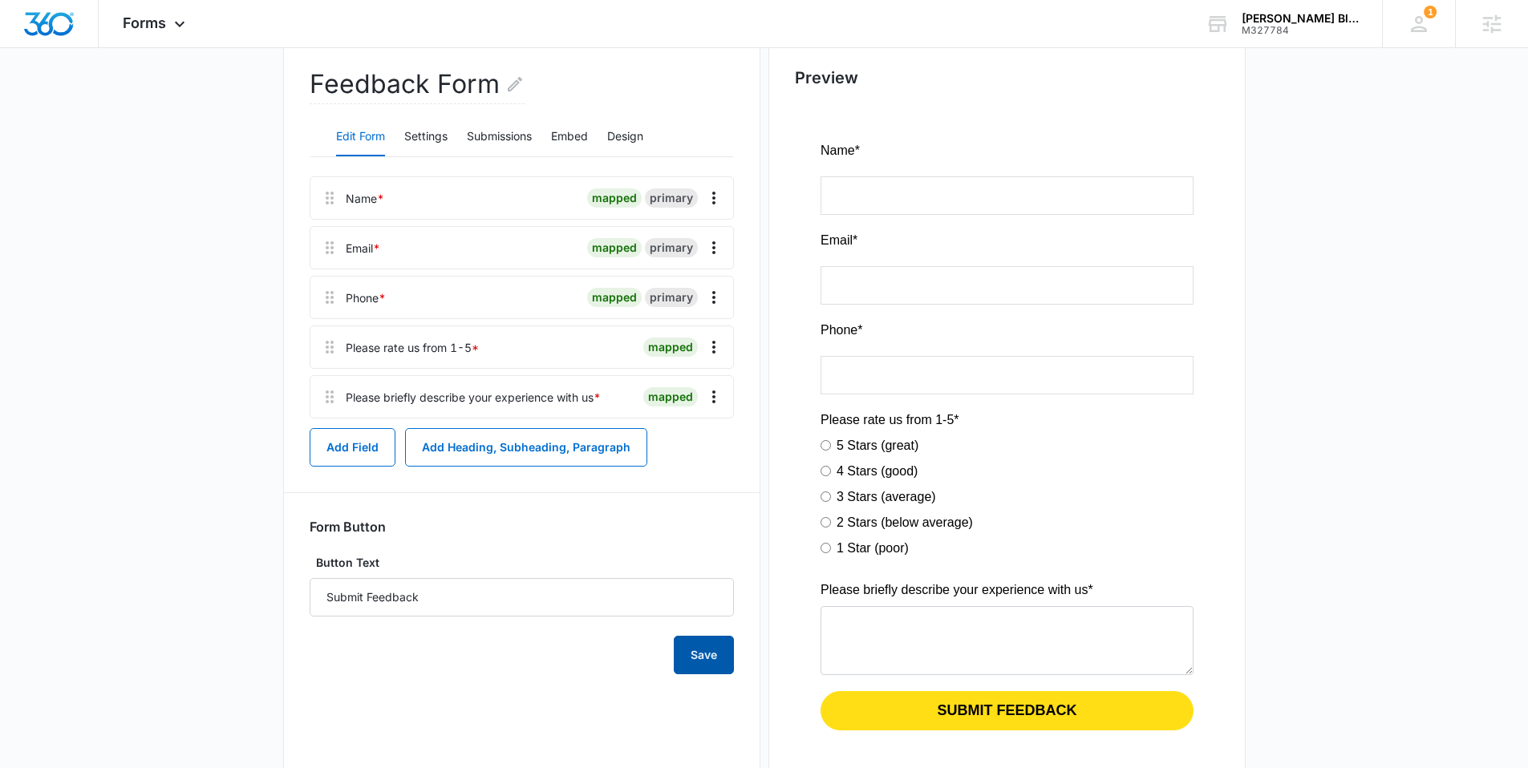
scroll to position [148, 0]
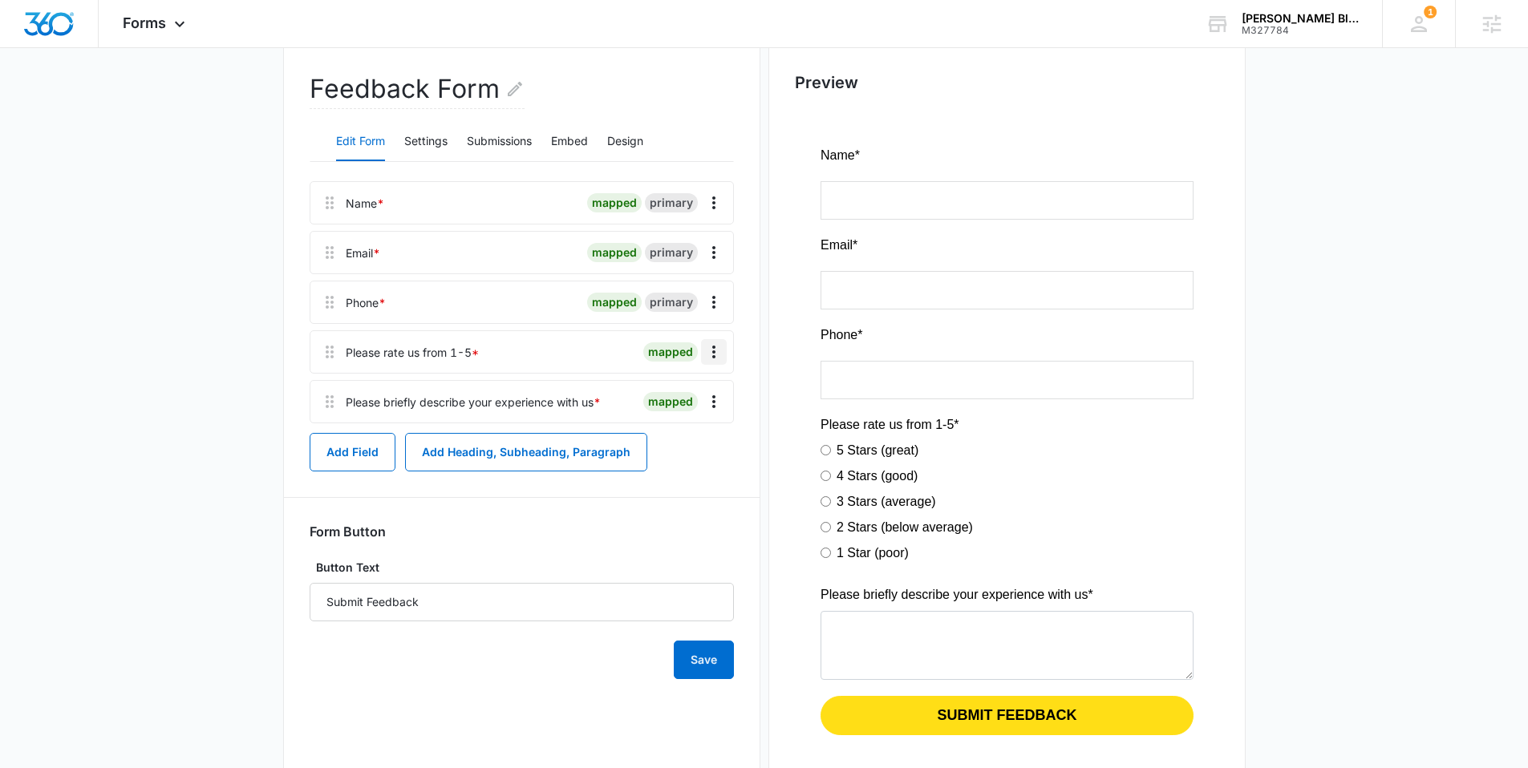
click at [716, 354] on icon "Overflow Menu" at bounding box center [713, 351] width 19 height 19
click at [689, 420] on button "Delete" at bounding box center [679, 421] width 91 height 24
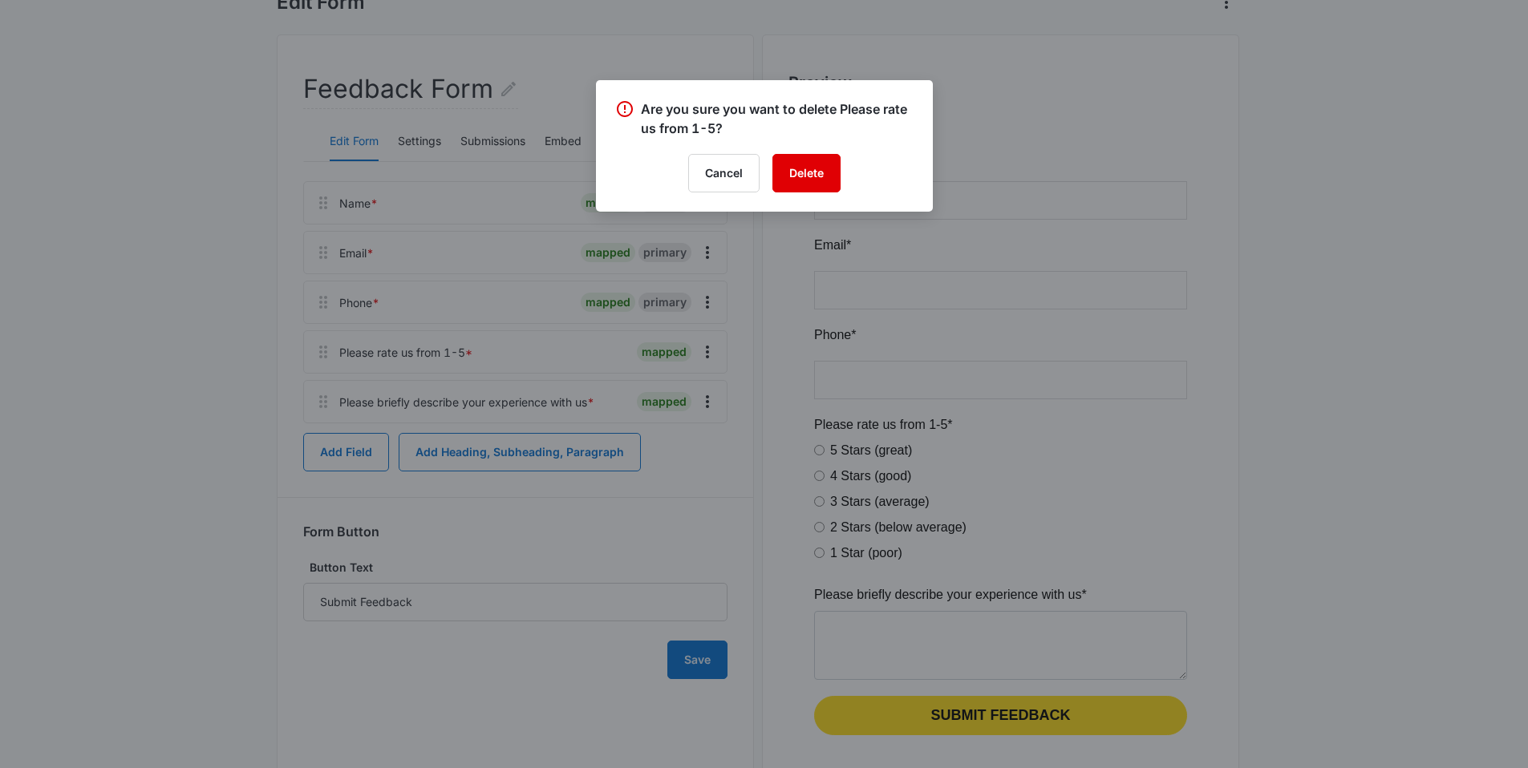
click at [793, 173] on button "Delete" at bounding box center [806, 173] width 68 height 38
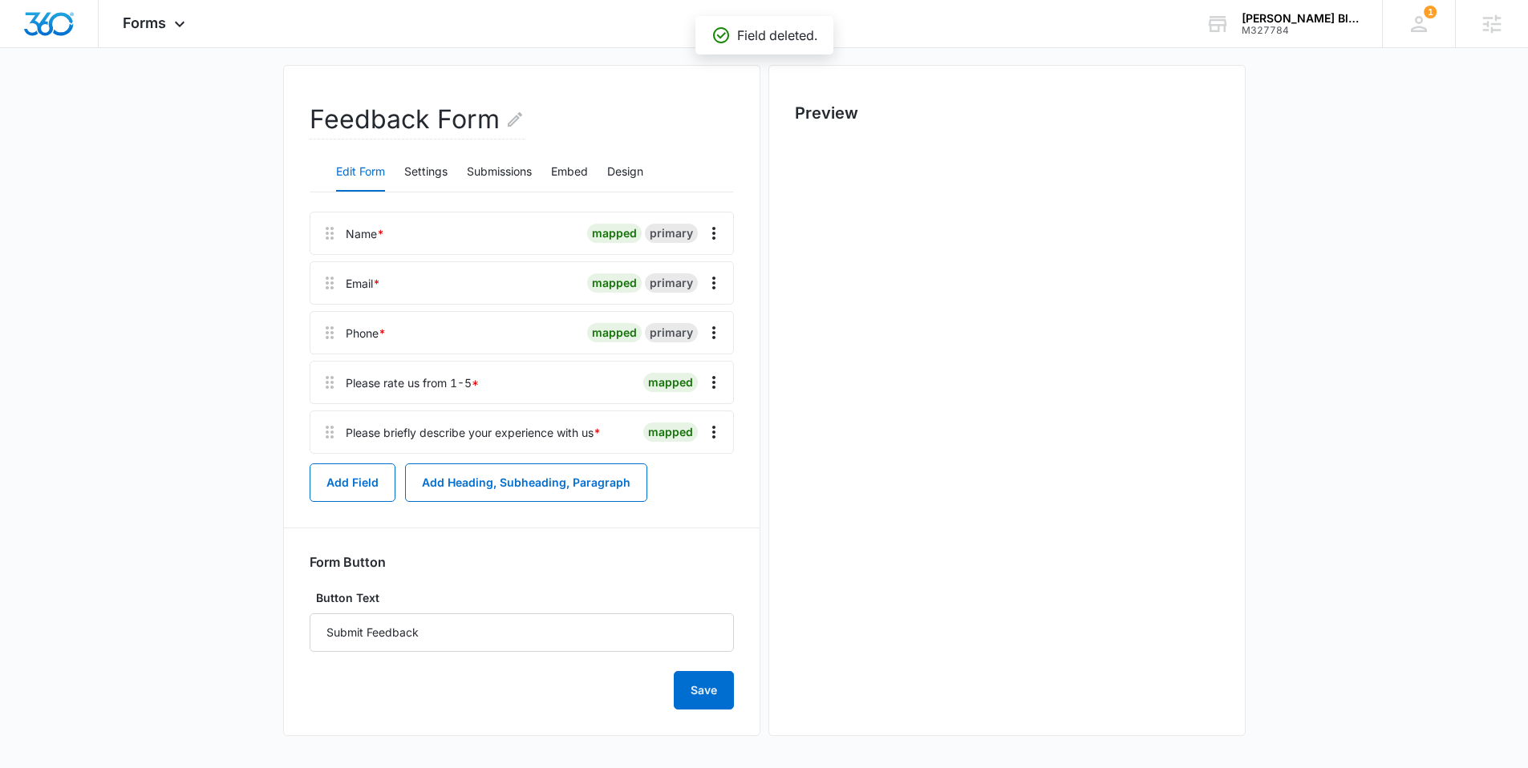
scroll to position [0, 0]
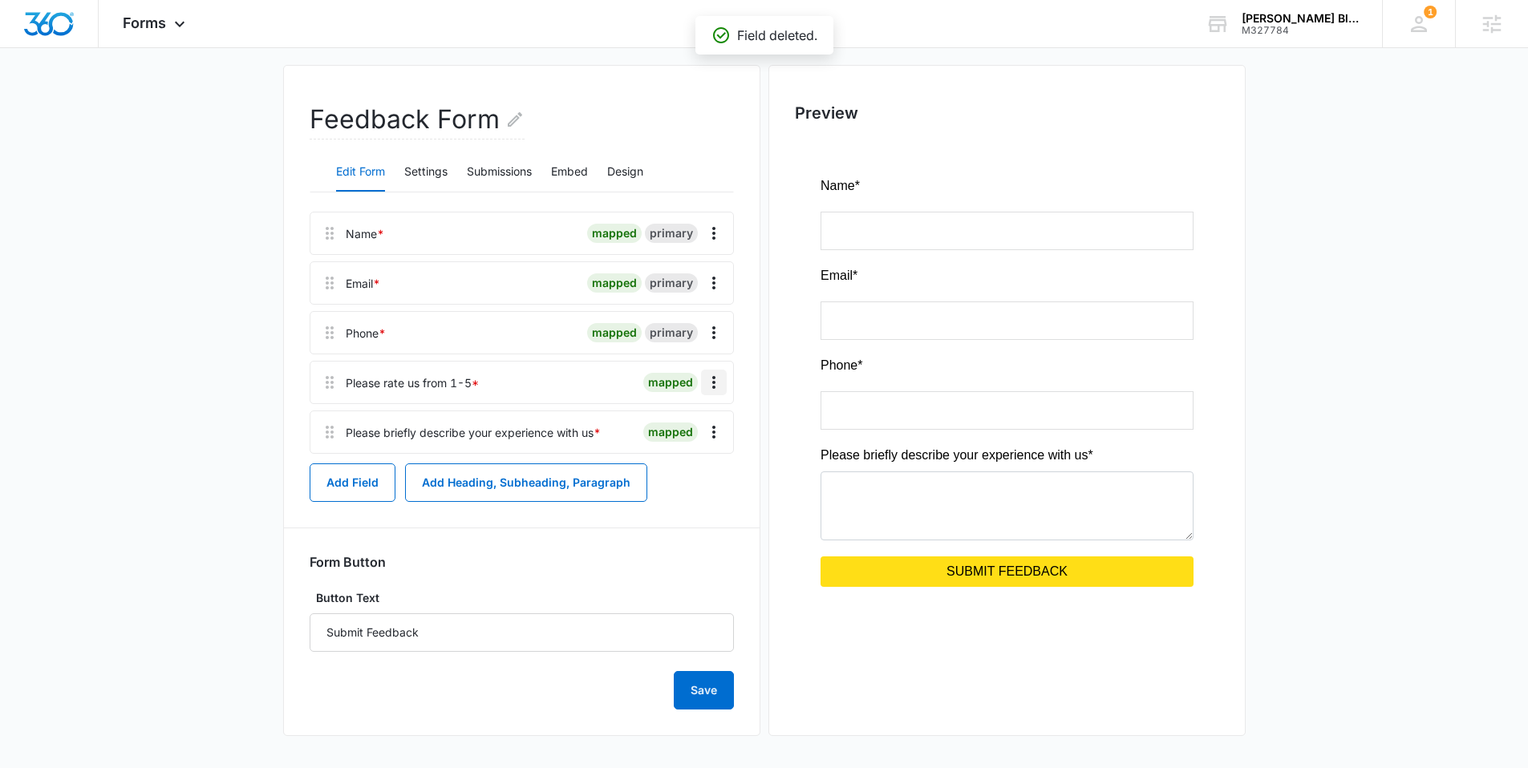
click at [716, 380] on icon "Overflow Menu" at bounding box center [713, 382] width 19 height 19
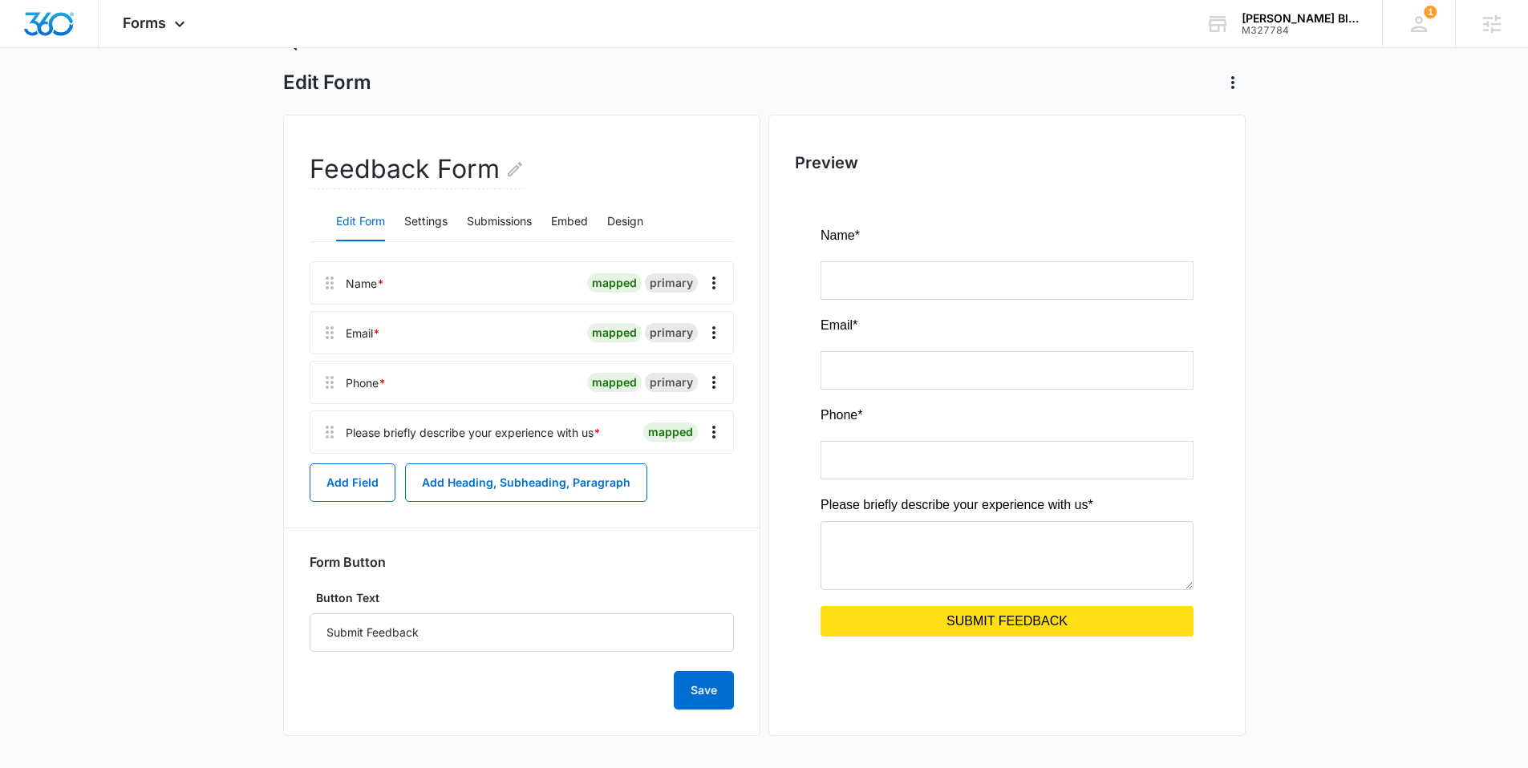
click at [698, 525] on div "Name * mapped primary Email * mapped primary Phone * mapped primary Please brie…" at bounding box center [522, 485] width 424 height 448
click at [719, 434] on icon "Overflow Menu" at bounding box center [713, 432] width 19 height 19
click at [674, 479] on div "Edit" at bounding box center [671, 477] width 34 height 11
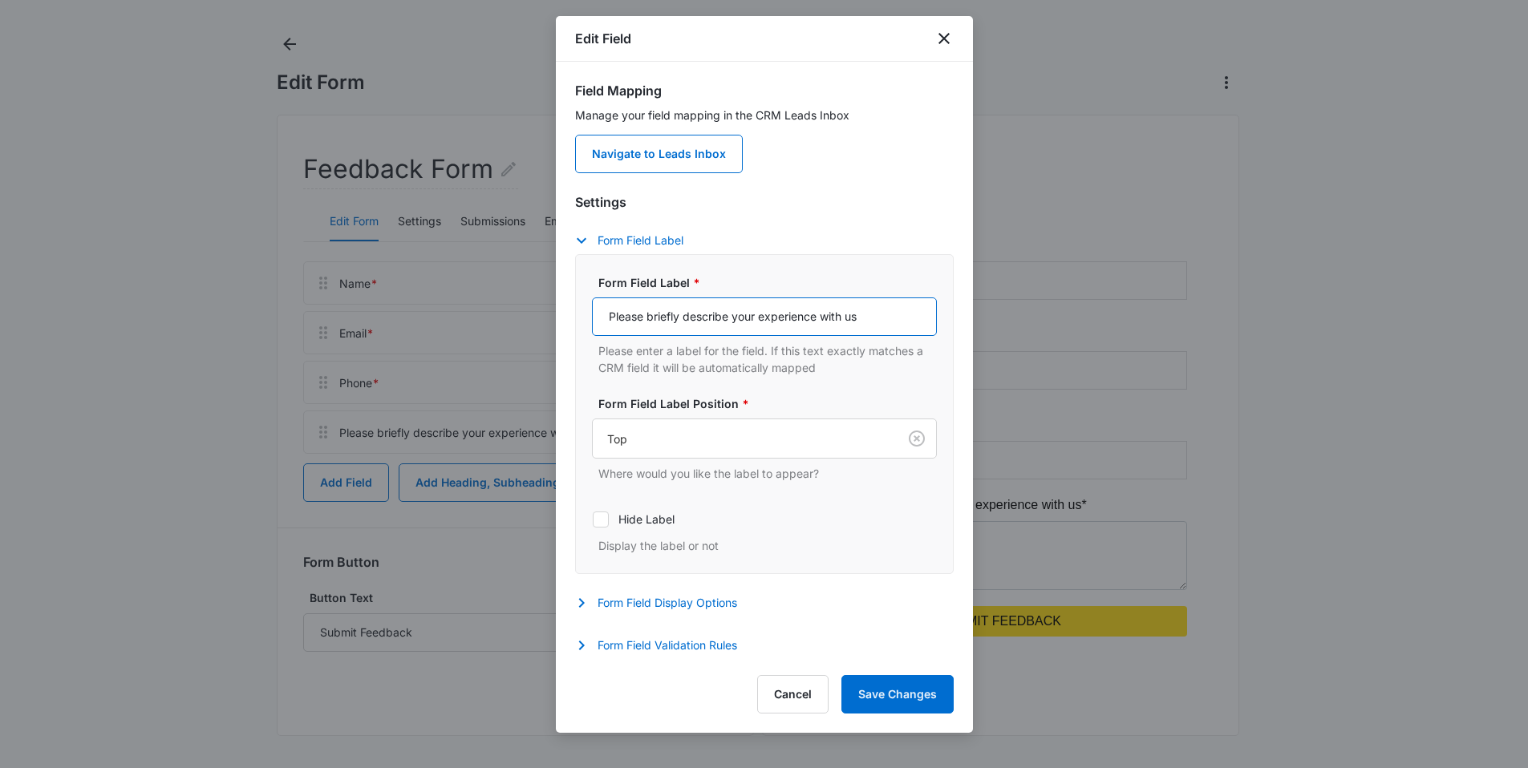
drag, startPoint x: 867, startPoint y: 318, endPoint x: 562, endPoint y: 311, distance: 304.8
click at [562, 311] on div "Field Mapping Manage your field mapping in the CRM Leads Inbox Navigate to Lead…" at bounding box center [764, 360] width 417 height 597
type input "C"
type input "How can we help with your order?"
click at [925, 690] on button "Save Changes" at bounding box center [897, 694] width 112 height 38
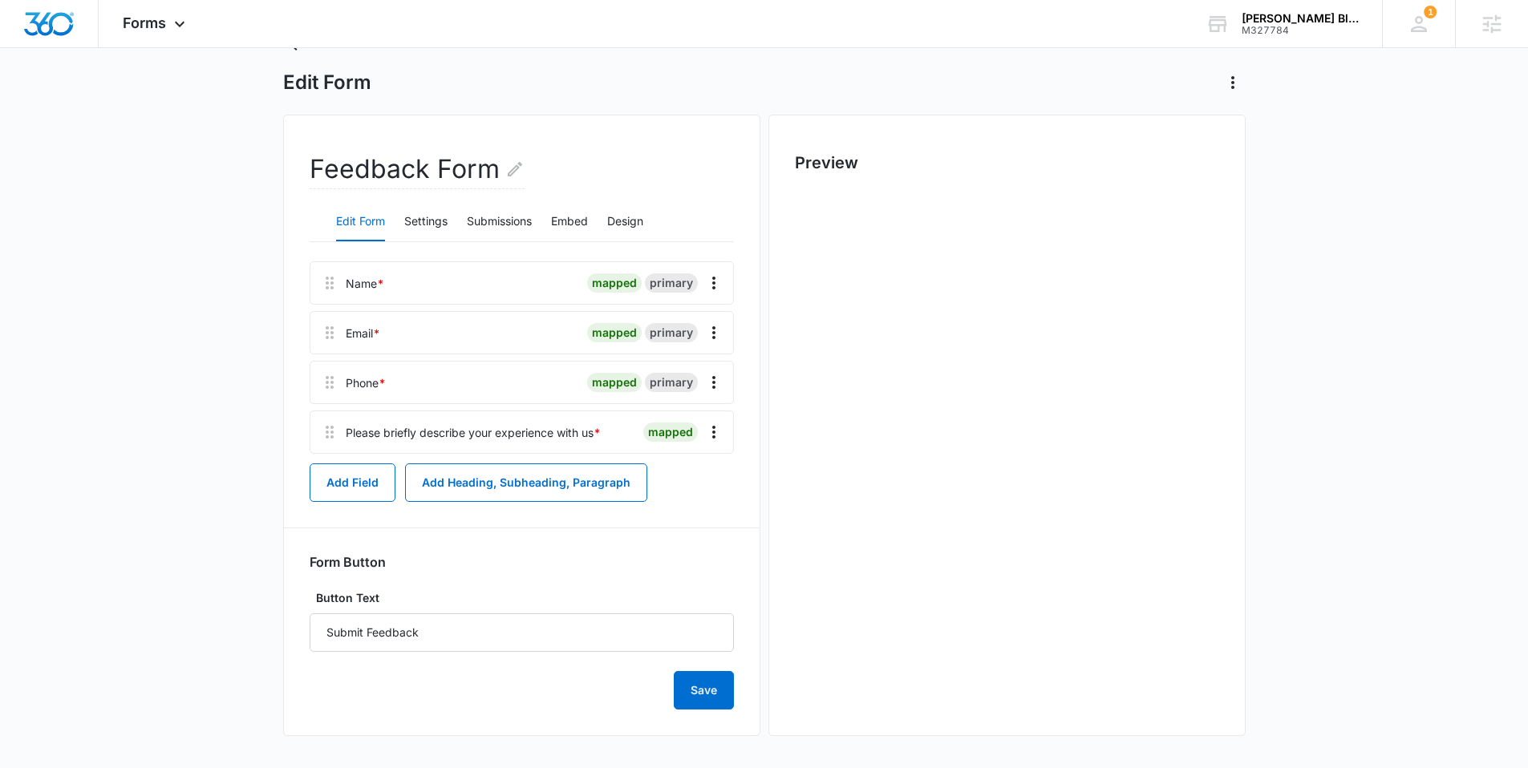
scroll to position [0, 0]
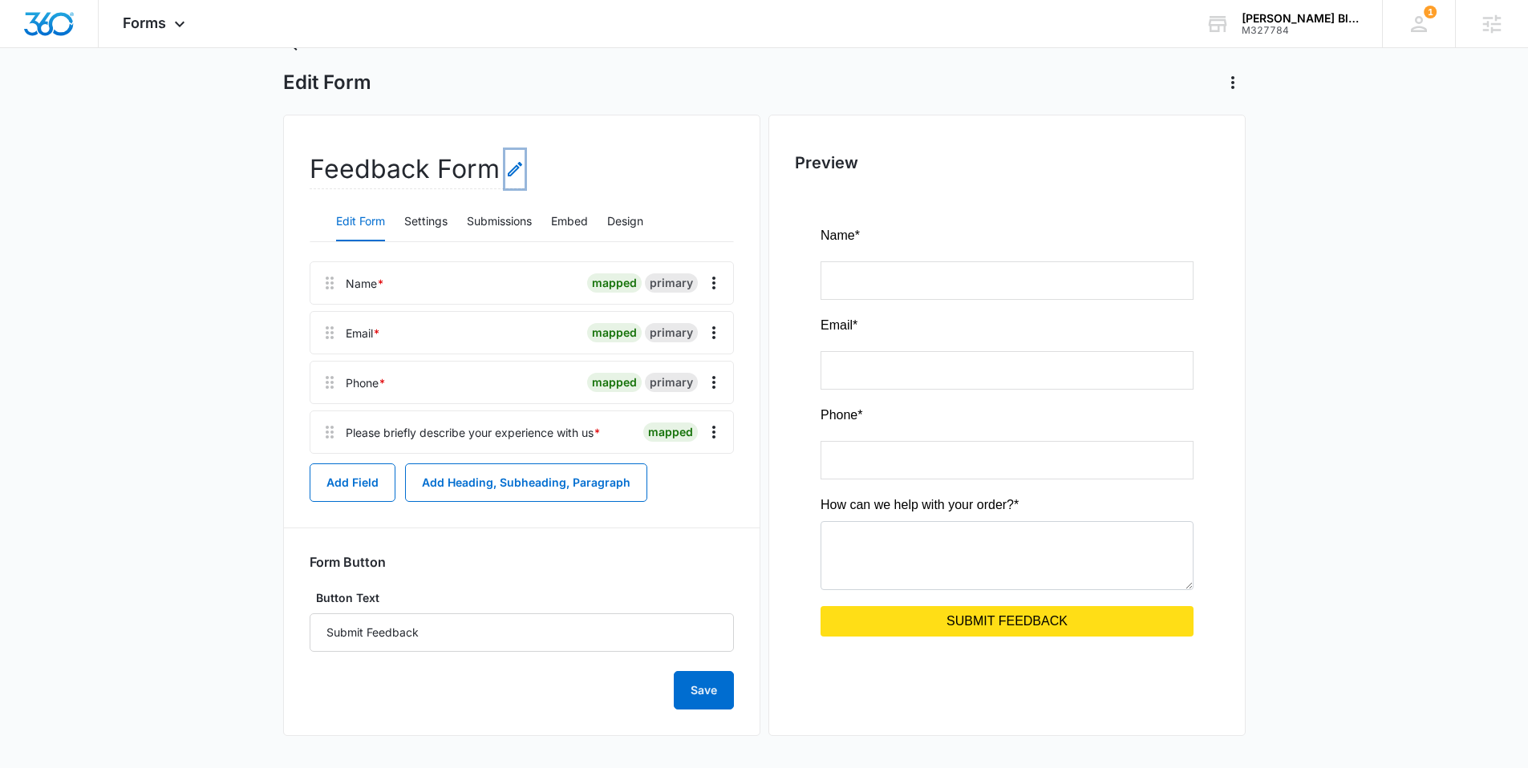
click at [512, 170] on icon "Edit Form Name" at bounding box center [514, 169] width 19 height 19
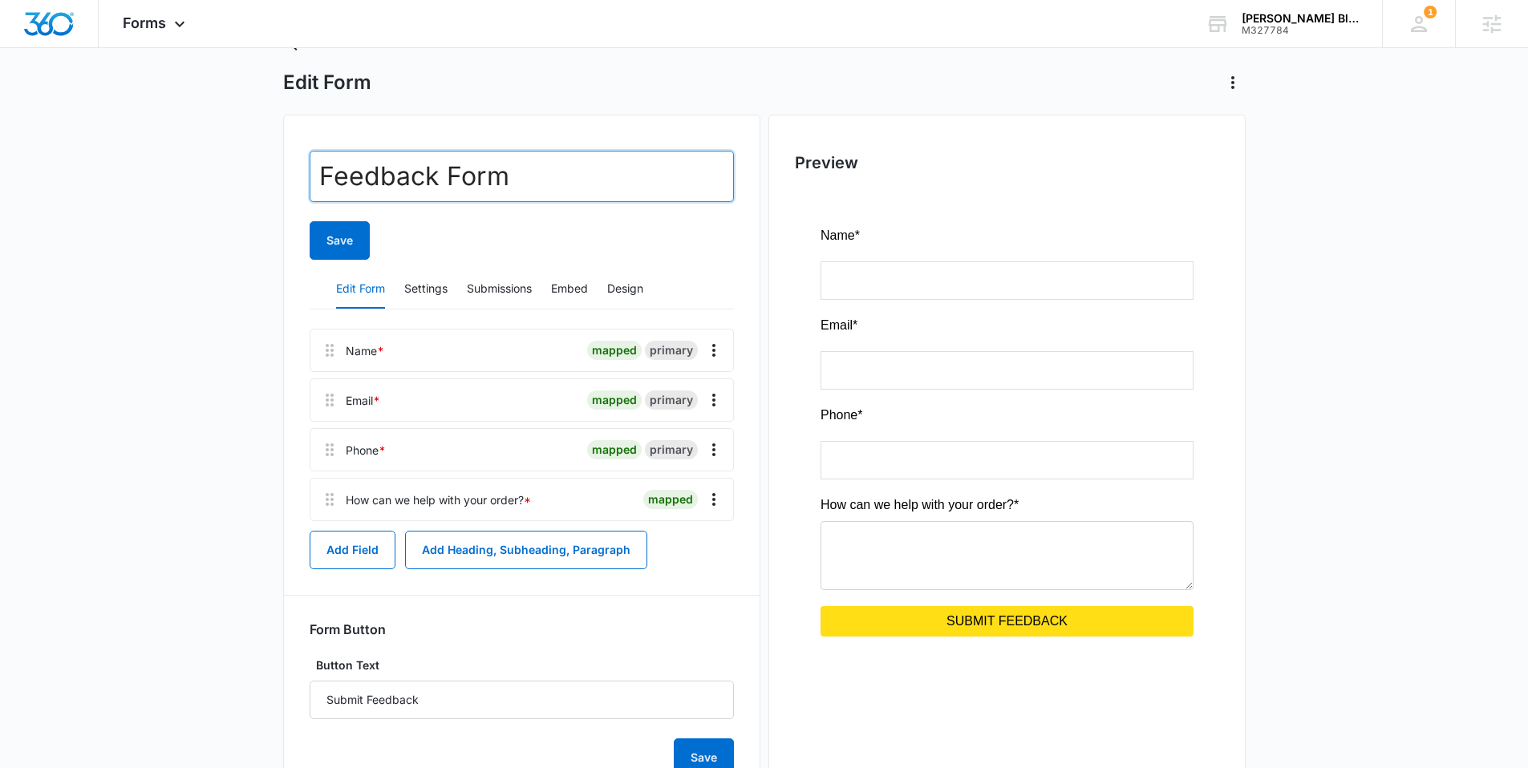
drag, startPoint x: 524, startPoint y: 187, endPoint x: 253, endPoint y: 177, distance: 271.2
click at [253, 177] on main "Edit Form Feedback Form Save Edit Form Settings Submissions Embed Design Name *…" at bounding box center [764, 433] width 1528 height 804
type input "Customer Support"
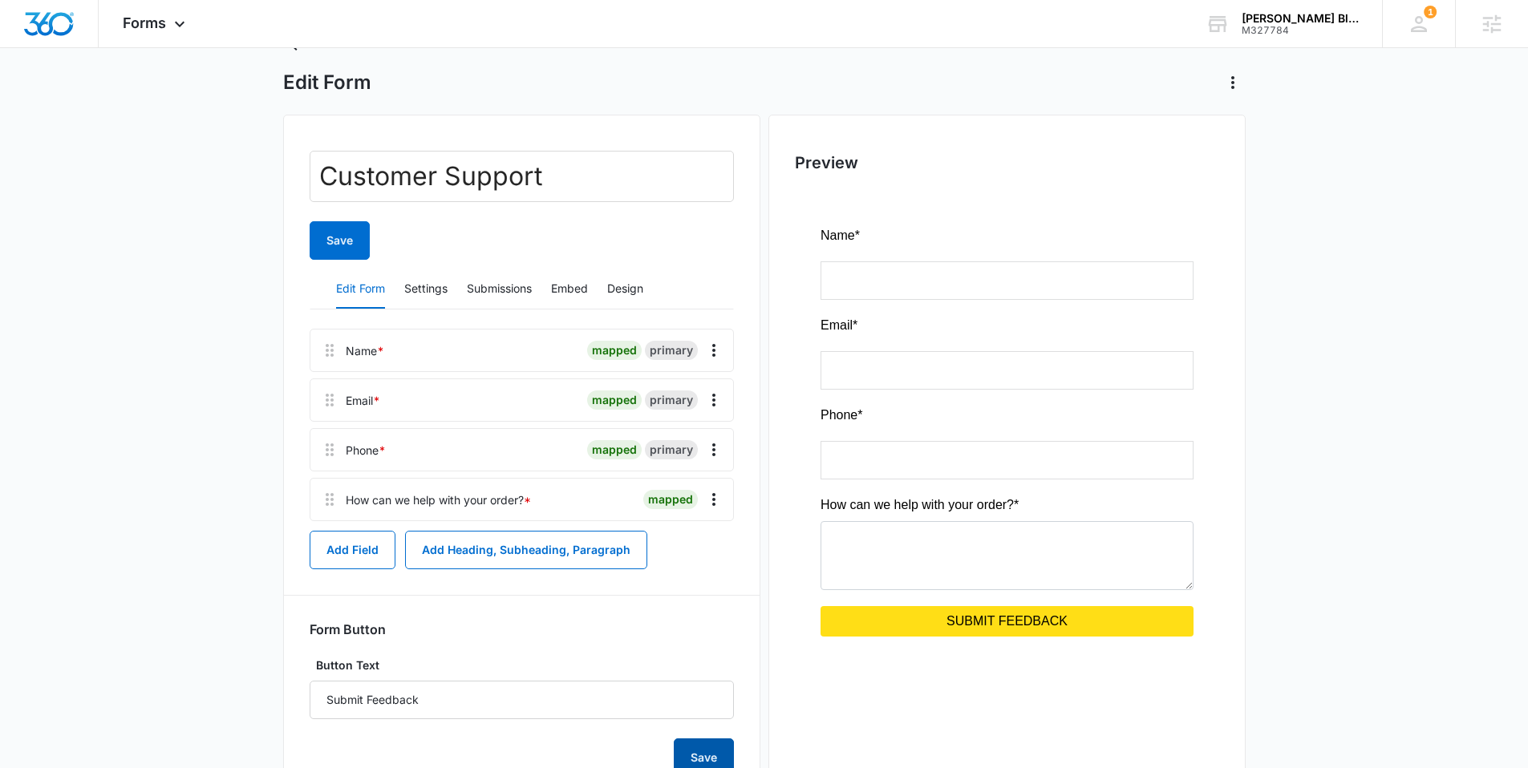
click at [694, 748] on button "Save" at bounding box center [704, 758] width 60 height 38
click at [571, 286] on button "Embed" at bounding box center [569, 289] width 37 height 38
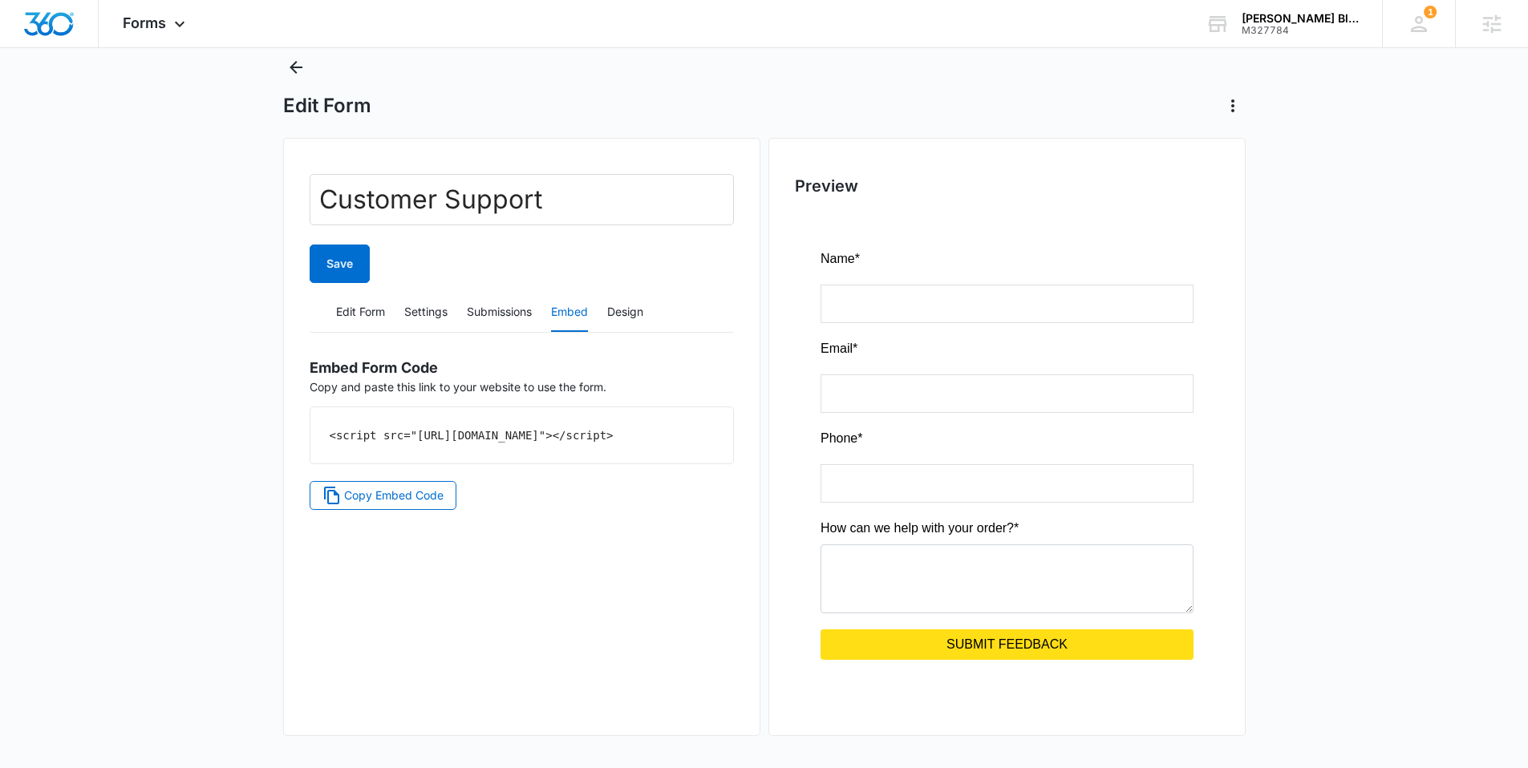
drag, startPoint x: 600, startPoint y: 457, endPoint x: 309, endPoint y: 427, distance: 292.6
click at [310, 427] on div "<script src="https://forms.marketing360.com/load.js?id=67f6cfc33fb52069d9056864…" at bounding box center [521, 435] width 423 height 56
copy code "<script src="https://forms.marketing360.com/load.js?id=67f6cfc33fb52069d9056864…"
